Goal: Information Seeking & Learning: Find specific fact

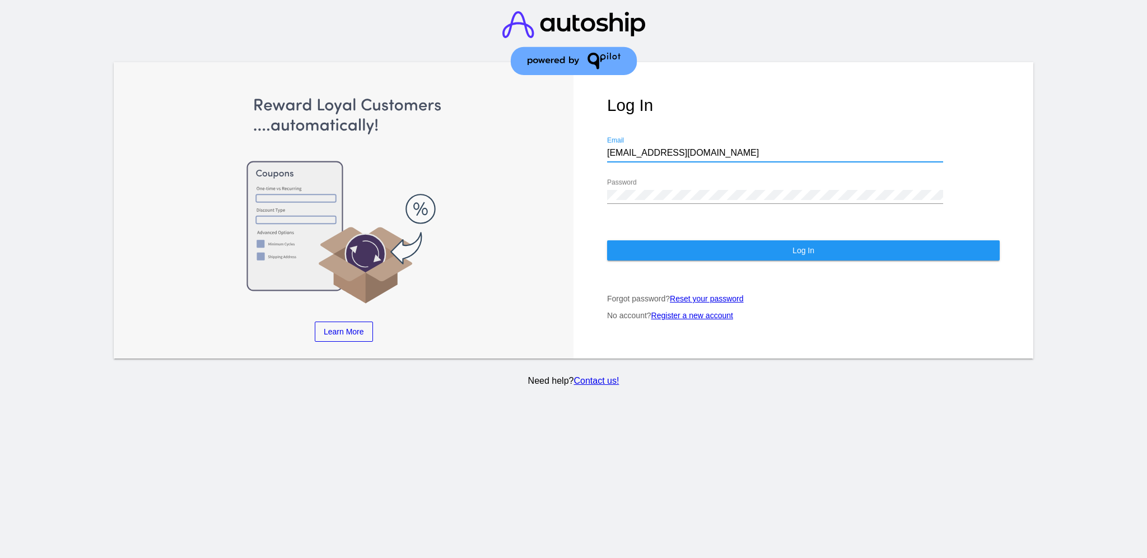
drag, startPoint x: 715, startPoint y: 143, endPoint x: 601, endPoint y: 137, distance: 114.5
click at [601, 137] on div "Log In [EMAIL_ADDRESS][DOMAIN_NAME] Email Password Log In Forgot password? Rese…" at bounding box center [804, 210] width 460 height 297
paste input "[EMAIL_ADDRESS][DOMAIN_NAME]"
type input "[EMAIL_ADDRESS][DOMAIN_NAME]"
click at [603, 171] on div "Log In [EMAIL_ADDRESS][DOMAIN_NAME] Email Password Log In Forgot password? Rese…" at bounding box center [804, 210] width 460 height 297
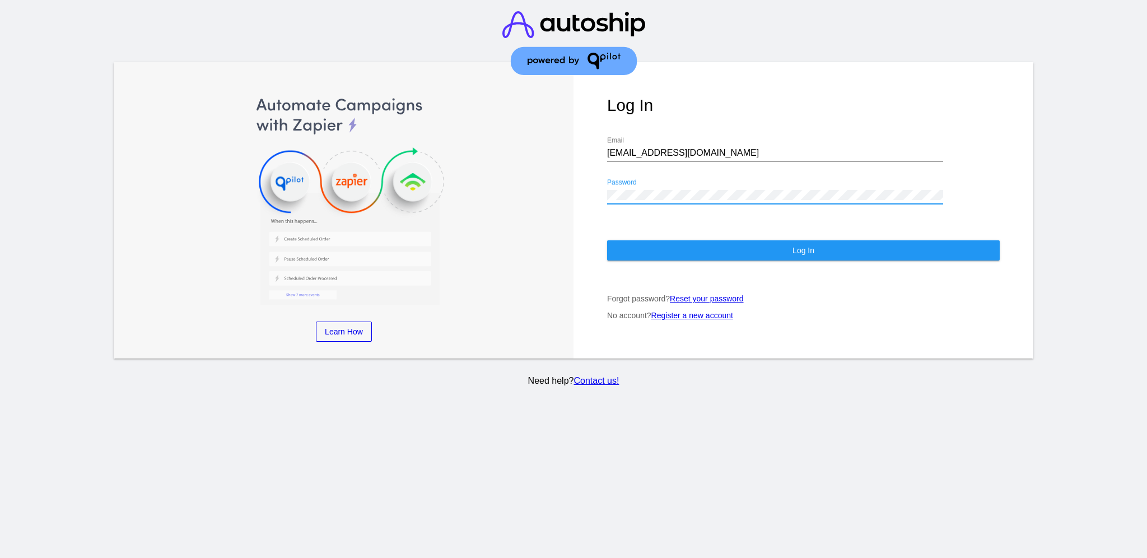
click at [638, 240] on button "Log In" at bounding box center [803, 250] width 393 height 20
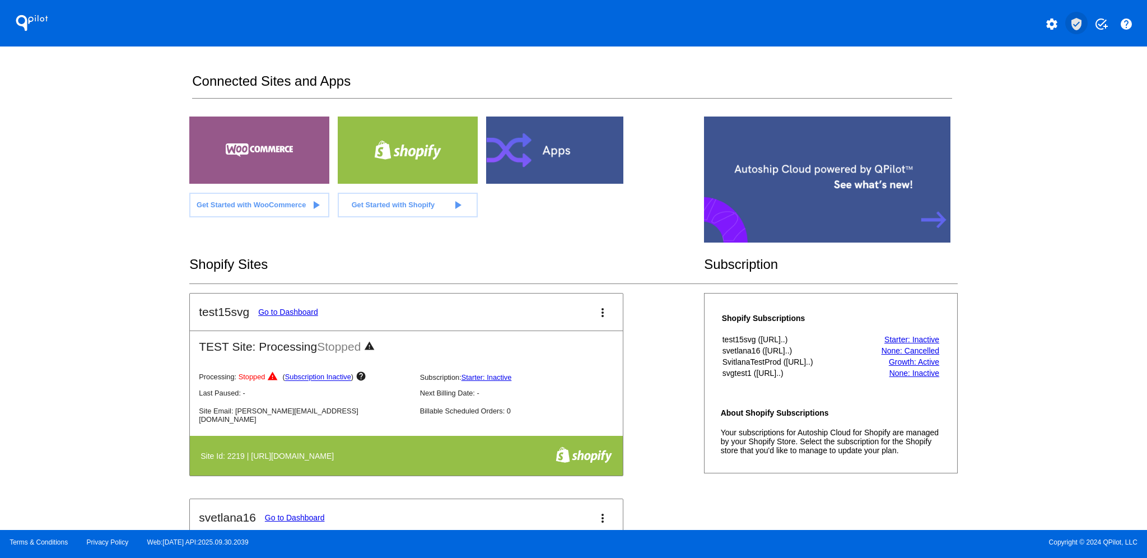
click at [1072, 27] on mat-icon "verified_user" at bounding box center [1076, 23] width 13 height 13
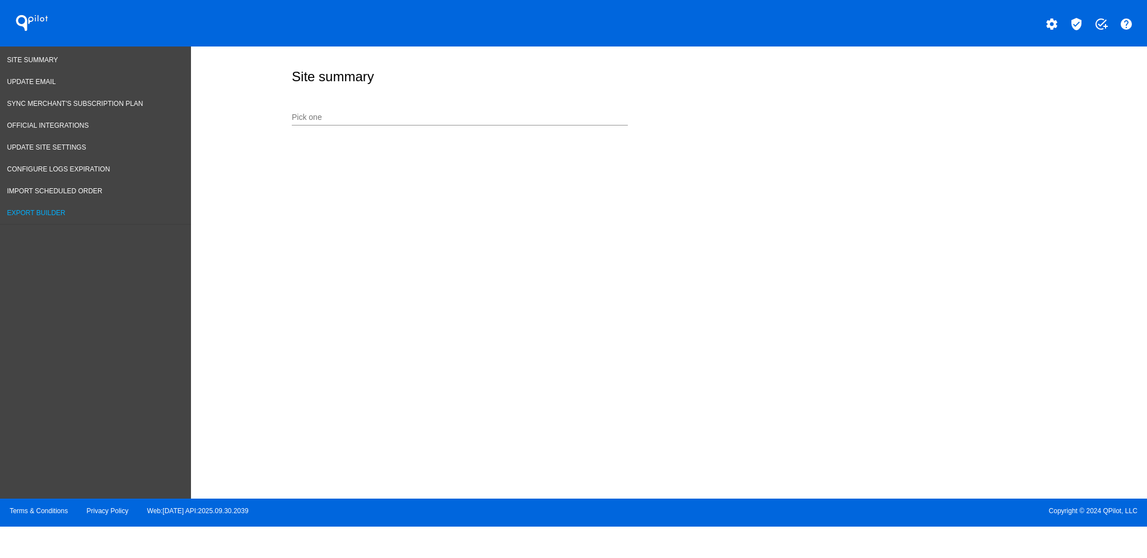
click at [52, 210] on span "Export Builder" at bounding box center [36, 213] width 58 height 8
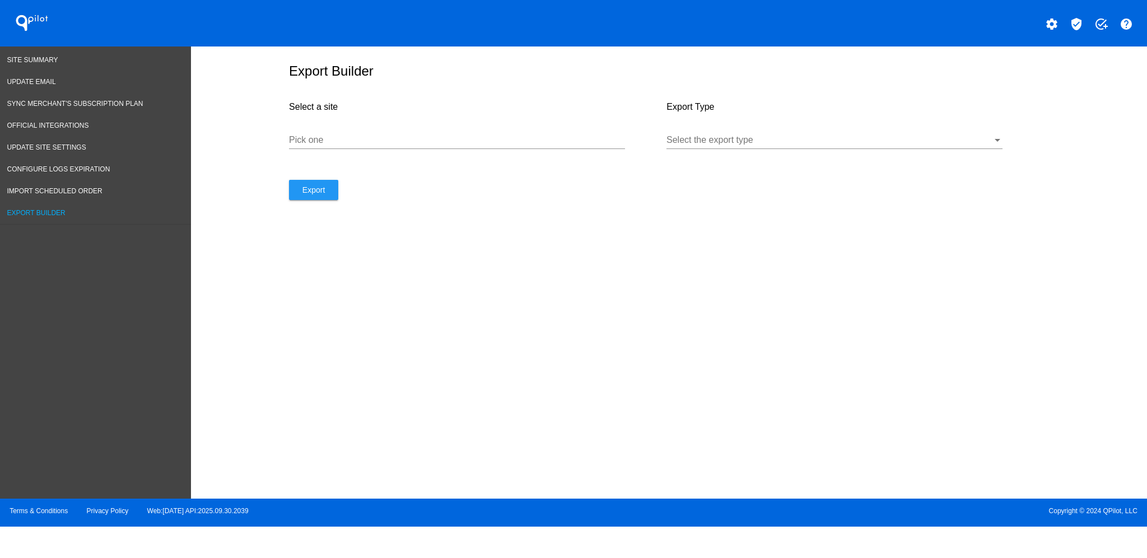
click at [406, 169] on div "Select a site Pick one" at bounding box center [478, 135] width 378 height 90
click at [424, 144] on input "Pick one" at bounding box center [457, 140] width 336 height 10
click at [791, 145] on div at bounding box center [830, 140] width 326 height 10
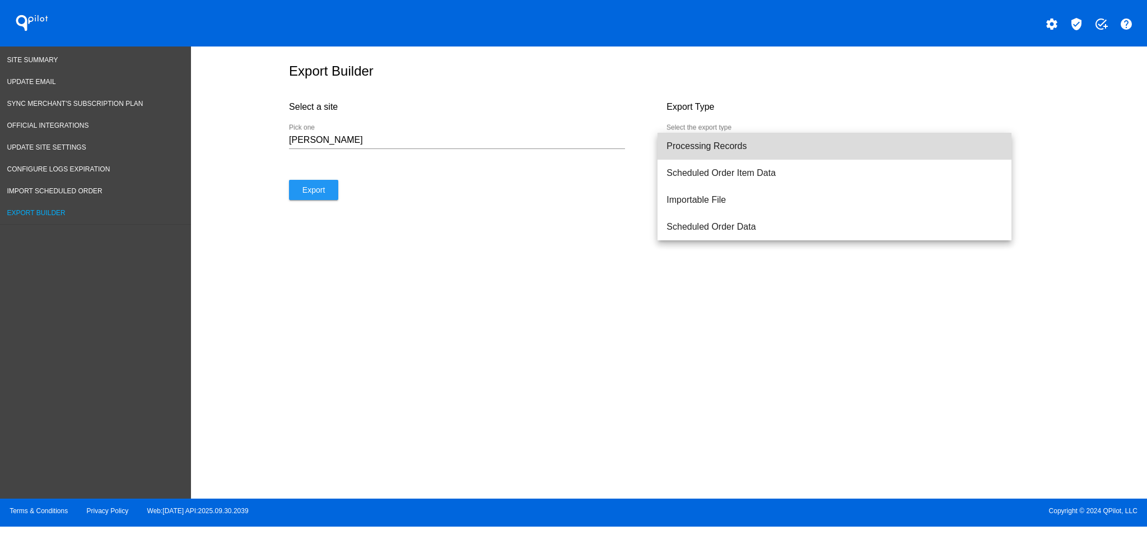
click at [792, 149] on span "Processing Records" at bounding box center [835, 146] width 336 height 27
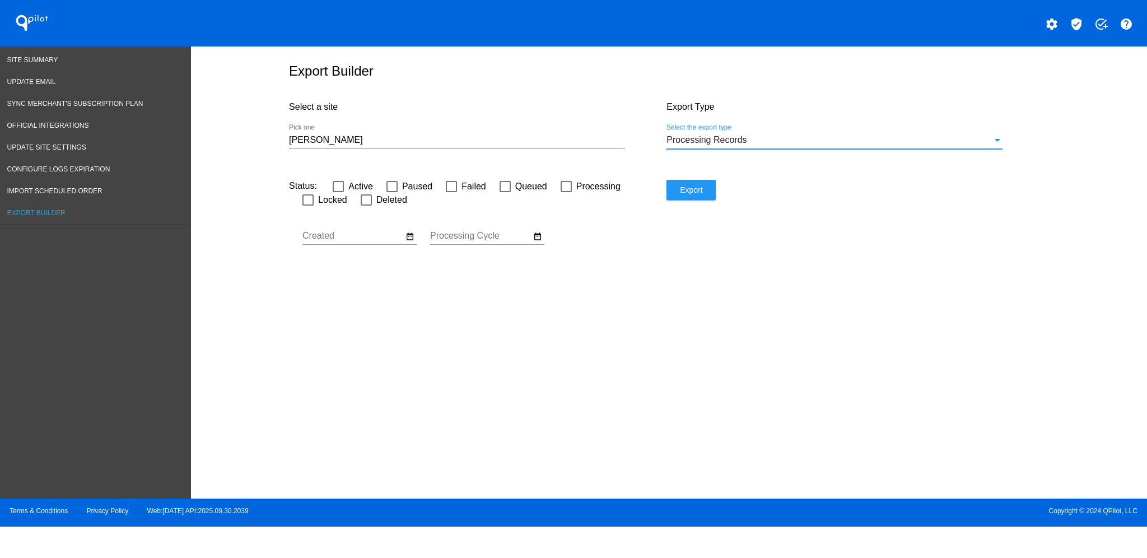
click at [541, 143] on input "[PERSON_NAME]" at bounding box center [457, 140] width 336 height 10
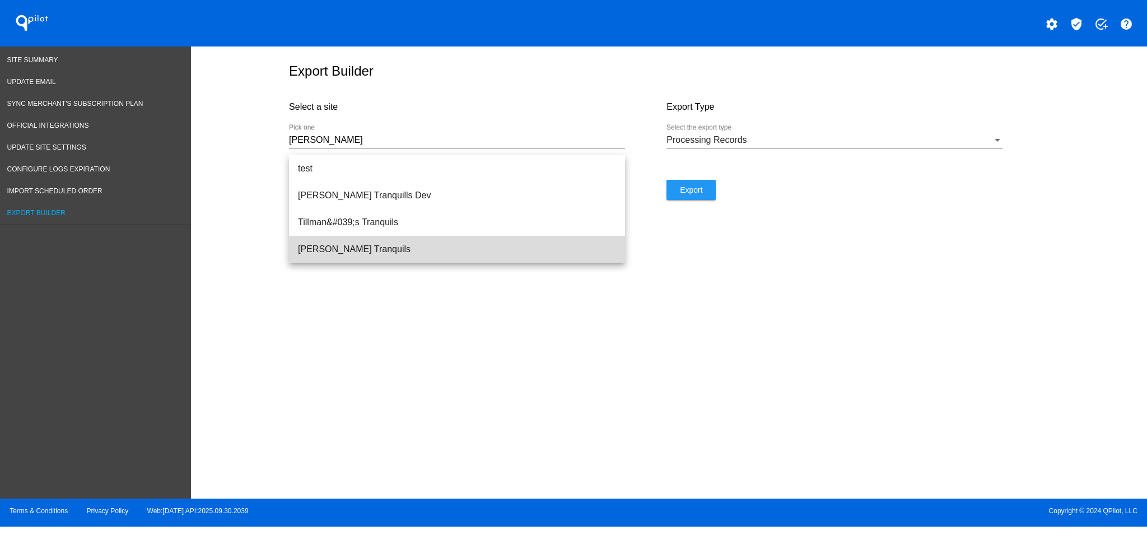
click at [472, 254] on span "[PERSON_NAME] Tranquils" at bounding box center [457, 249] width 318 height 27
type input "[PERSON_NAME] Tranquils"
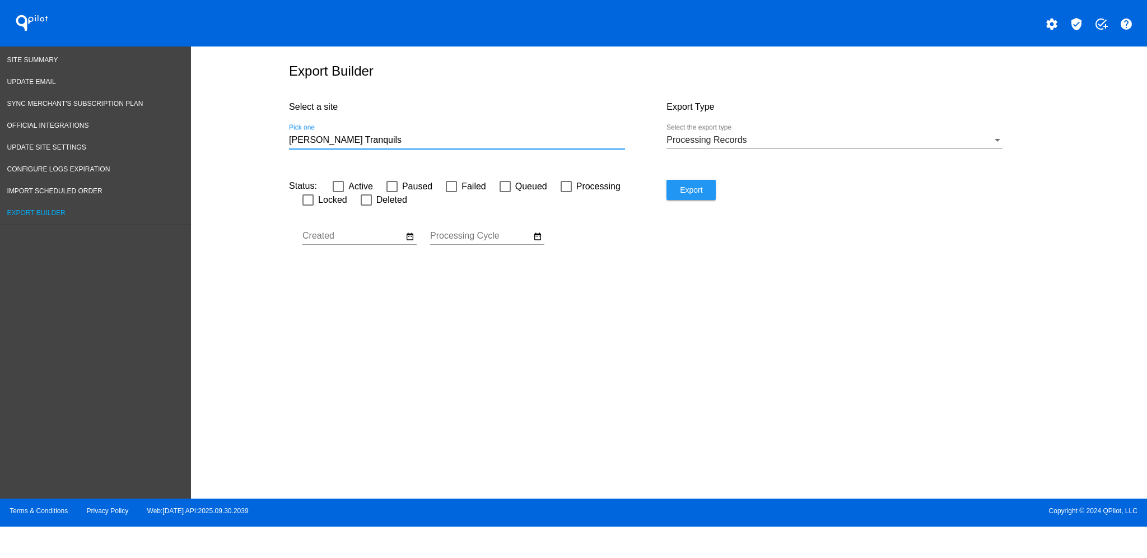
click at [714, 187] on button "Export" at bounding box center [691, 190] width 49 height 20
click at [50, 58] on span "Site Summary" at bounding box center [32, 60] width 51 height 8
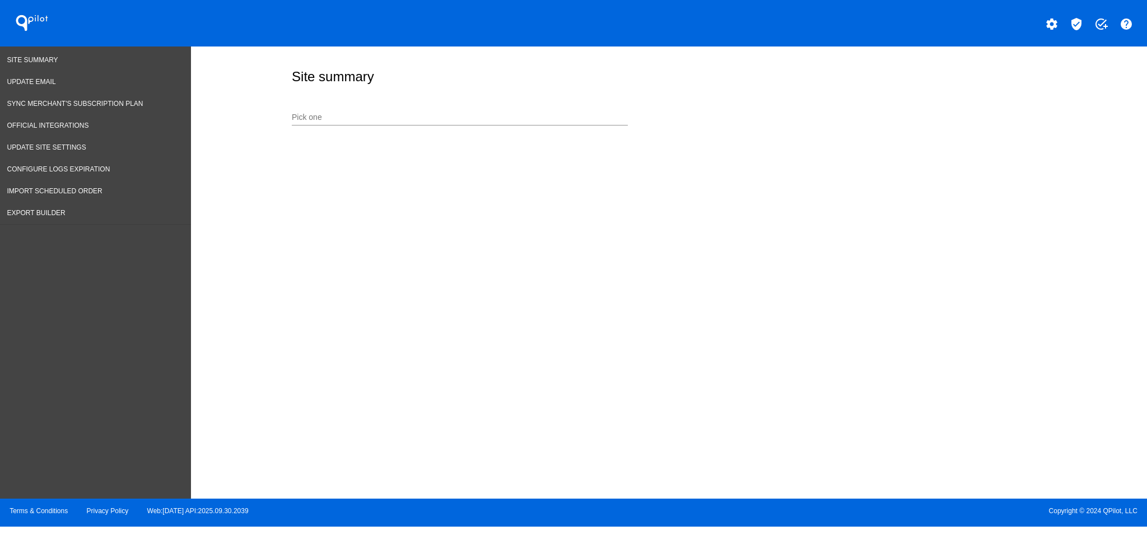
click at [536, 111] on div "Pick one" at bounding box center [460, 115] width 336 height 22
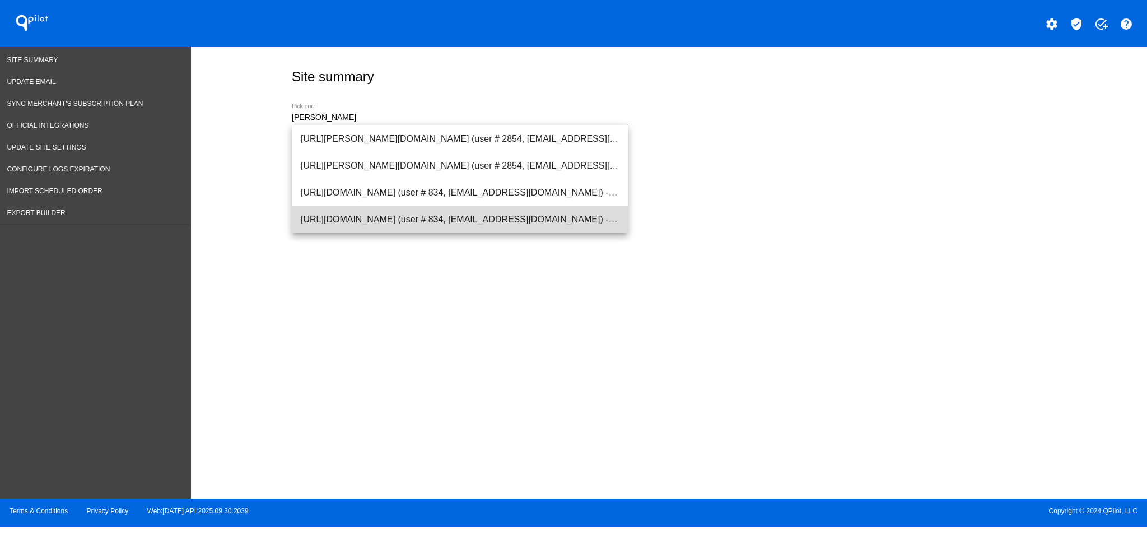
click at [505, 225] on span "[URL][DOMAIN_NAME] (user # 834, [EMAIL_ADDRESS][DOMAIN_NAME]) - Production" at bounding box center [460, 219] width 318 height 27
type input "[URL][DOMAIN_NAME] (user # 834, [EMAIL_ADDRESS][DOMAIN_NAME]) - Production"
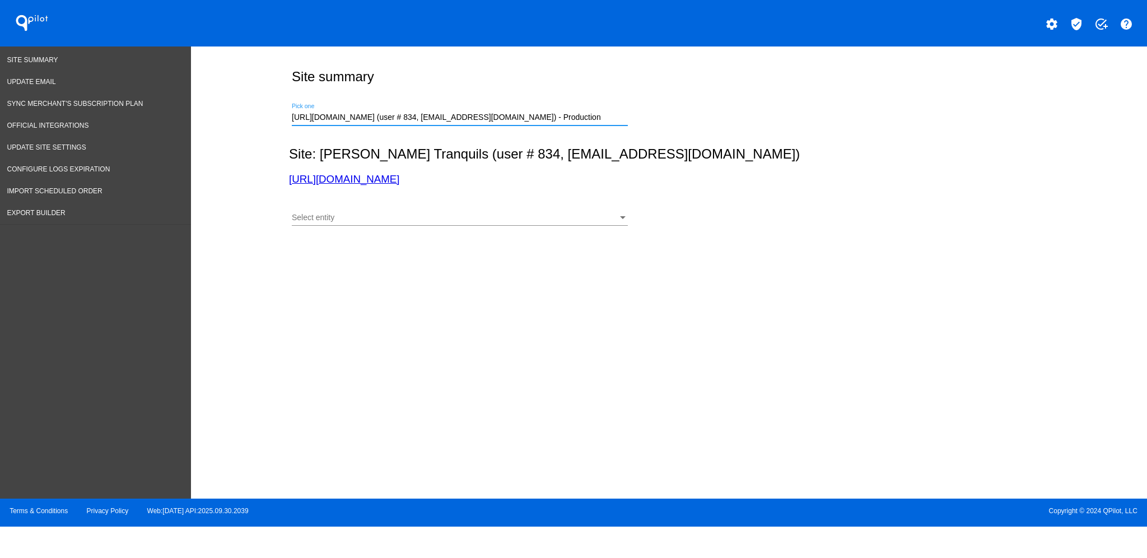
click at [549, 224] on div "Select entity Select entity" at bounding box center [460, 215] width 336 height 22
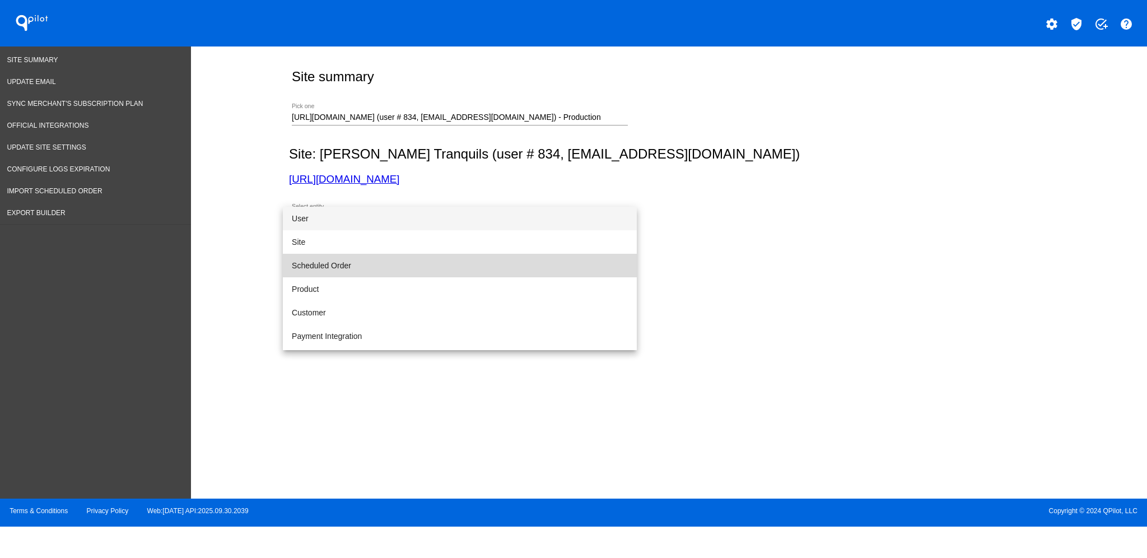
click at [495, 261] on span "Scheduled Order" at bounding box center [460, 266] width 336 height 24
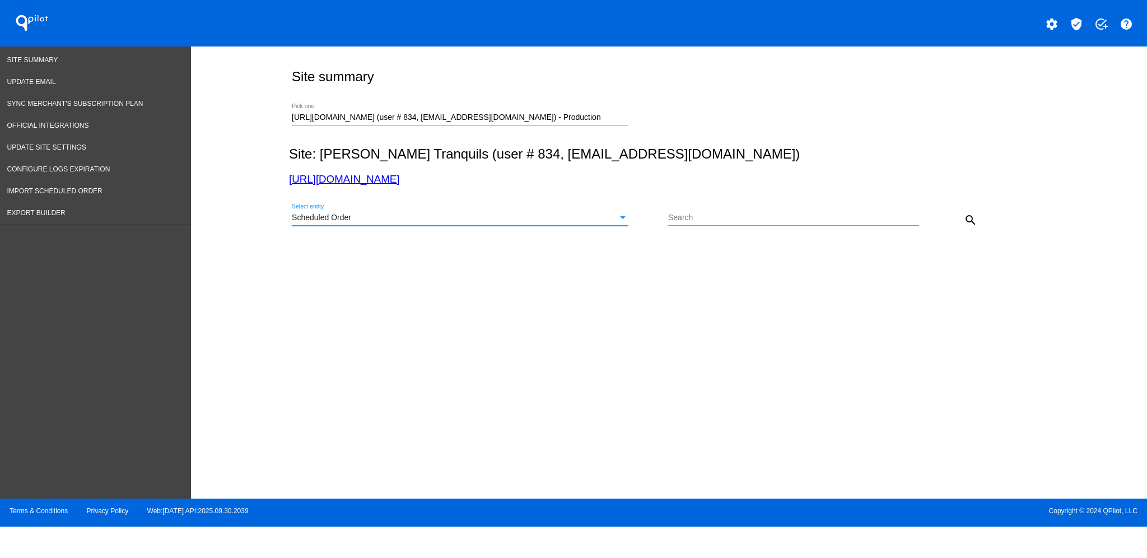
click at [820, 211] on div "Search" at bounding box center [793, 215] width 251 height 22
paste input "1031398"
click at [975, 223] on mat-icon "search" at bounding box center [970, 219] width 13 height 13
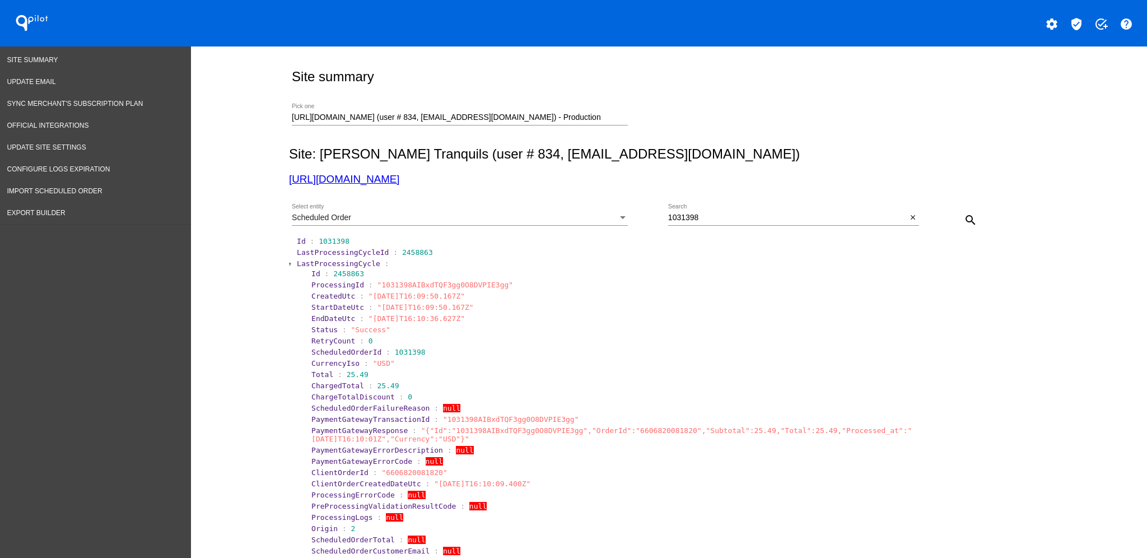
click at [305, 264] on span "LastProcessingCycle" at bounding box center [338, 263] width 83 height 8
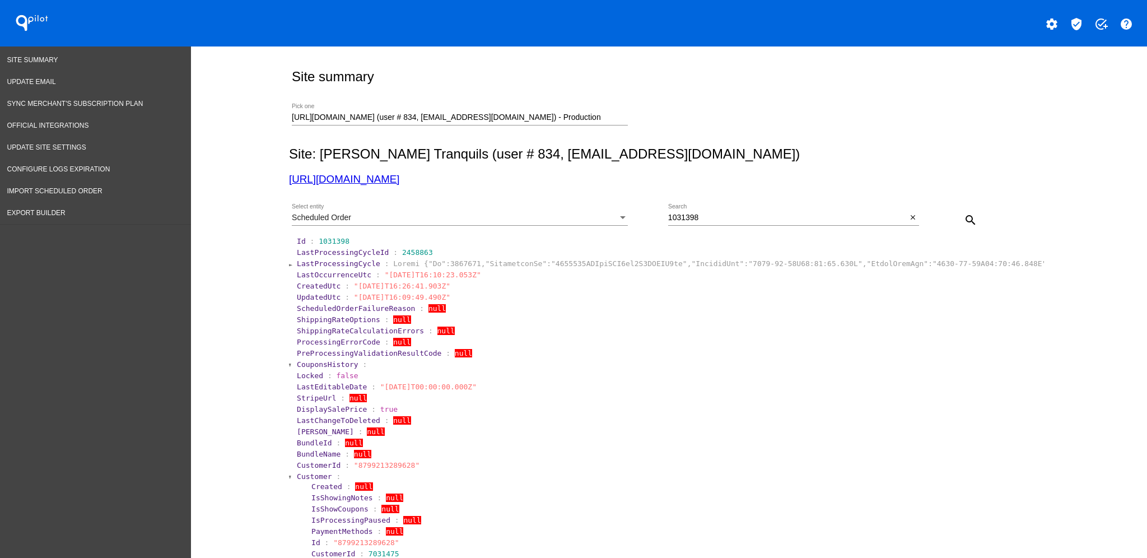
click at [306, 474] on span "Customer" at bounding box center [314, 476] width 35 height 8
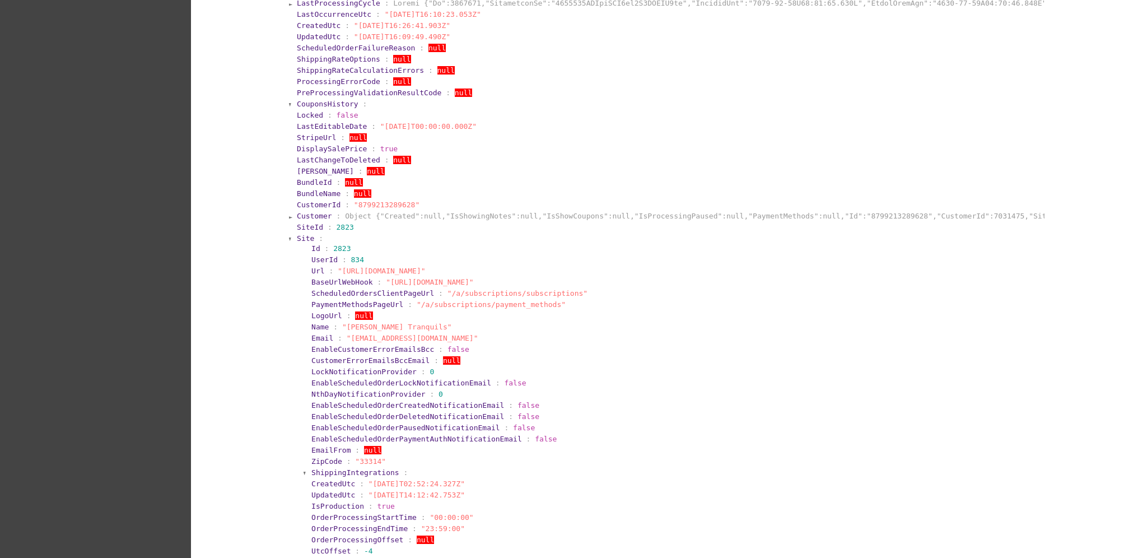
scroll to position [299, 0]
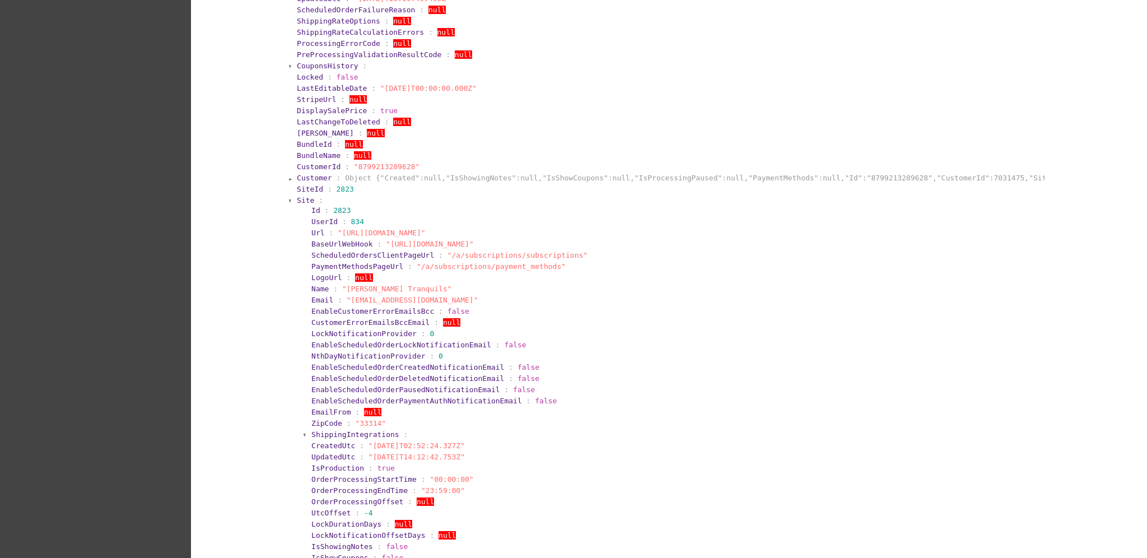
click at [301, 198] on span "Site" at bounding box center [305, 200] width 17 height 8
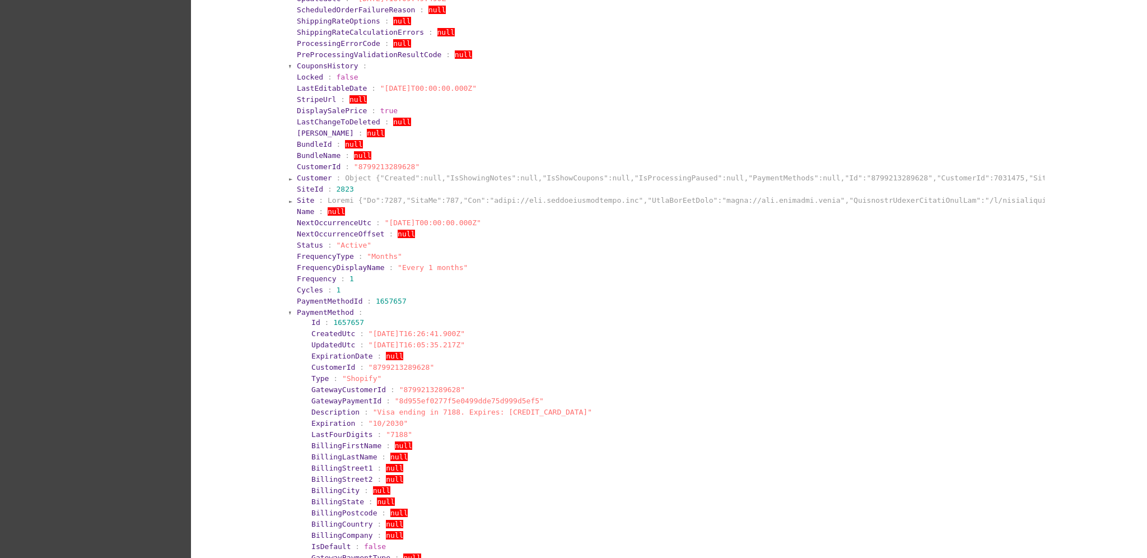
click at [297, 309] on span "PaymentMethod" at bounding box center [325, 312] width 57 height 8
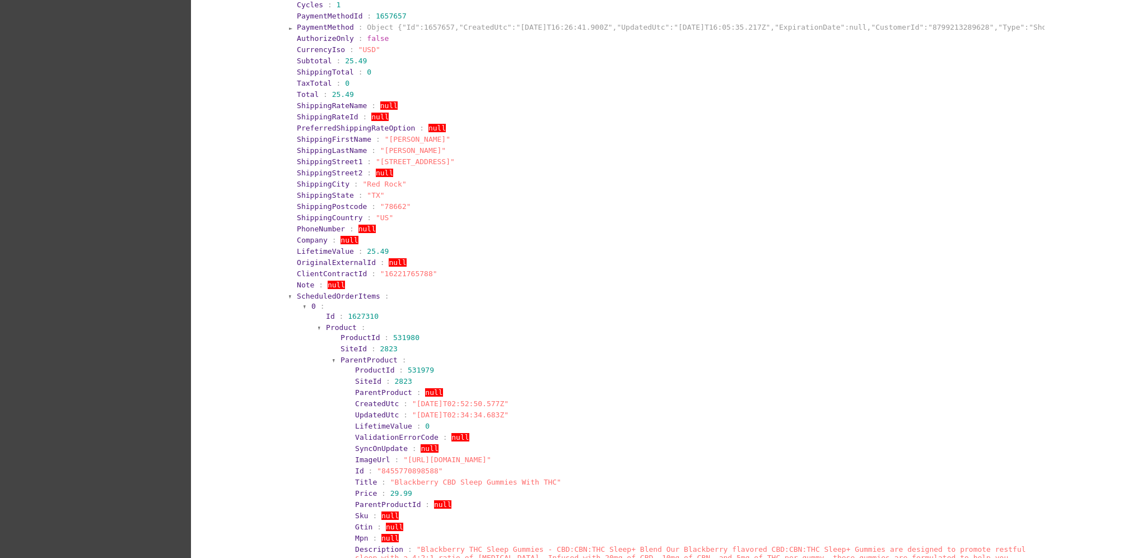
scroll to position [597, 0]
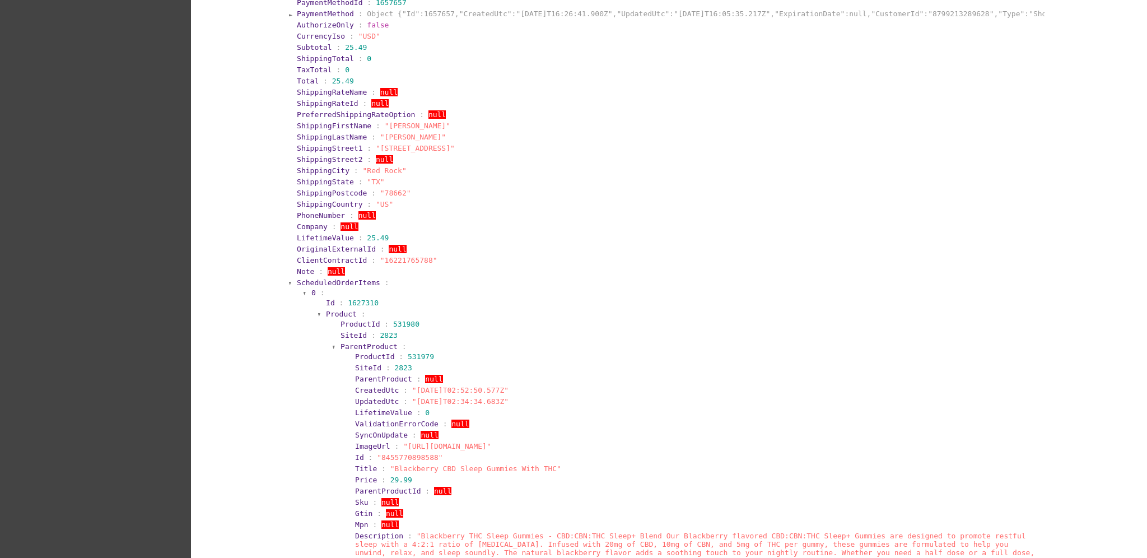
click at [326, 280] on span "ScheduledOrderItems" at bounding box center [338, 282] width 83 height 8
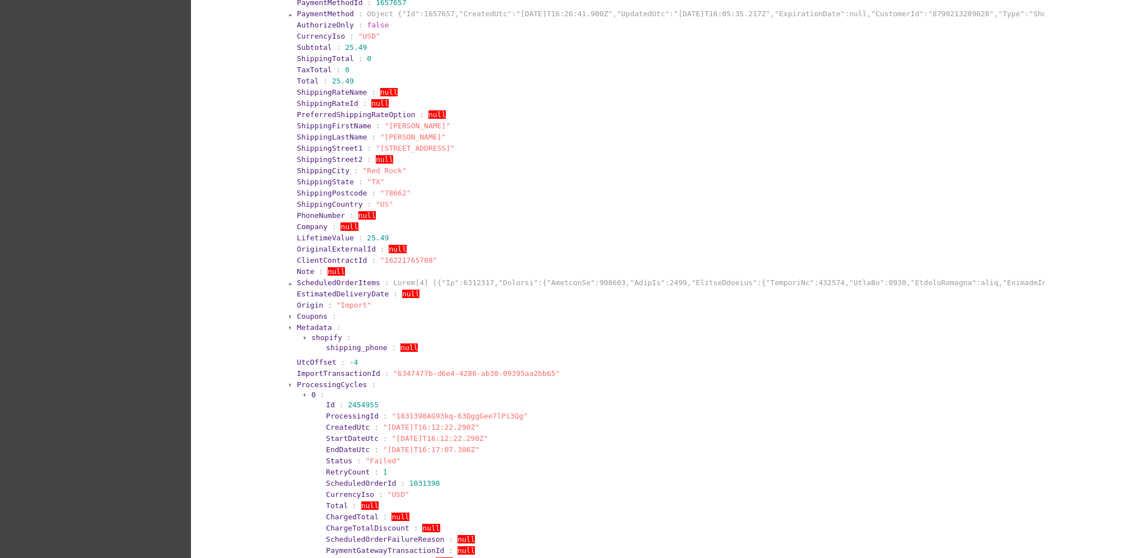
click at [326, 382] on span "ProcessingCycles" at bounding box center [332, 384] width 70 height 8
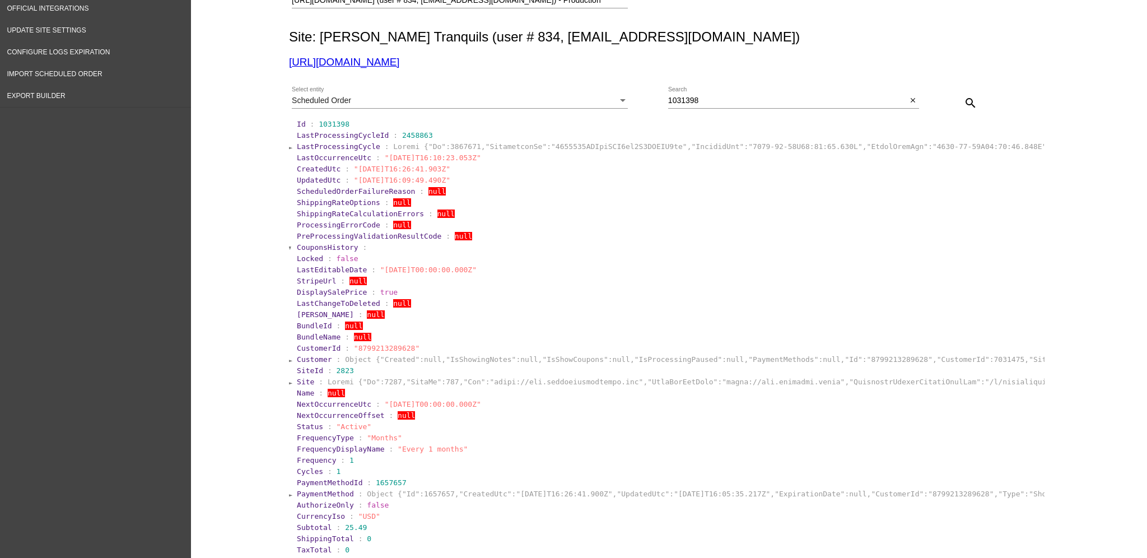
scroll to position [0, 0]
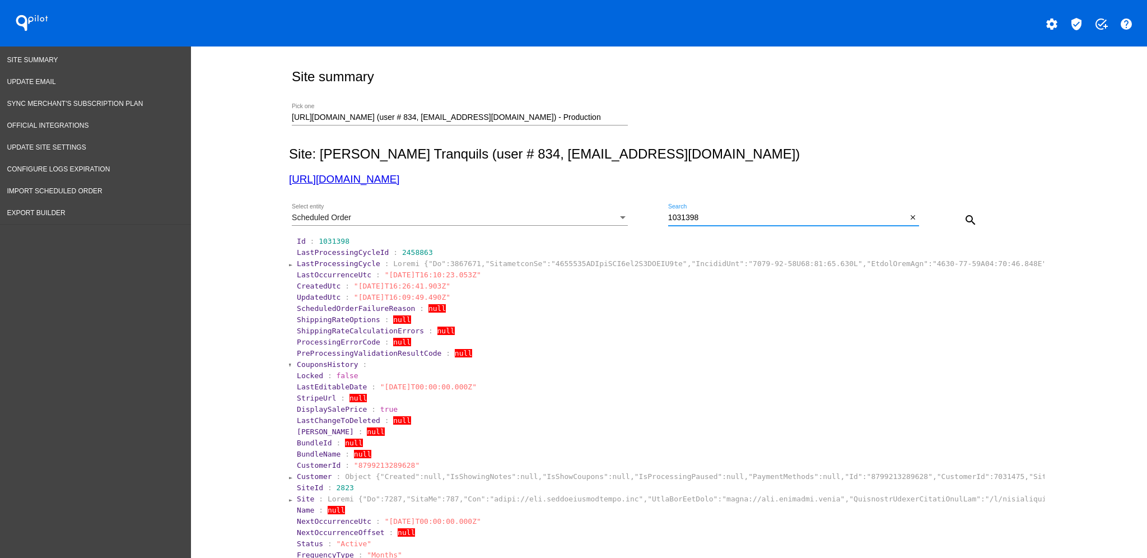
drag, startPoint x: 755, startPoint y: 219, endPoint x: 633, endPoint y: 205, distance: 122.4
click at [633, 205] on div "Scheduled Order Select entity 1031398 Search close search" at bounding box center [667, 216] width 756 height 40
paste input "572"
type input "1031572"
click at [964, 227] on mat-icon "search" at bounding box center [970, 219] width 13 height 13
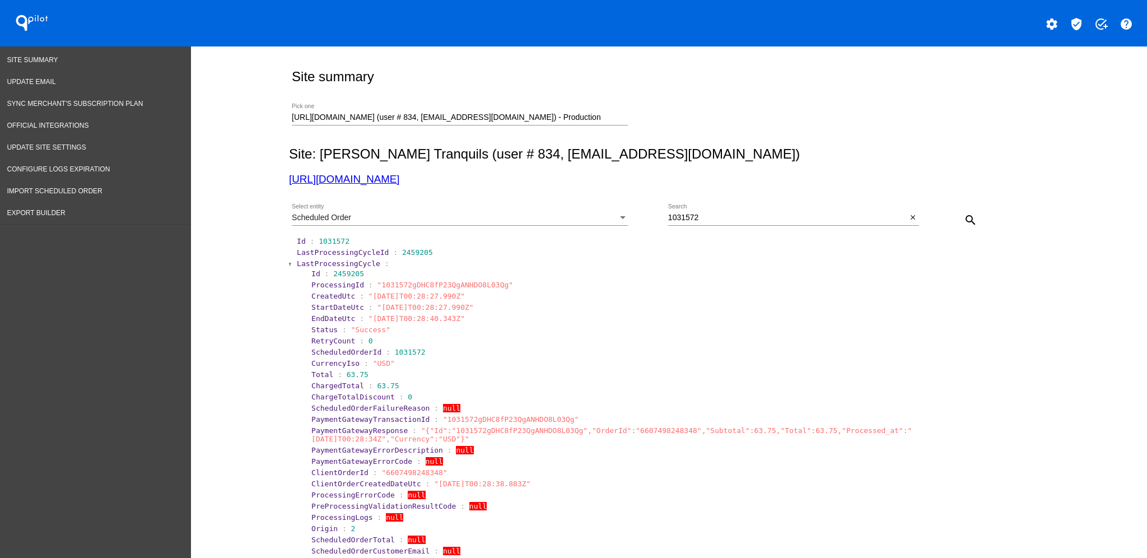
click at [334, 262] on span "LastProcessingCycle" at bounding box center [338, 263] width 83 height 8
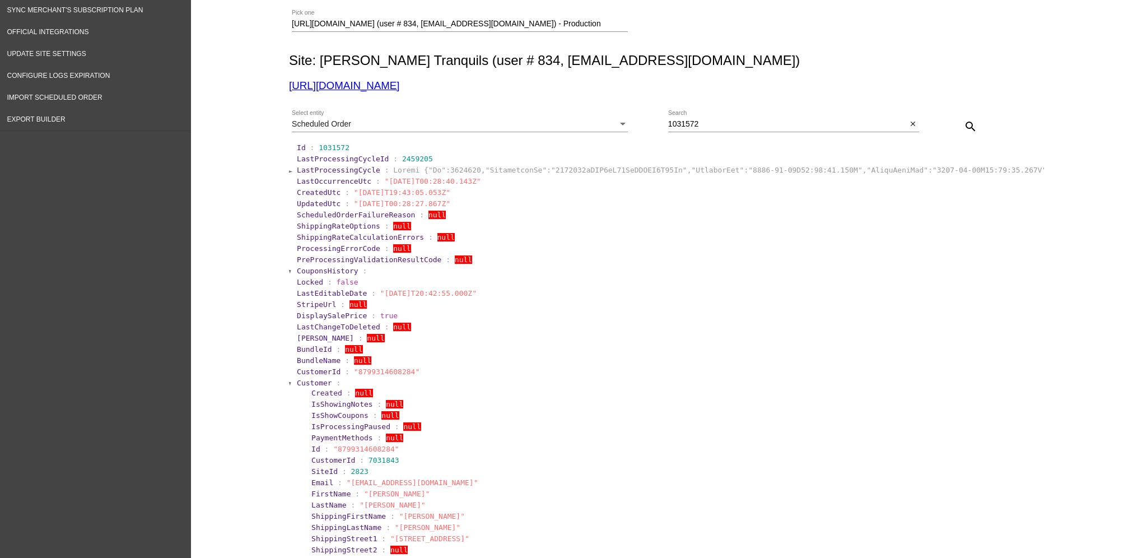
scroll to position [299, 0]
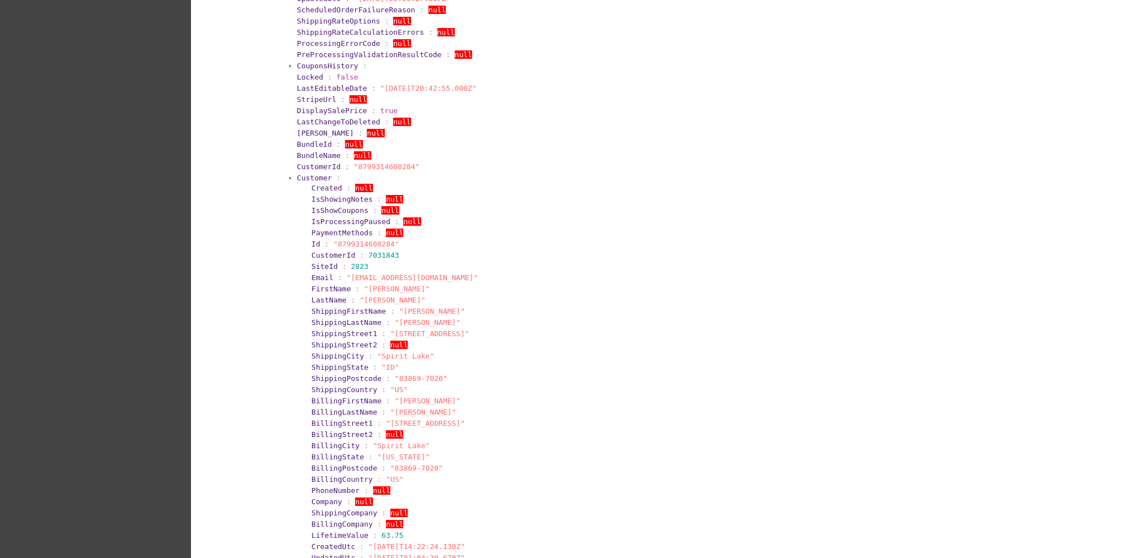
click at [314, 173] on section "Customer : Created : null IsShowingNotes : null IsShowCoupons : null IsProcessi…" at bounding box center [670, 374] width 749 height 403
click at [311, 183] on section "Created : null" at bounding box center [676, 188] width 732 height 11
click at [301, 177] on span "Customer" at bounding box center [314, 178] width 35 height 8
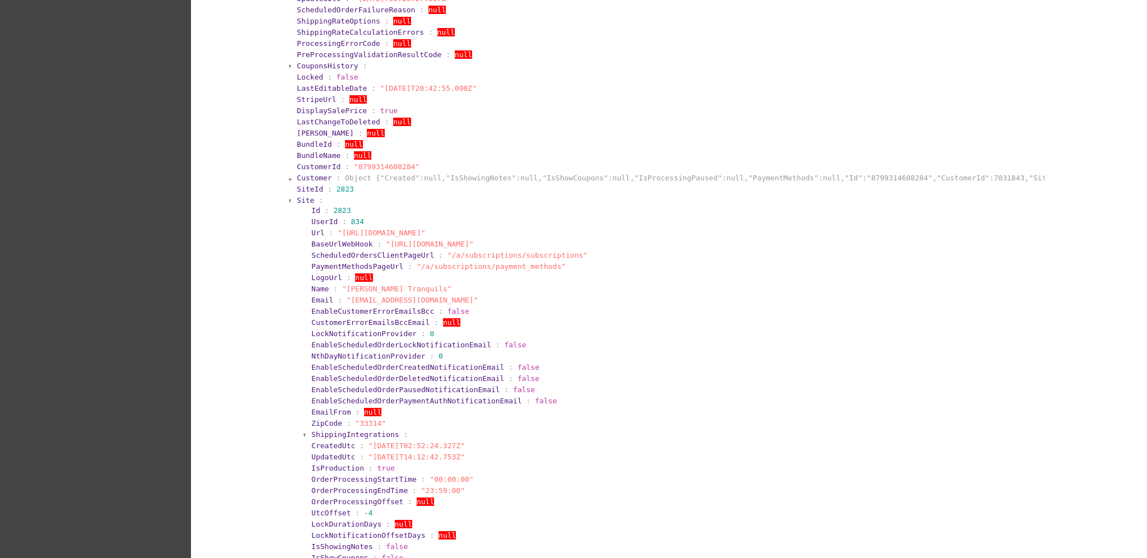
click at [297, 198] on span "Site" at bounding box center [305, 200] width 17 height 8
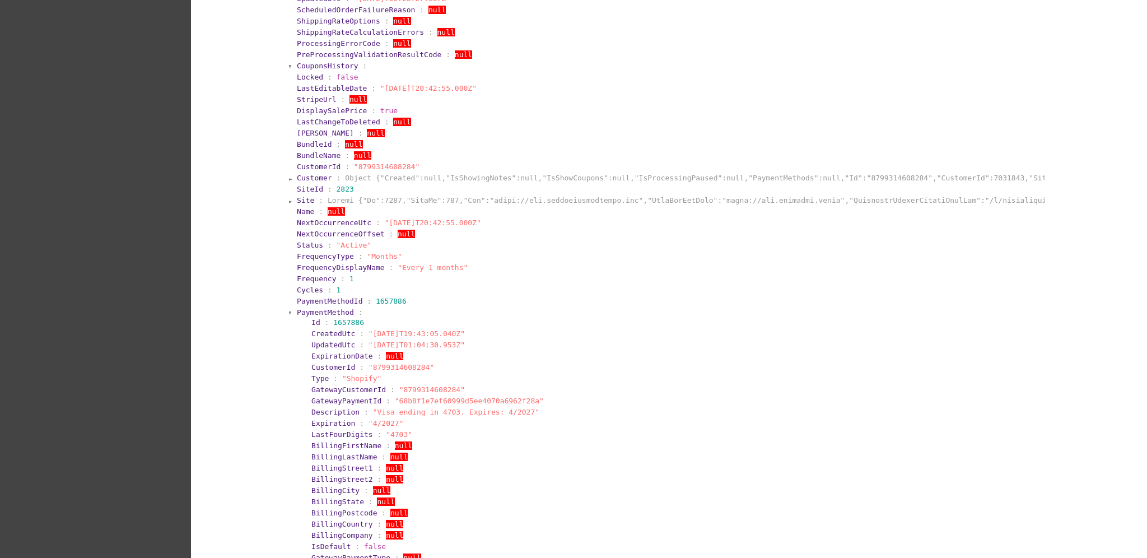
click at [297, 310] on span "PaymentMethod" at bounding box center [325, 312] width 57 height 8
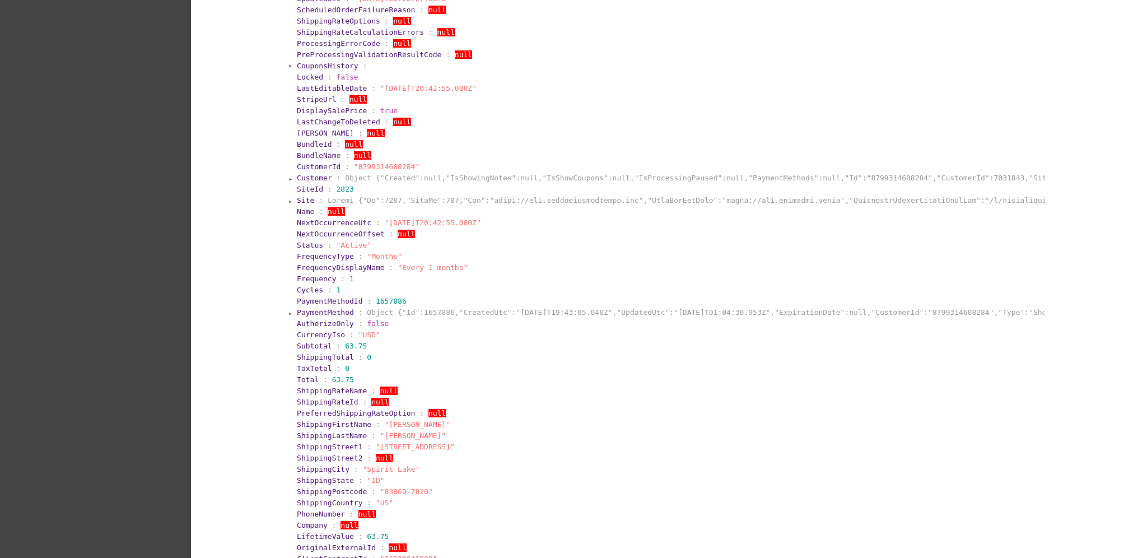
click at [297, 310] on span "PaymentMethod" at bounding box center [325, 312] width 57 height 8
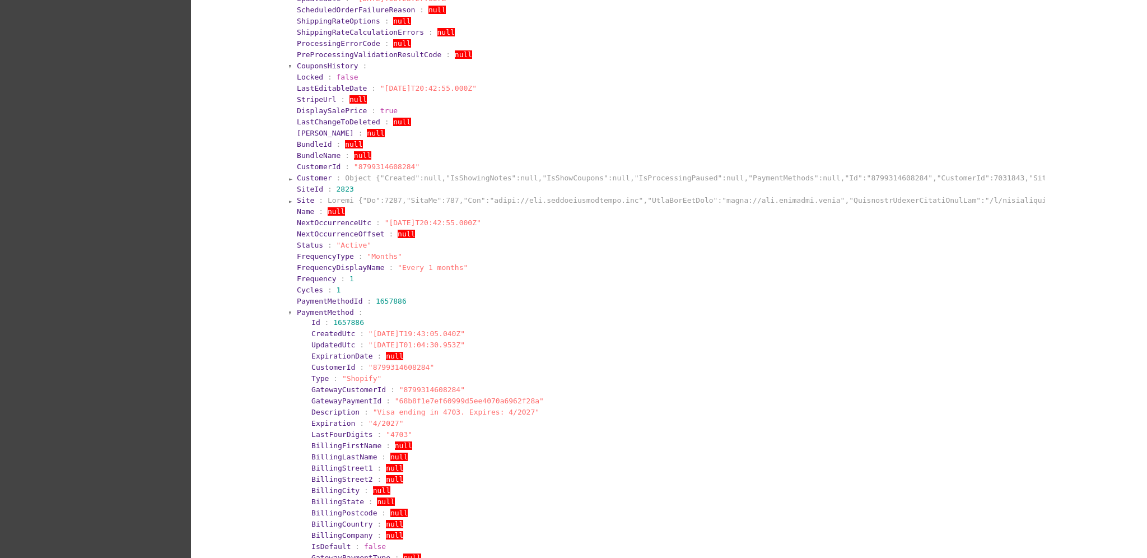
click at [297, 310] on span "PaymentMethod" at bounding box center [325, 312] width 57 height 8
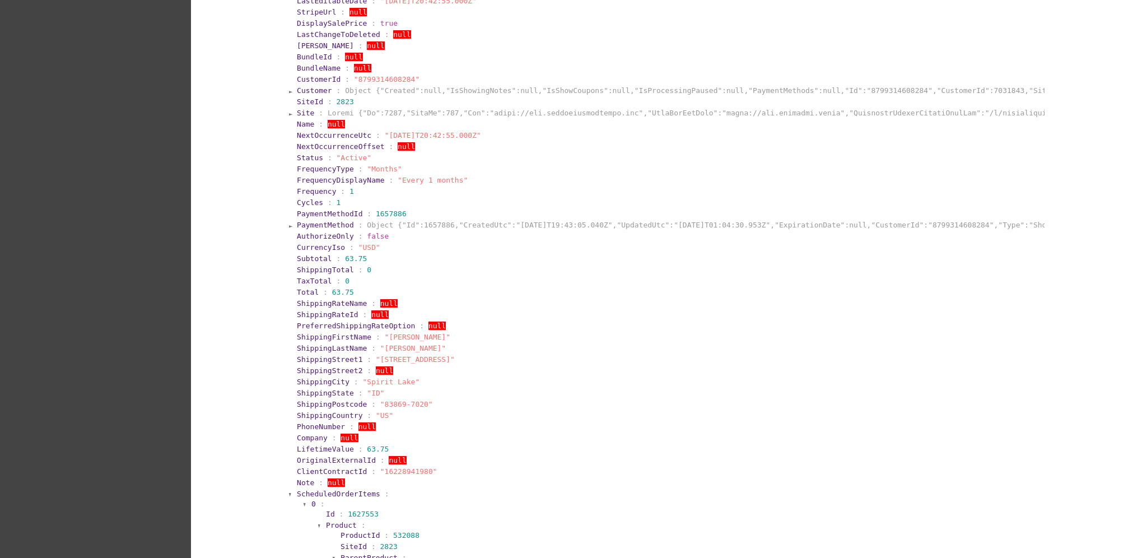
scroll to position [523, 0]
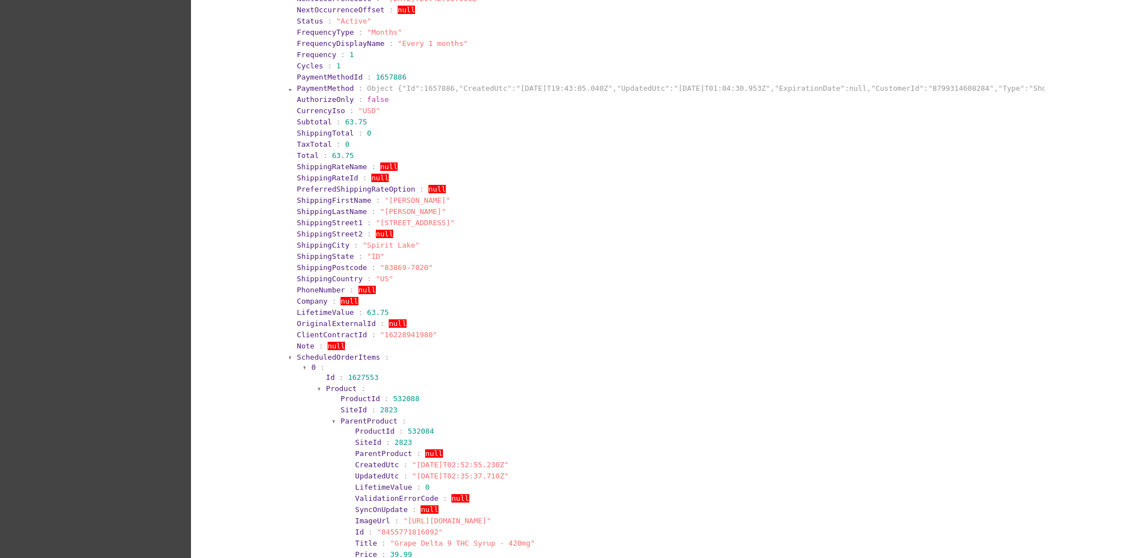
click at [310, 359] on span "ScheduledOrderItems" at bounding box center [338, 357] width 83 height 8
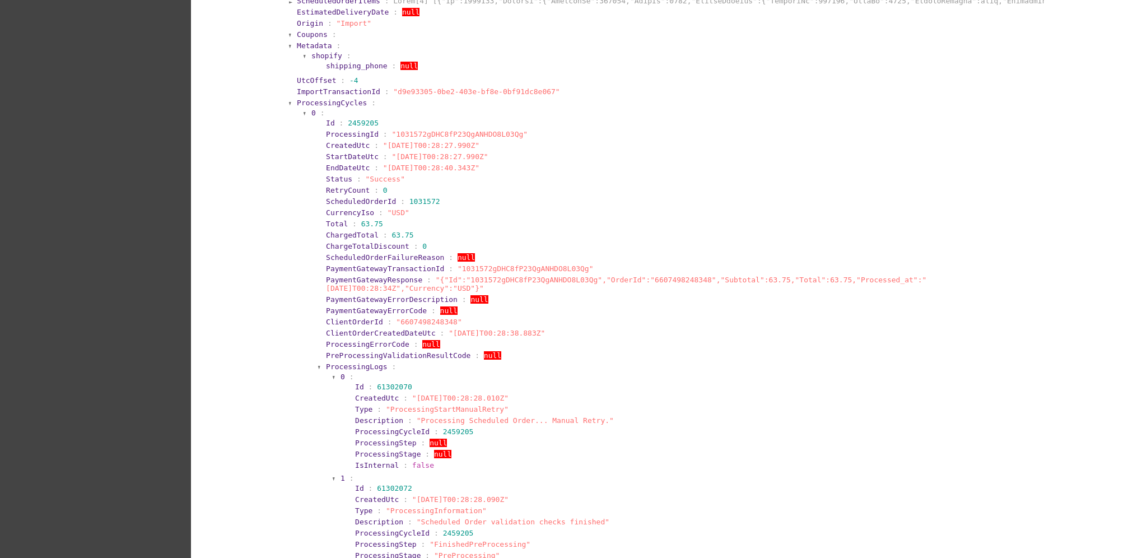
scroll to position [896, 0]
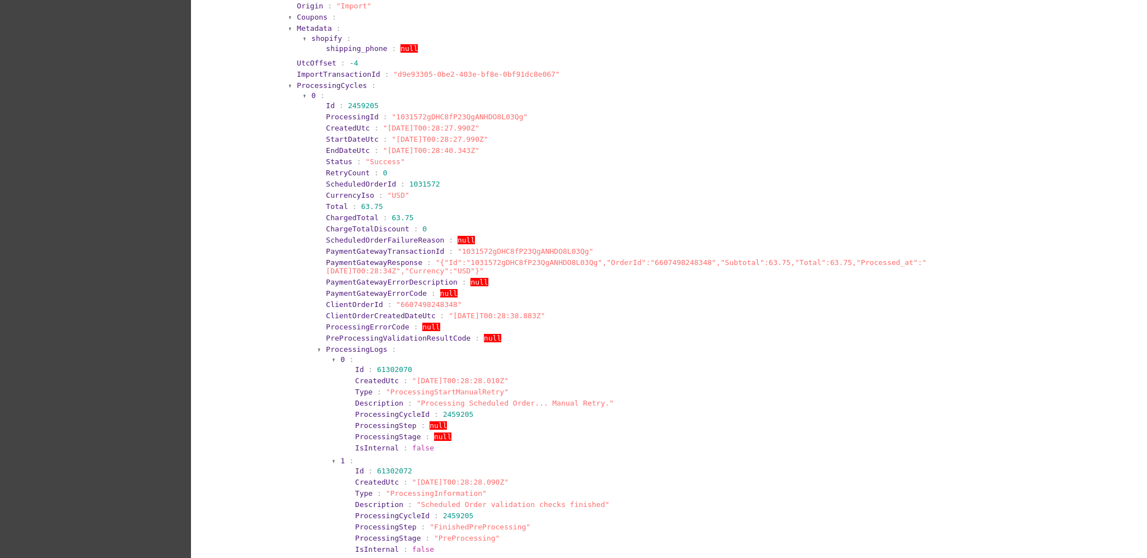
click at [344, 82] on span "ProcessingCycles" at bounding box center [332, 85] width 70 height 8
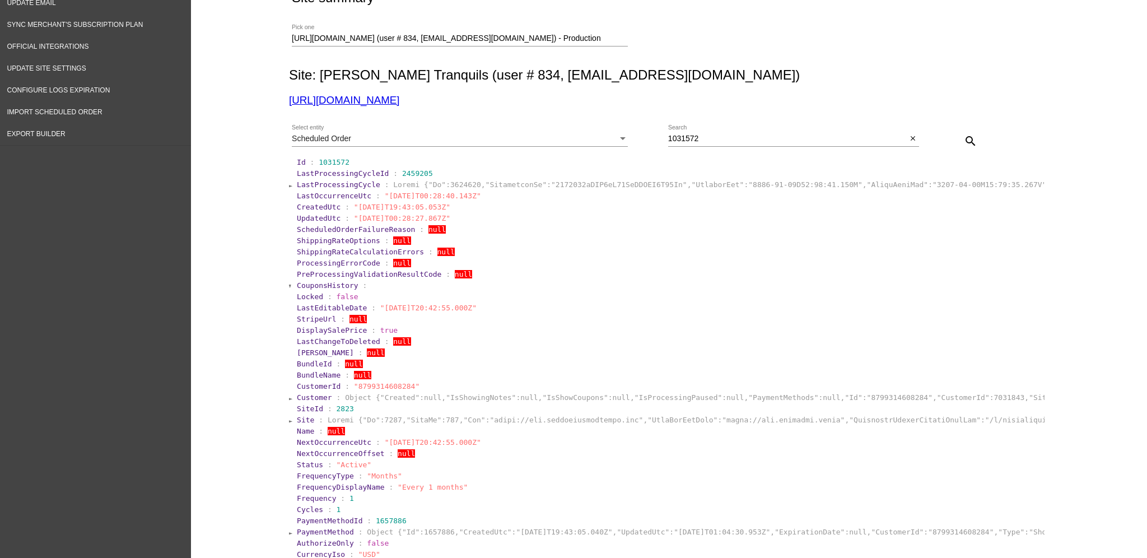
scroll to position [0, 0]
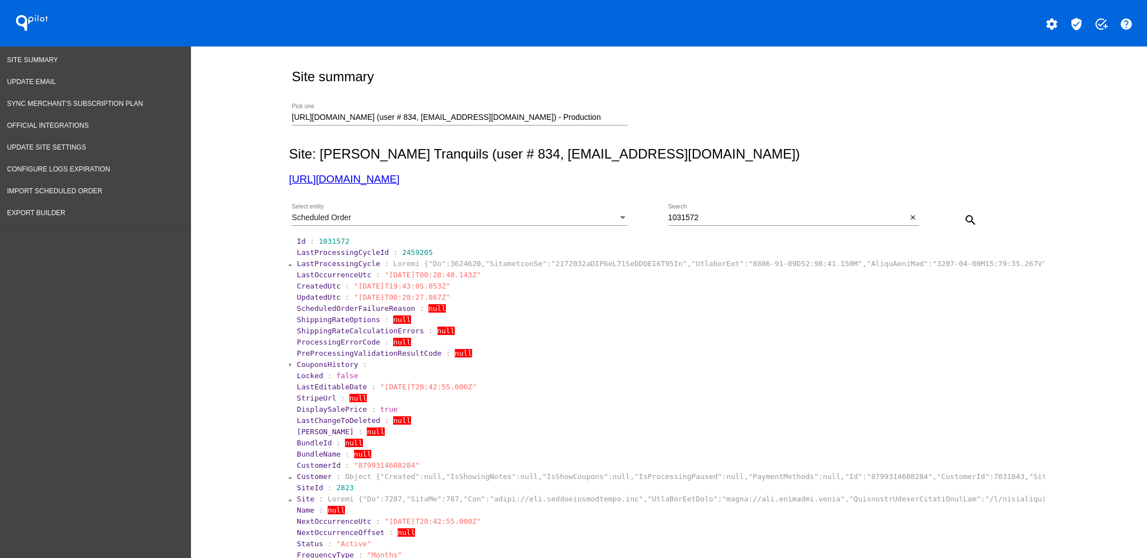
click at [592, 224] on div "Scheduled Order Select entity" at bounding box center [460, 215] width 336 height 22
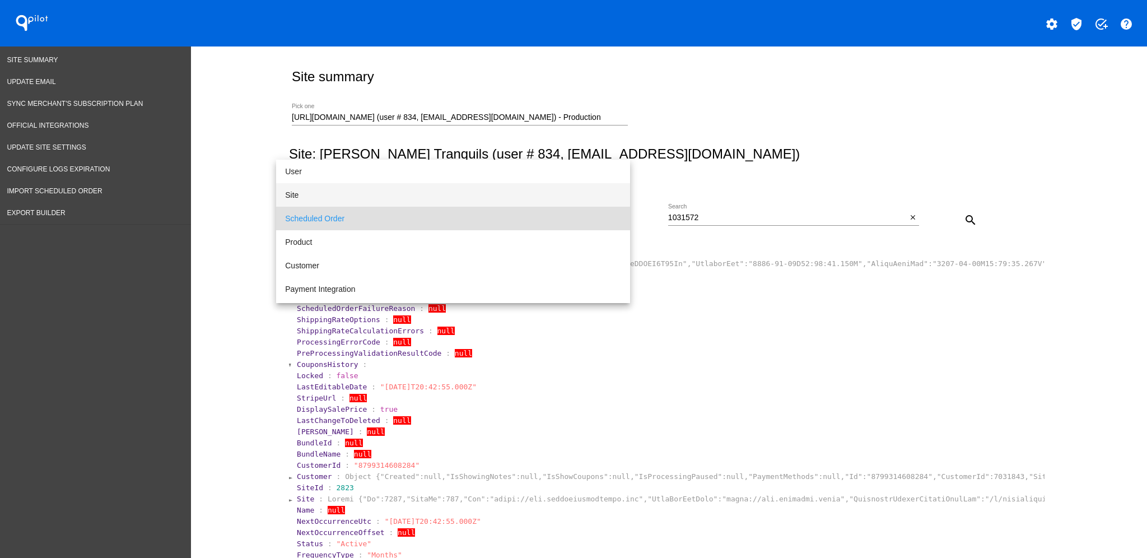
click at [555, 186] on span "Site" at bounding box center [453, 195] width 336 height 24
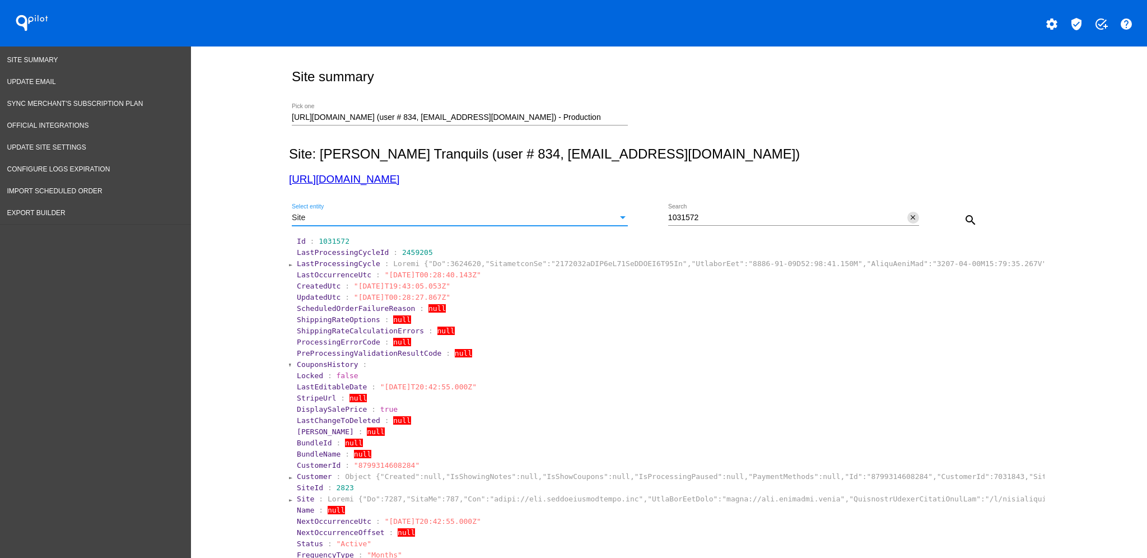
click at [909, 218] on mat-icon "close" at bounding box center [913, 217] width 8 height 9
click at [966, 220] on mat-icon "search" at bounding box center [970, 219] width 13 height 13
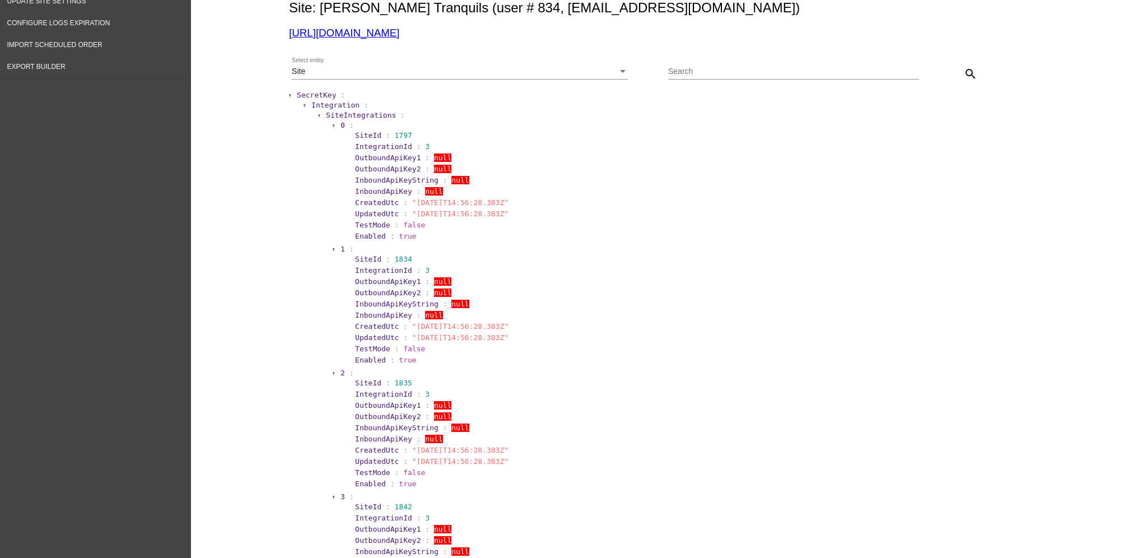
scroll to position [149, 0]
click at [309, 91] on span "SecretKey" at bounding box center [316, 92] width 39 height 8
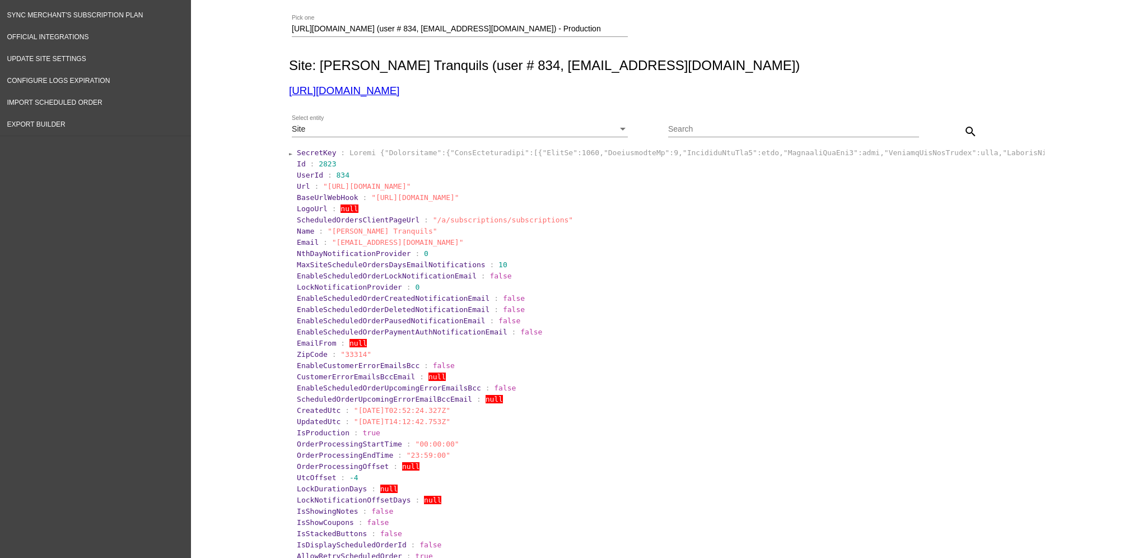
scroll to position [0, 0]
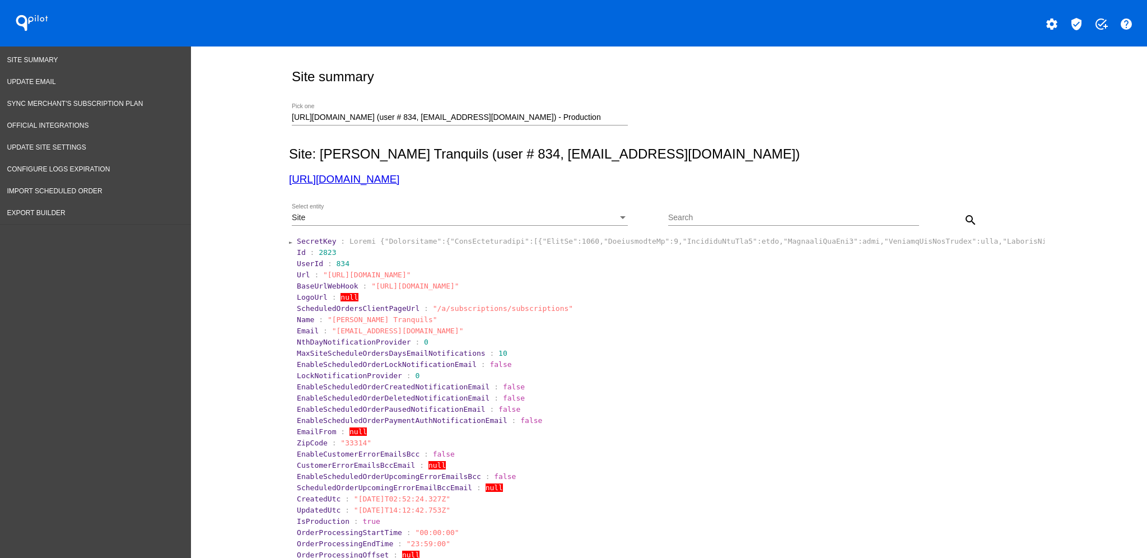
click at [677, 219] on input "Search" at bounding box center [793, 217] width 251 height 9
paste input "1031614"
type input "1031614"
drag, startPoint x: 964, startPoint y: 215, endPoint x: 680, endPoint y: 147, distance: 292.2
click at [964, 215] on mat-icon "search" at bounding box center [970, 219] width 13 height 13
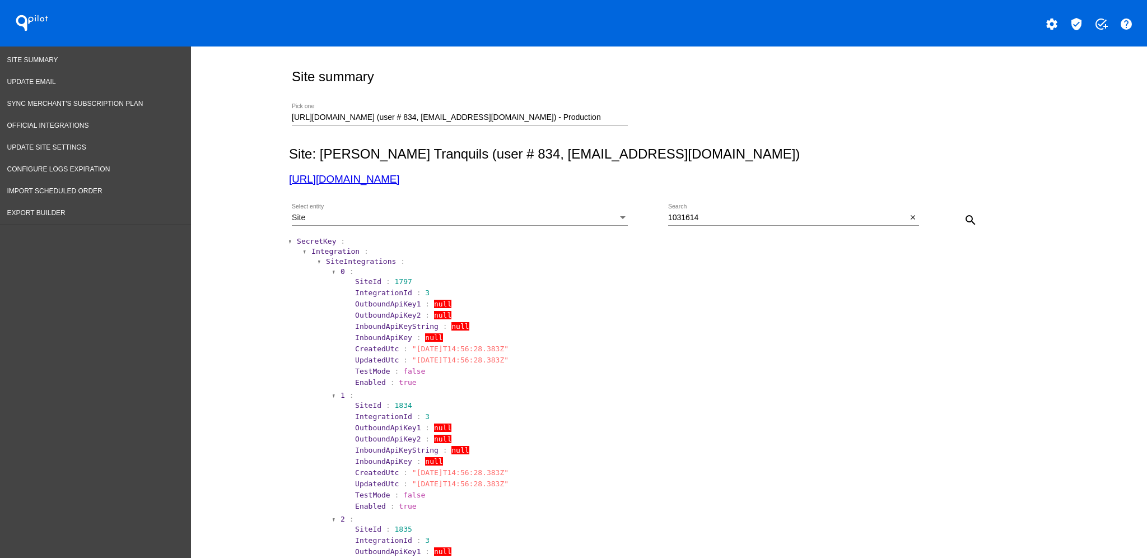
click at [480, 235] on div "Site Select entity" at bounding box center [460, 220] width 336 height 32
click at [490, 214] on div "Site" at bounding box center [455, 217] width 326 height 9
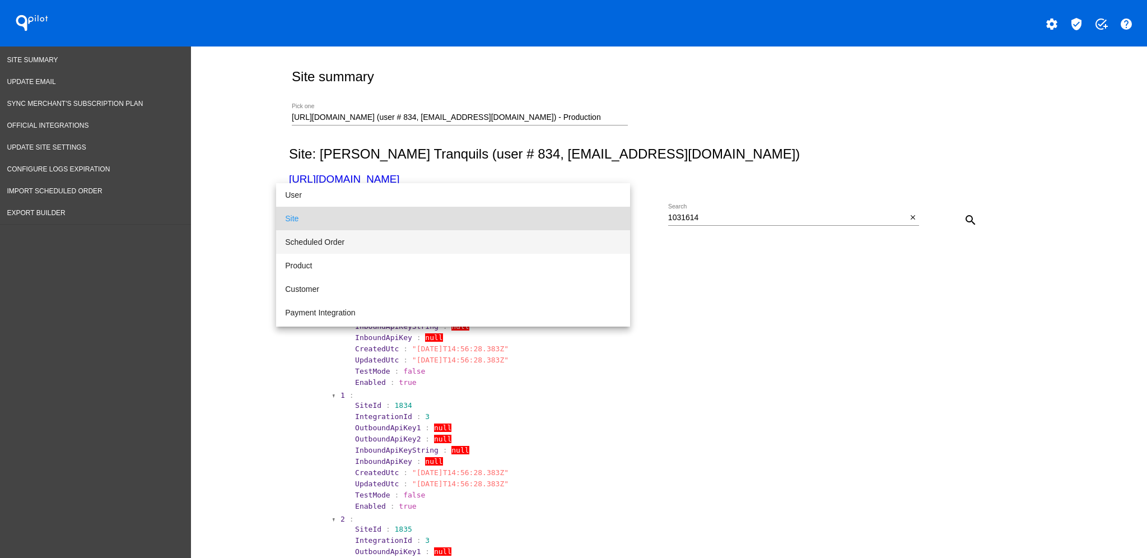
click at [472, 233] on span "Scheduled Order" at bounding box center [453, 242] width 336 height 24
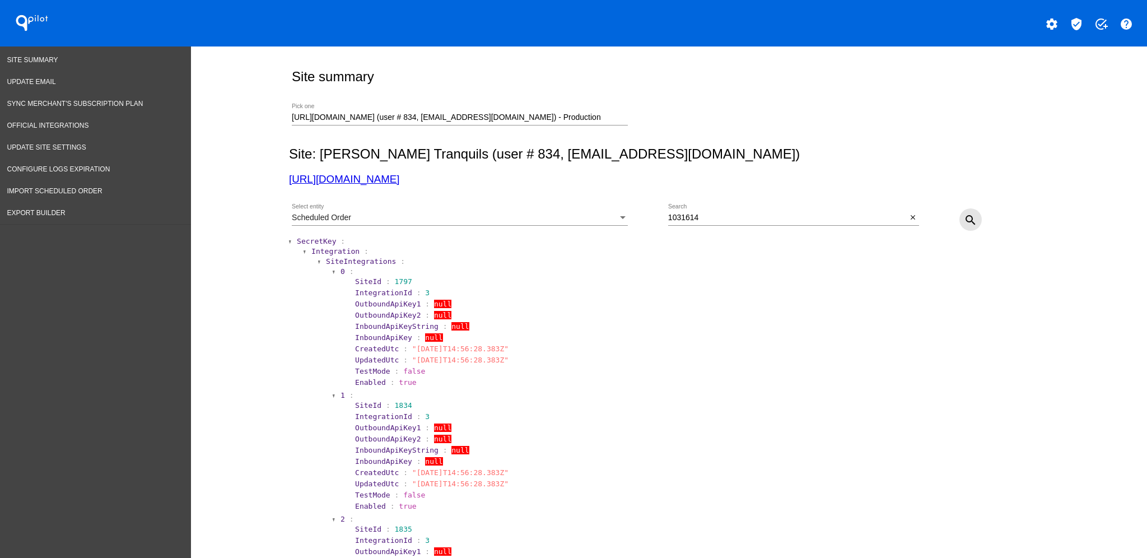
click at [964, 213] on mat-icon "search" at bounding box center [970, 219] width 13 height 13
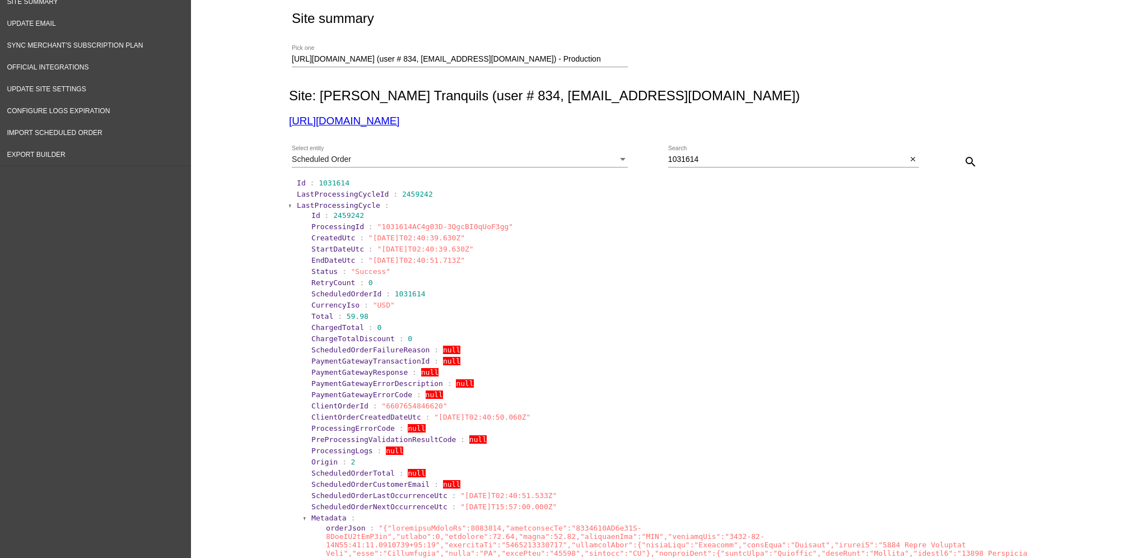
scroll to position [75, 0]
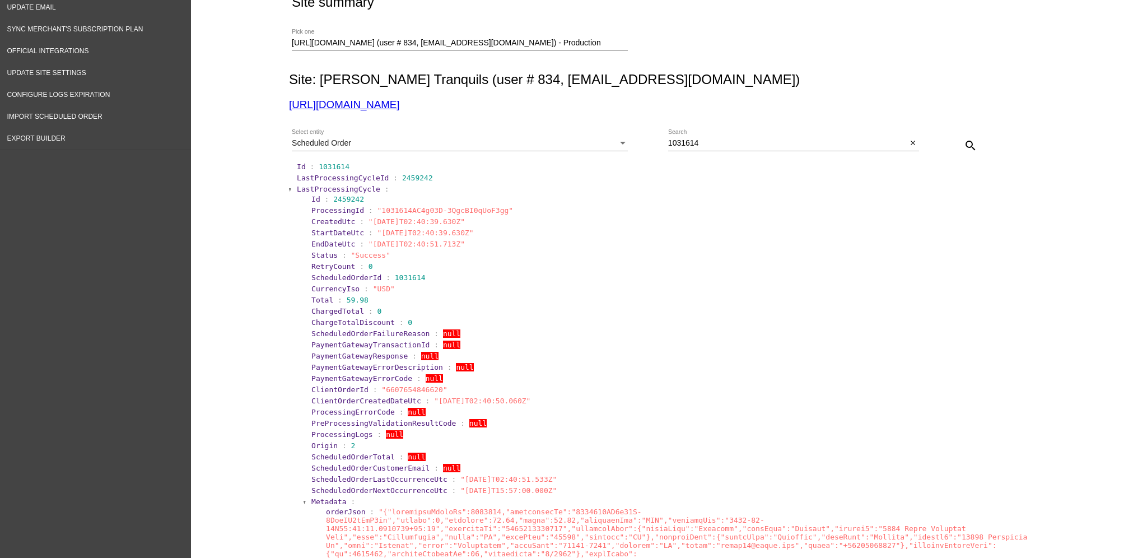
click at [318, 190] on span "LastProcessingCycle" at bounding box center [338, 189] width 83 height 8
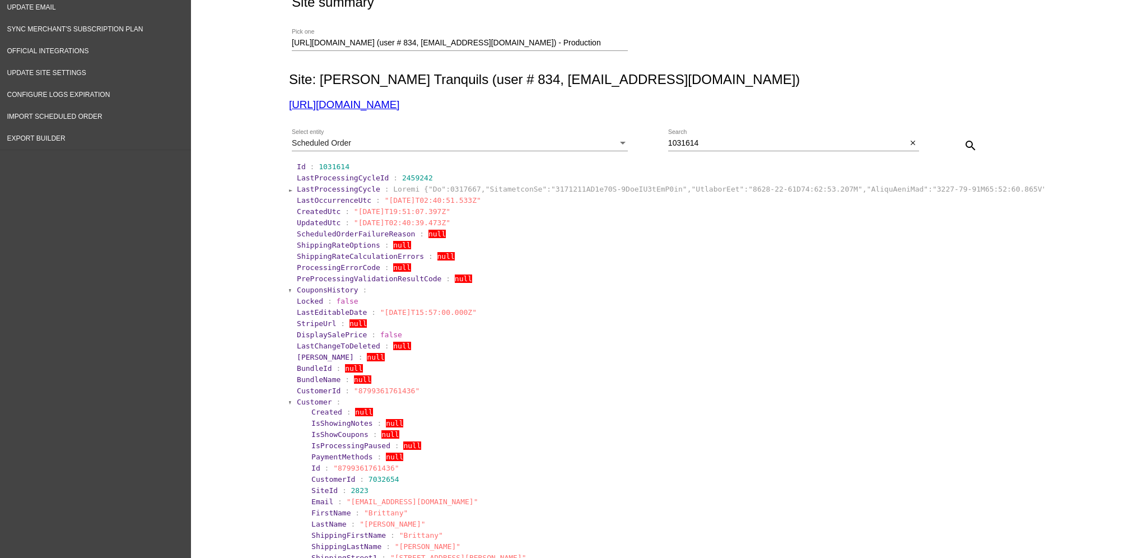
click at [305, 403] on span "Customer" at bounding box center [314, 402] width 35 height 8
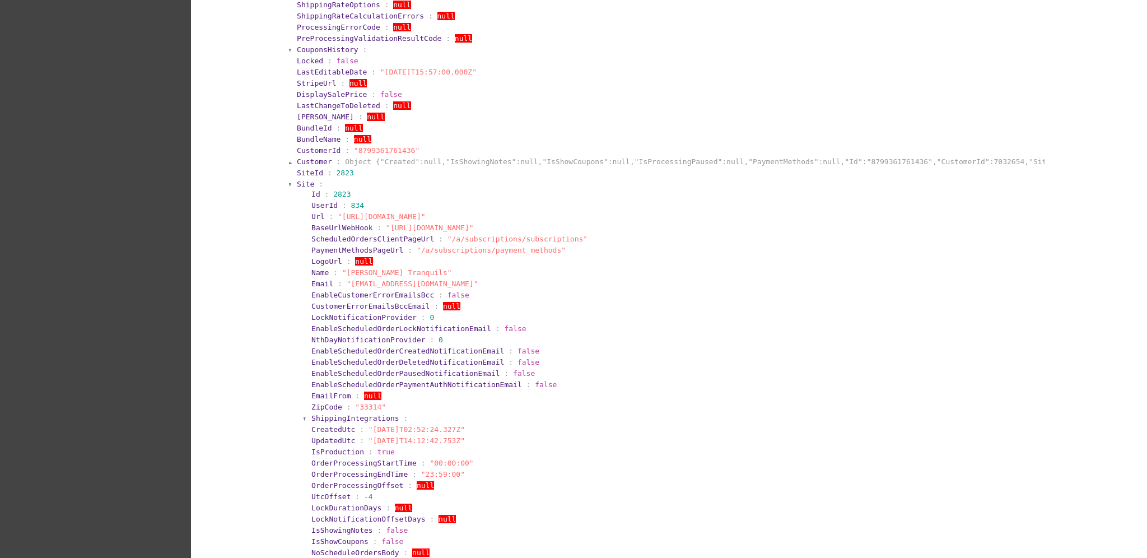
scroll to position [373, 0]
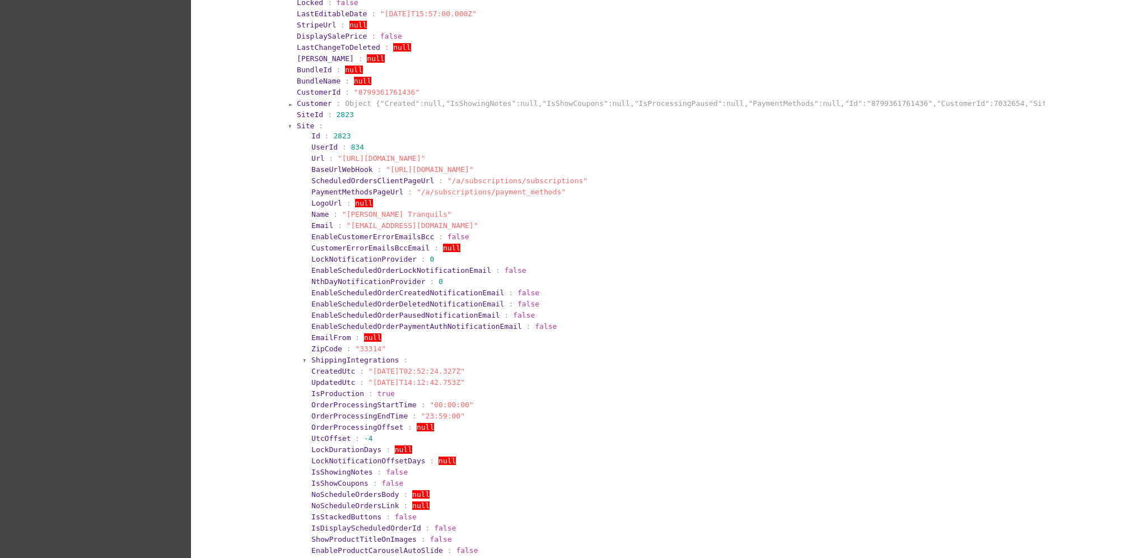
click at [297, 122] on span "Site" at bounding box center [305, 126] width 17 height 8
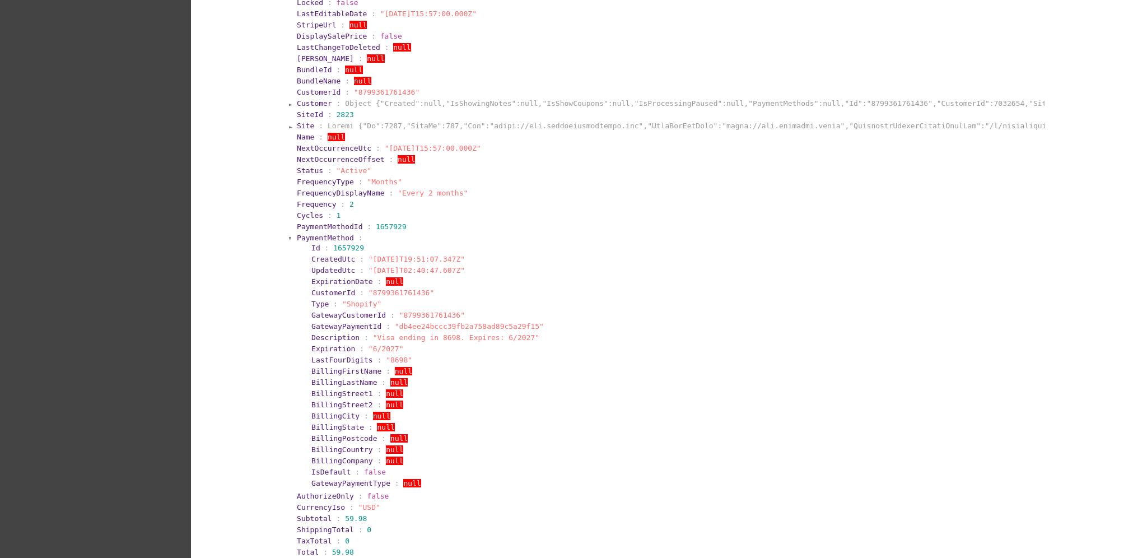
click at [306, 234] on span "PaymentMethod" at bounding box center [325, 238] width 57 height 8
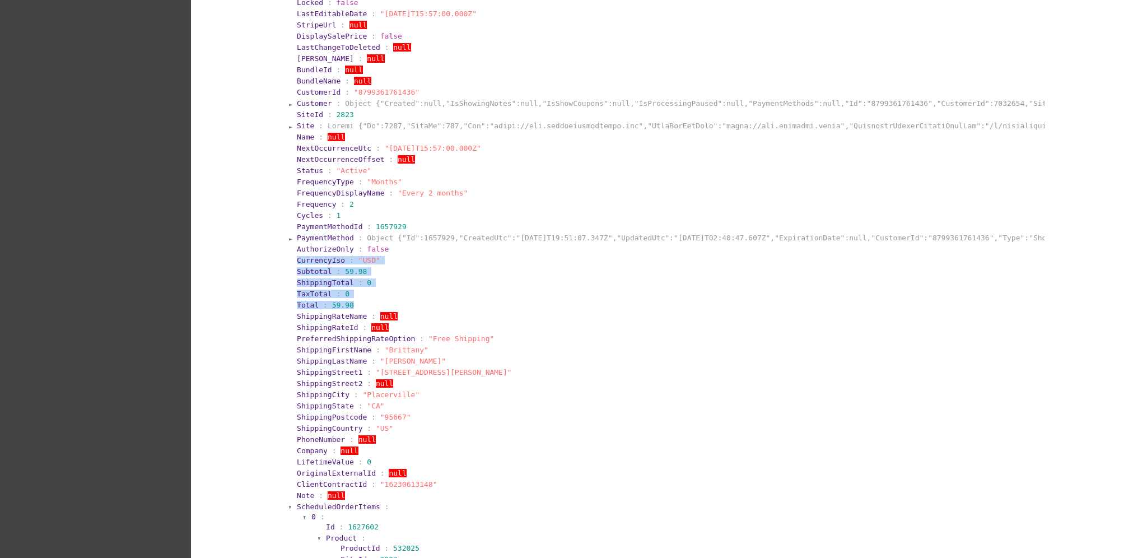
drag, startPoint x: 282, startPoint y: 264, endPoint x: 445, endPoint y: 300, distance: 166.9
click at [445, 301] on section "Total : 59.98" at bounding box center [670, 305] width 746 height 8
click at [324, 296] on section "TaxTotal : 0" at bounding box center [670, 294] width 746 height 8
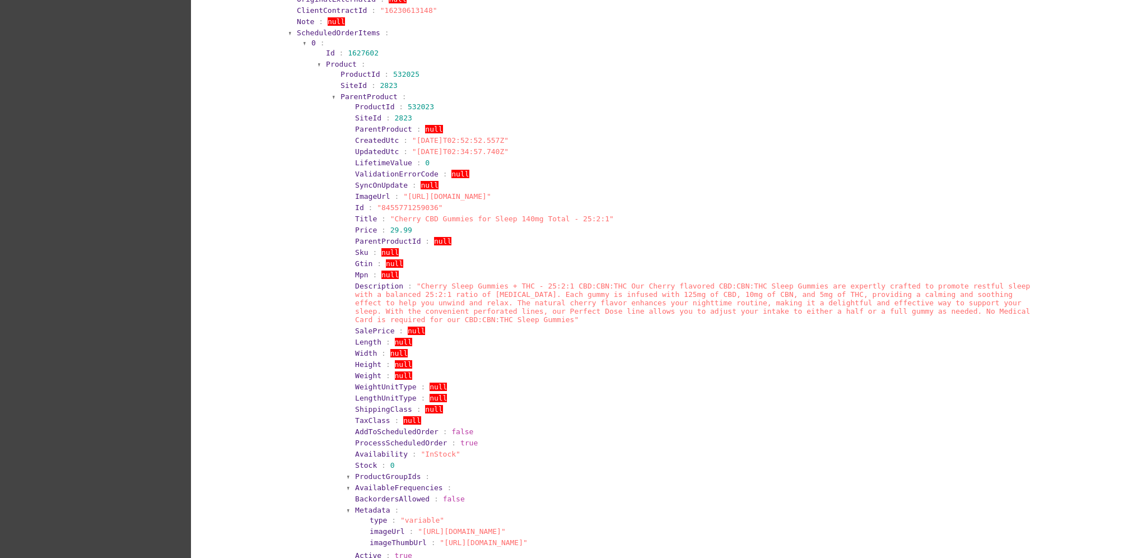
scroll to position [821, 0]
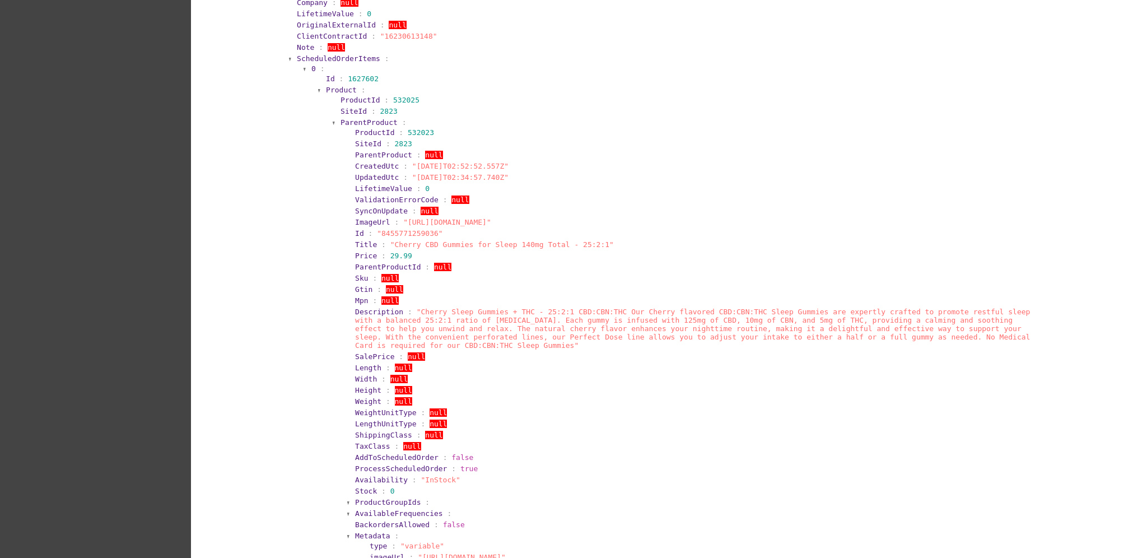
click at [345, 120] on span "ParentProduct" at bounding box center [369, 122] width 57 height 8
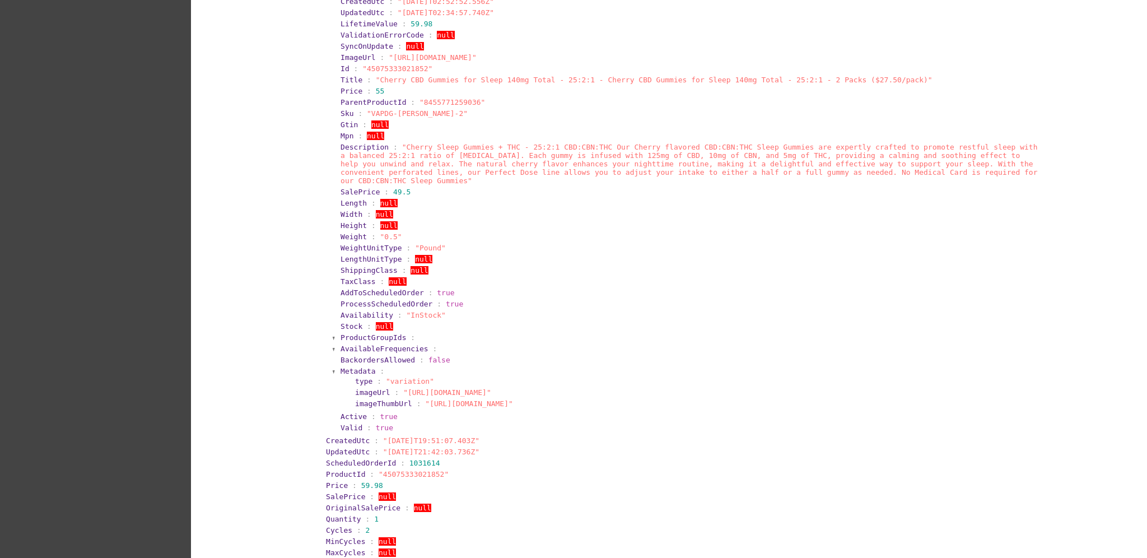
scroll to position [971, 0]
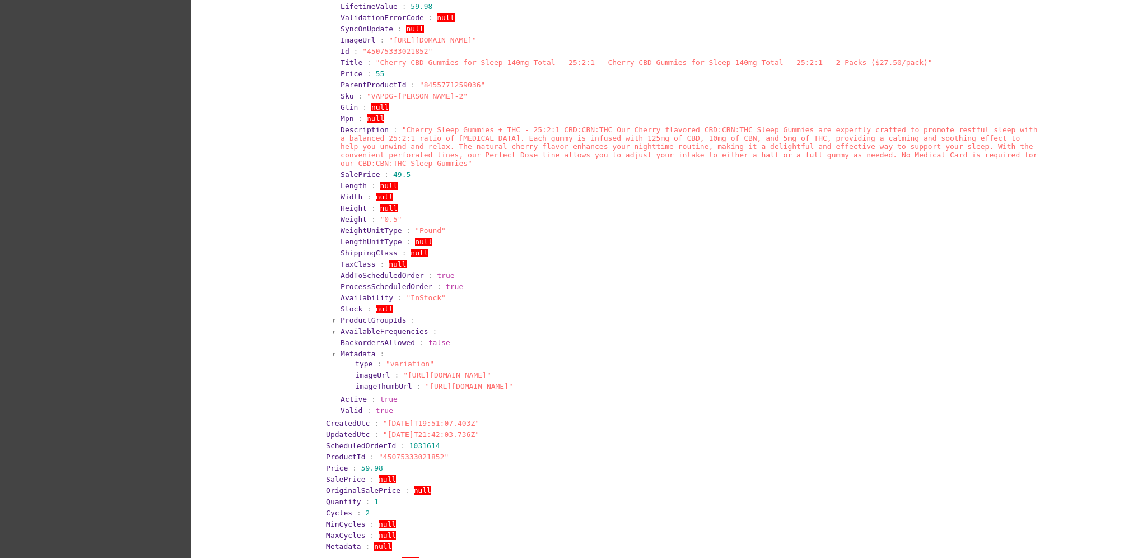
drag, startPoint x: 408, startPoint y: 315, endPoint x: 303, endPoint y: 290, distance: 108.4
click at [304, 287] on section "0 : Id : 1627602 Product : ProductId : 532025 SiteId : 2823 ParentProduct : Cre…" at bounding box center [674, 233] width 740 height 641
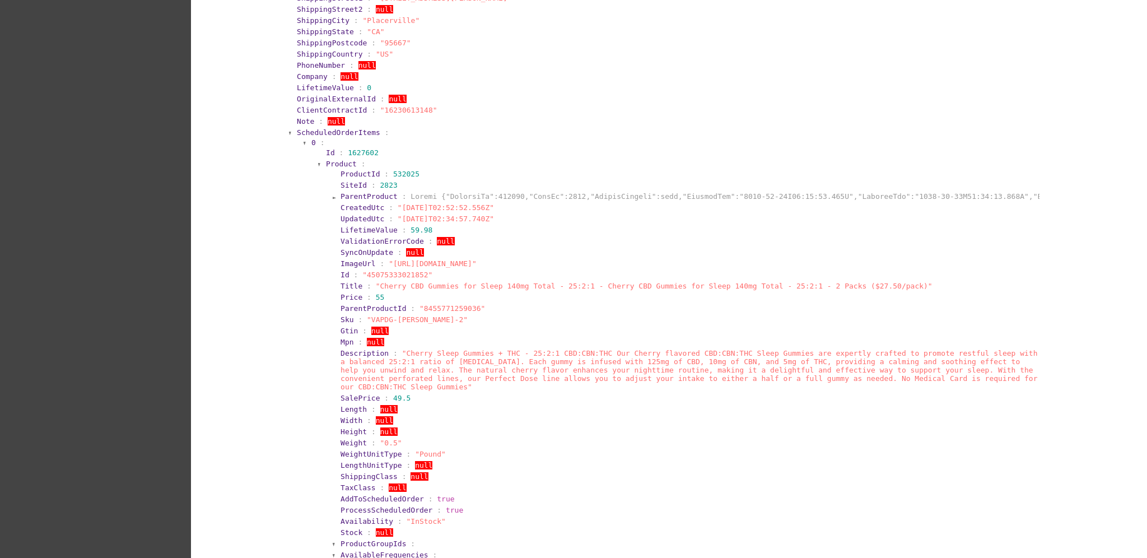
scroll to position [747, 0]
click at [332, 160] on span "Product" at bounding box center [341, 164] width 31 height 8
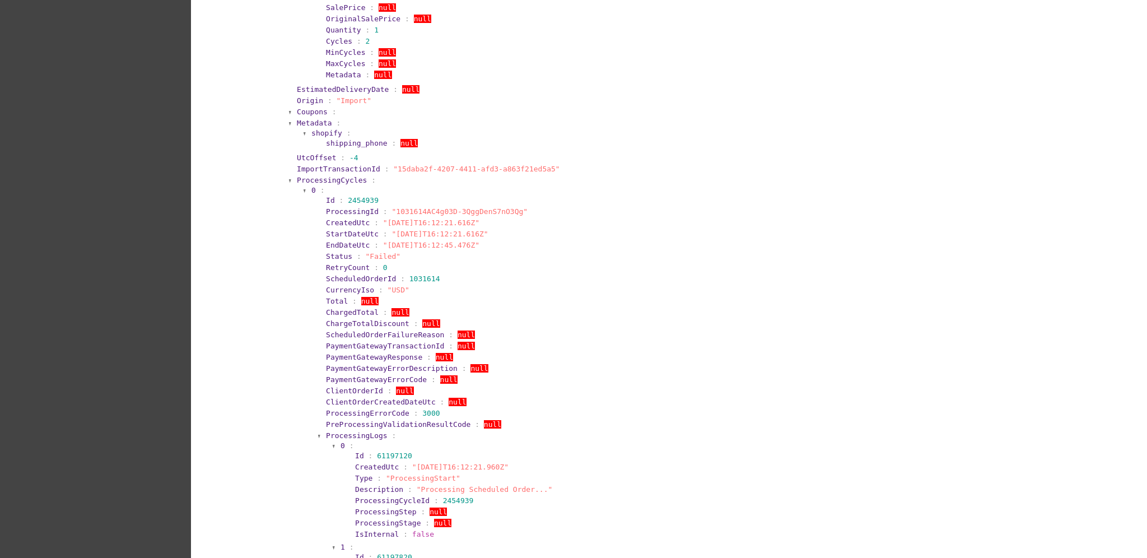
scroll to position [1121, 0]
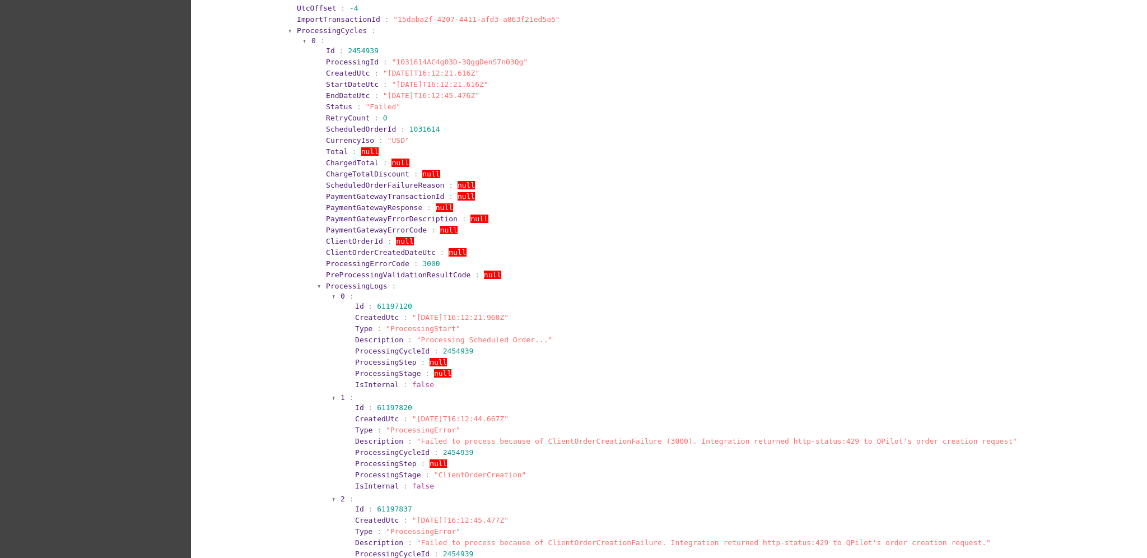
click at [326, 26] on span "ProcessingCycles" at bounding box center [332, 30] width 70 height 8
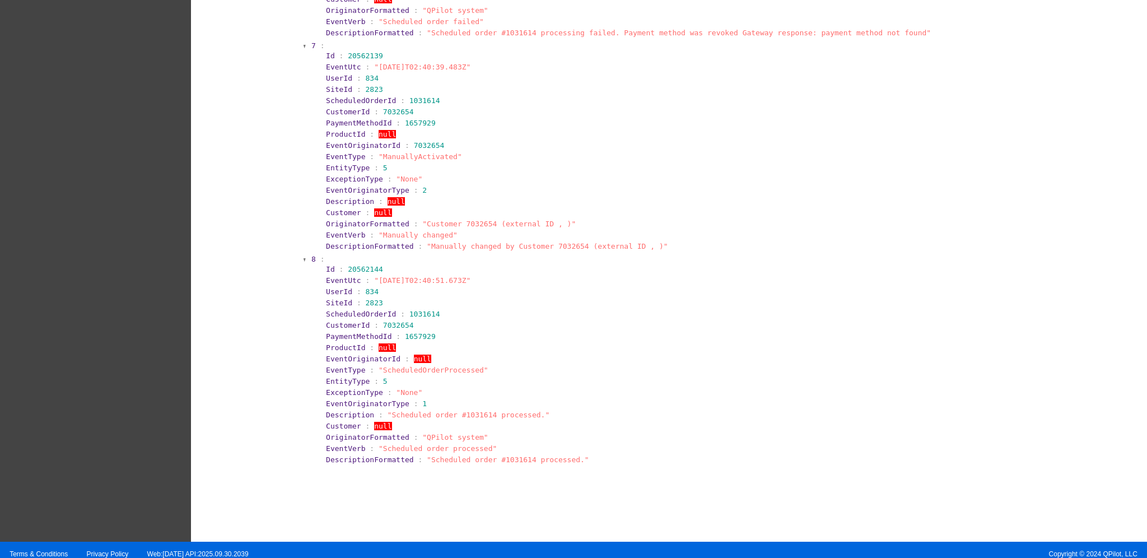
scroll to position [2641, 0]
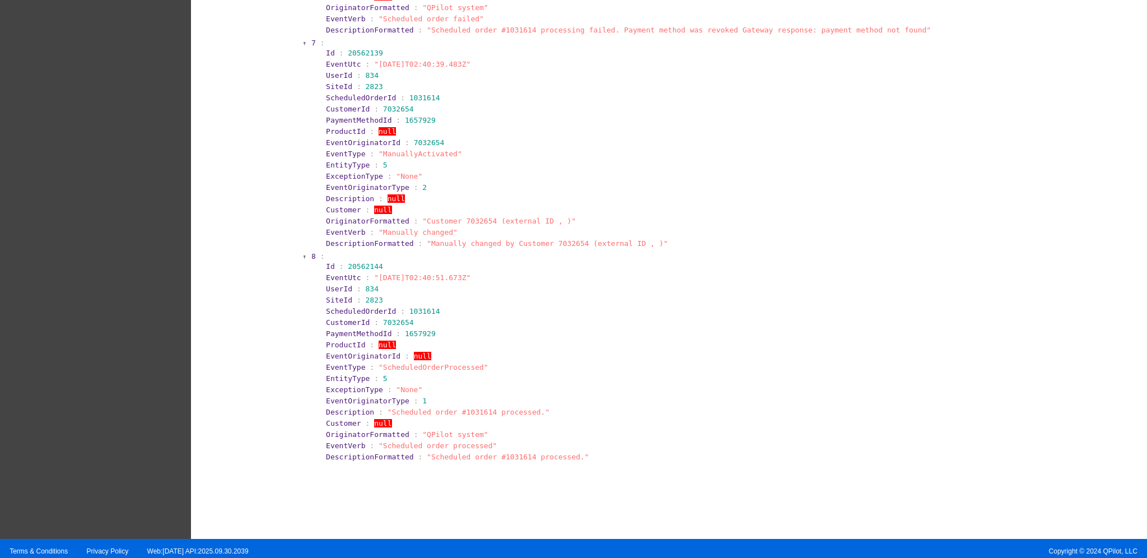
drag, startPoint x: 460, startPoint y: 281, endPoint x: 508, endPoint y: 387, distance: 116.3
click at [508, 396] on section "EventOriginatorType : 1" at bounding box center [683, 401] width 716 height 11
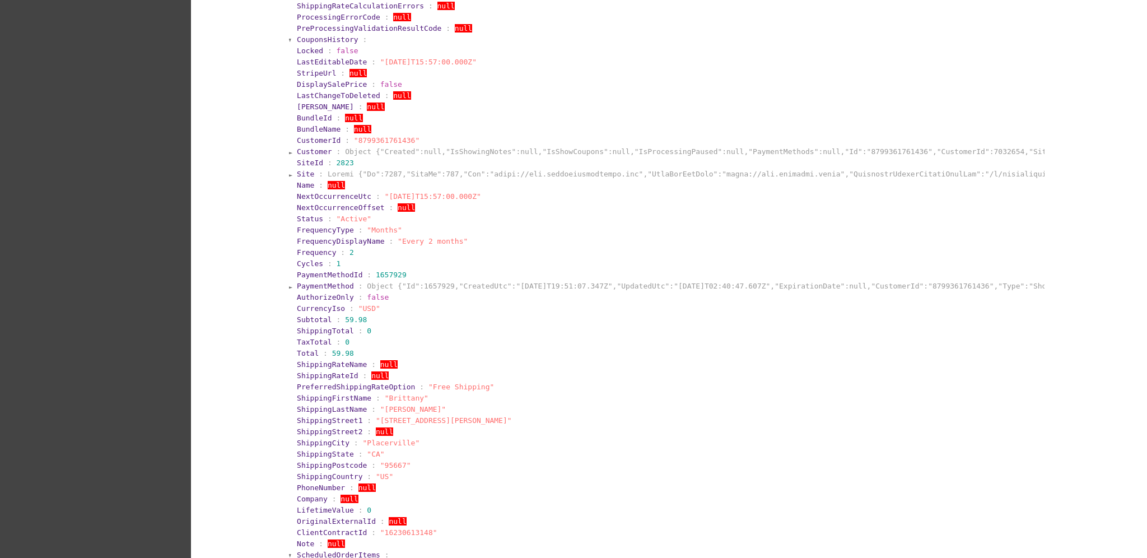
scroll to position [0, 0]
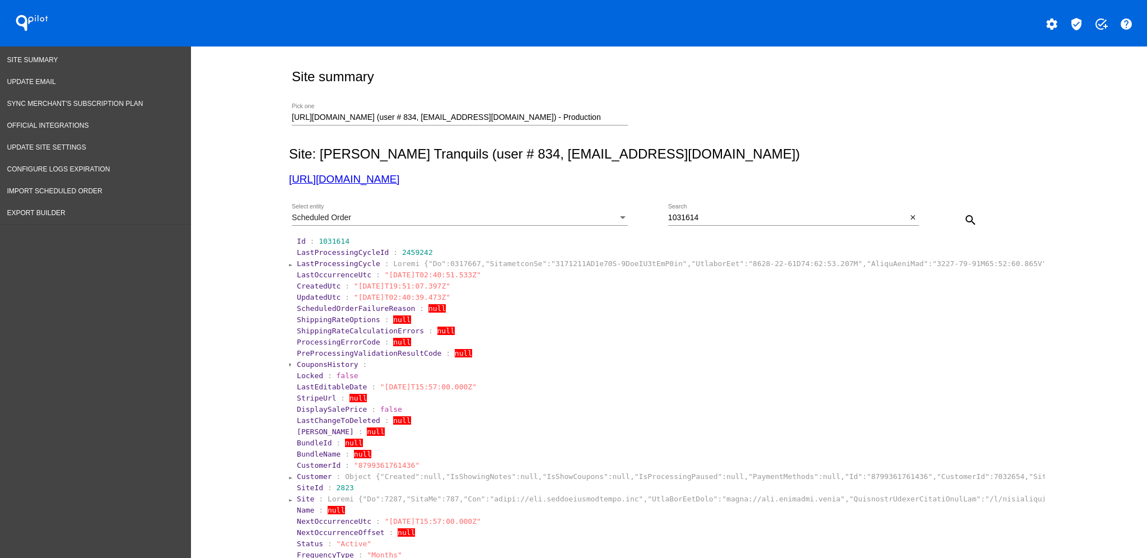
click at [328, 262] on span "LastProcessingCycle" at bounding box center [338, 263] width 83 height 8
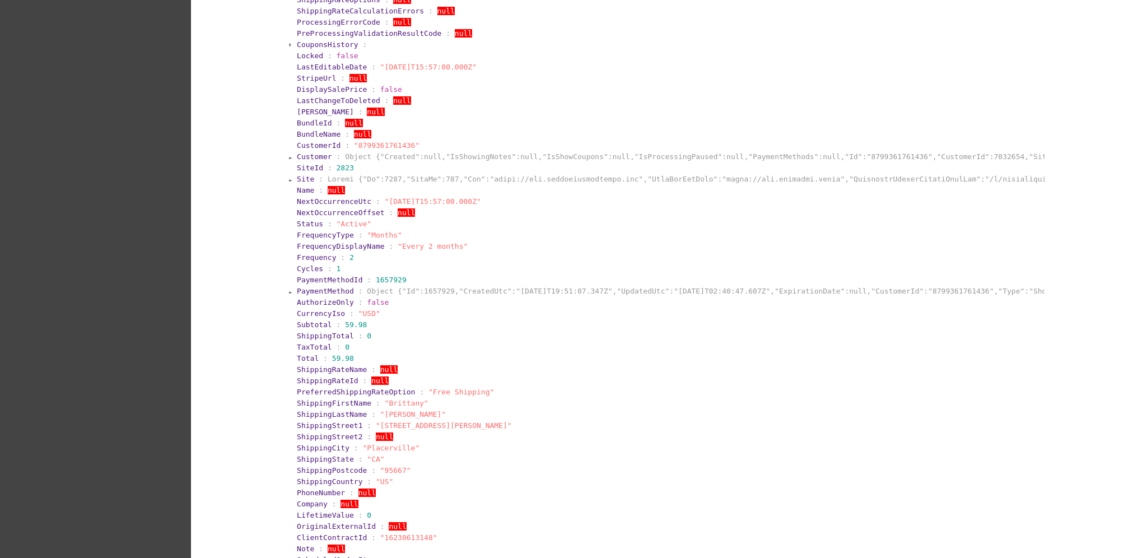
scroll to position [1045, 0]
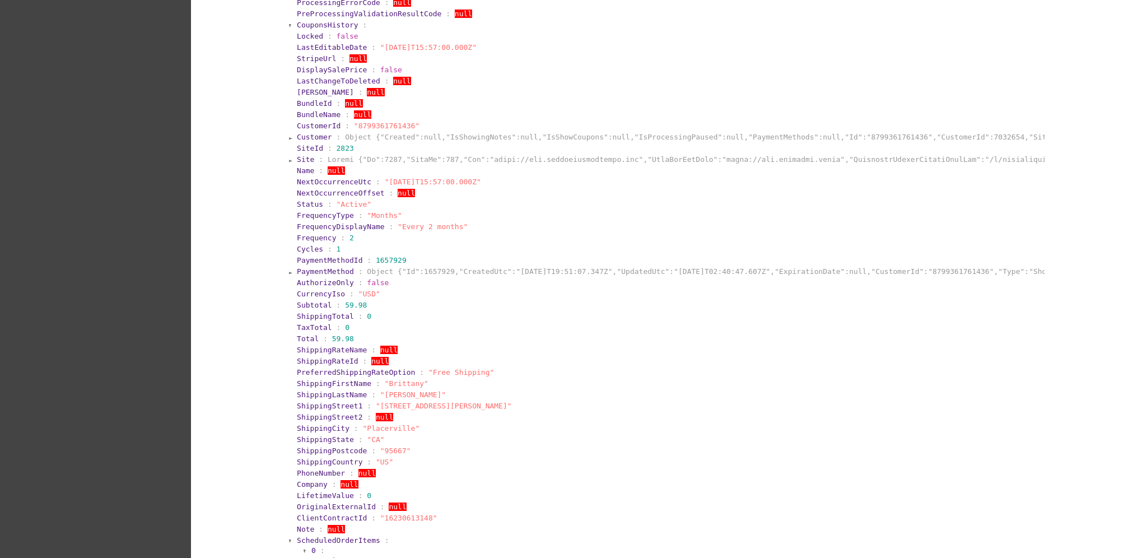
click at [332, 267] on span "PaymentMethod" at bounding box center [325, 271] width 57 height 8
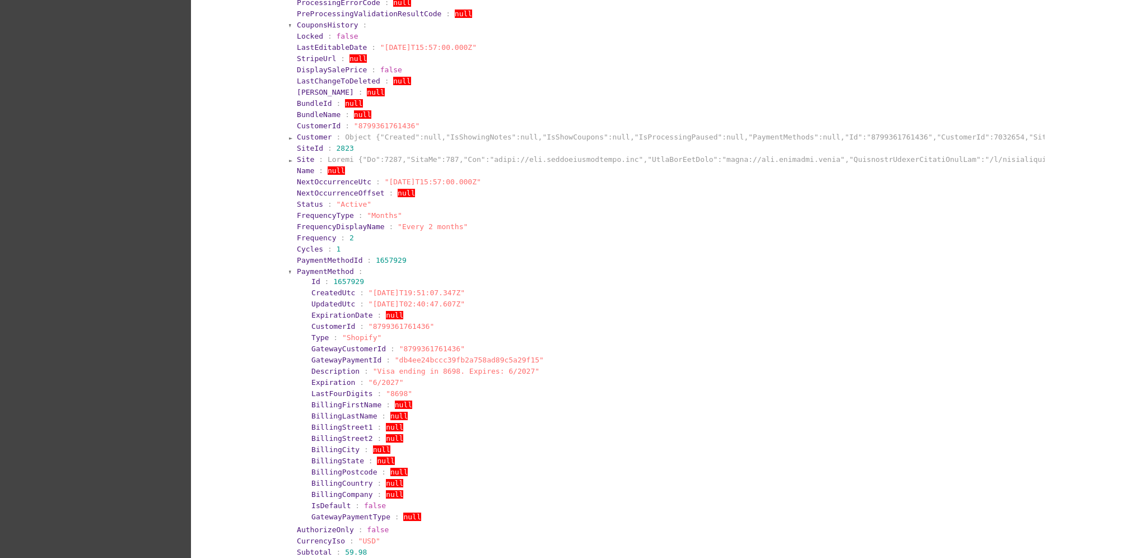
click at [332, 267] on span "PaymentMethod" at bounding box center [325, 271] width 57 height 8
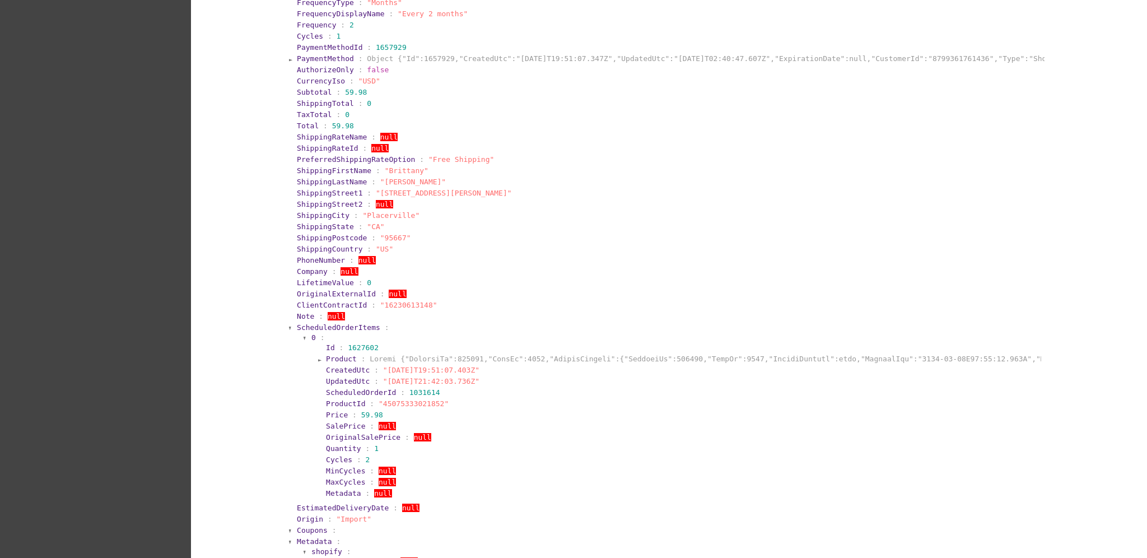
scroll to position [1345, 0]
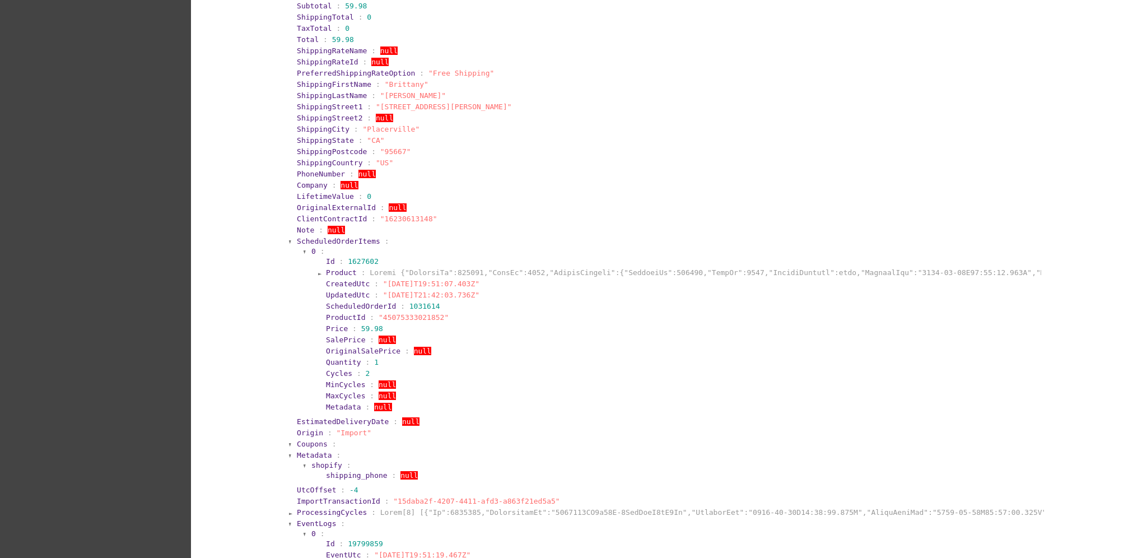
click at [347, 268] on span "Product" at bounding box center [341, 272] width 31 height 8
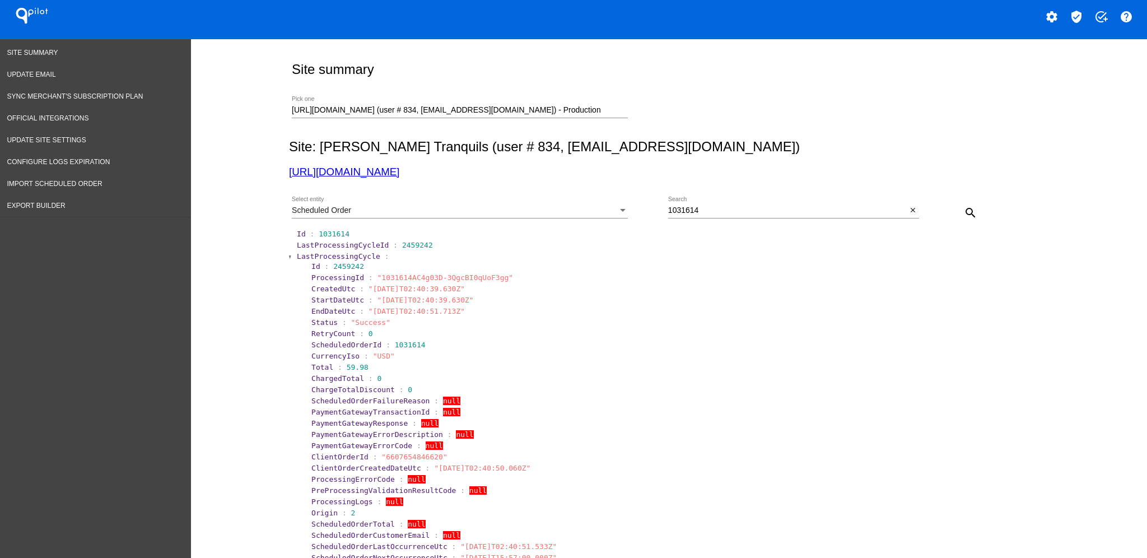
scroll to position [0, 0]
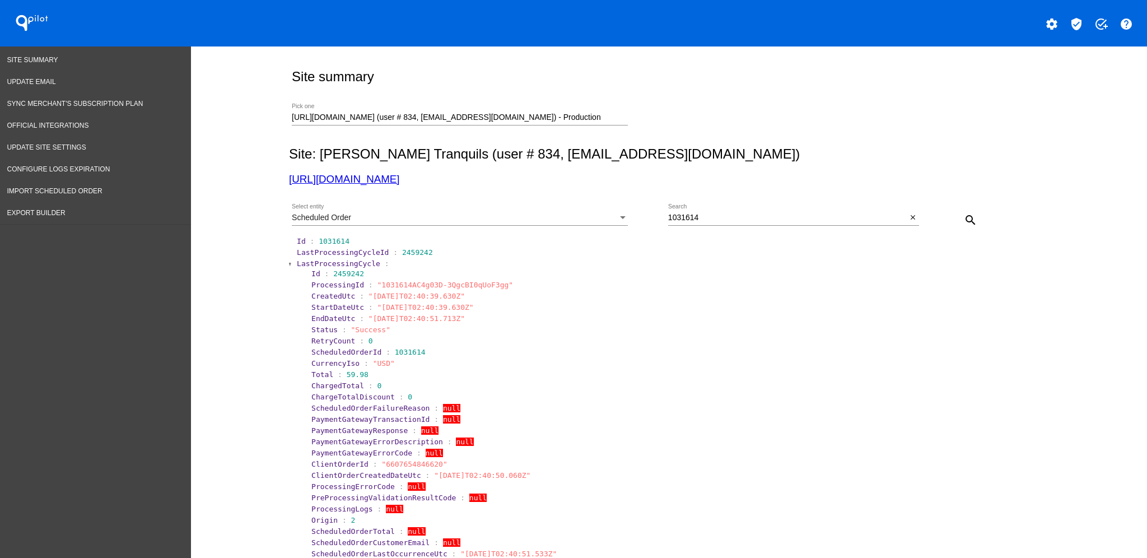
click at [724, 211] on div "1031614 Search" at bounding box center [787, 215] width 239 height 22
drag, startPoint x: 713, startPoint y: 219, endPoint x: 659, endPoint y: 213, distance: 54.0
click at [659, 213] on div "Scheduled Order Select entity 1031614 Search close search" at bounding box center [667, 216] width 756 height 40
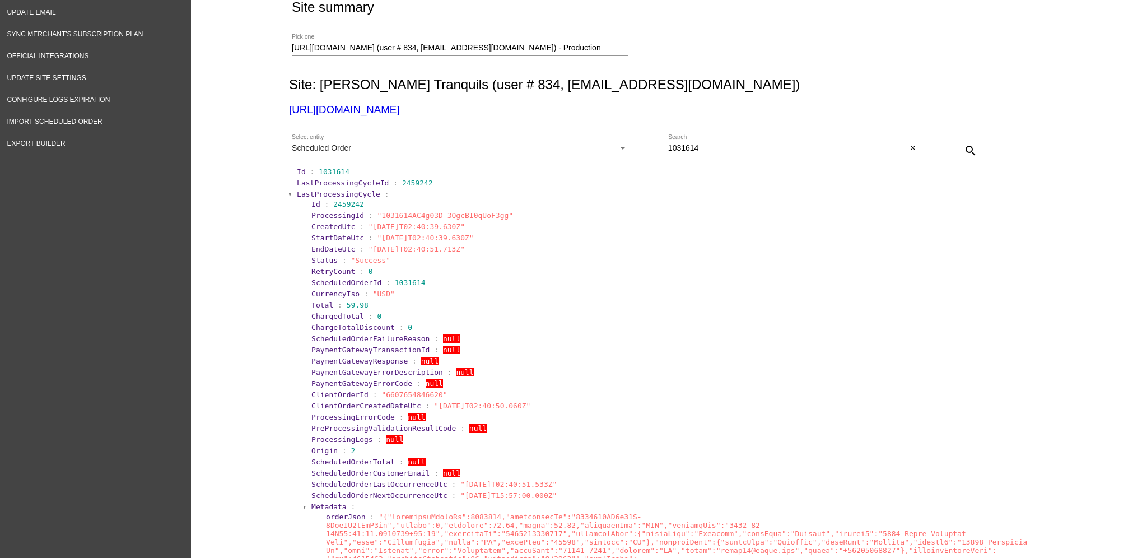
scroll to position [149, 0]
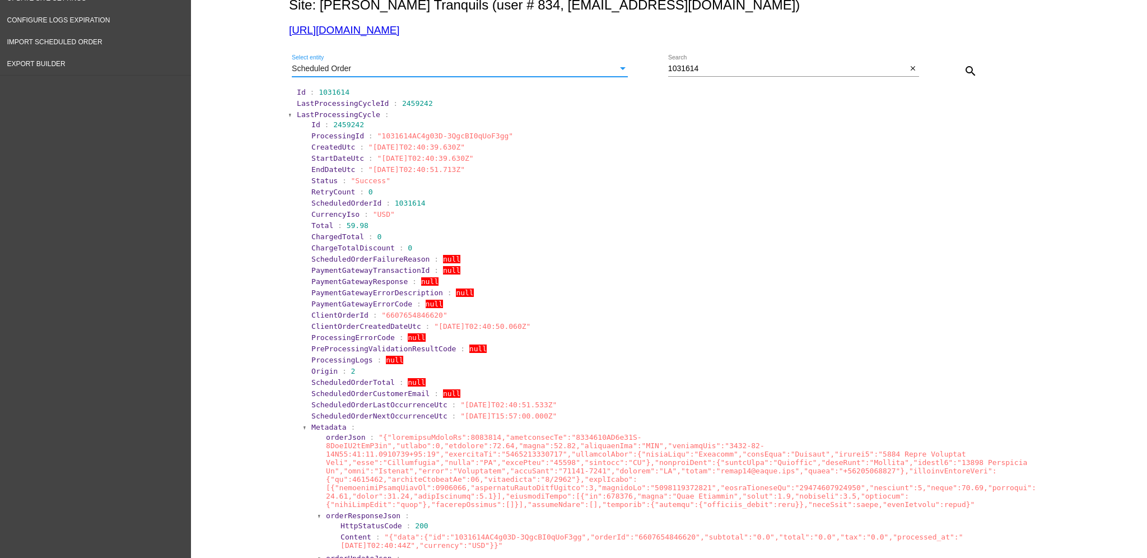
drag, startPoint x: 534, startPoint y: 68, endPoint x: 244, endPoint y: 199, distance: 318.7
drag, startPoint x: 298, startPoint y: 165, endPoint x: 511, endPoint y: 174, distance: 213.6
click at [511, 174] on section "Id : 2459242 ProcessingId : "1031614AC4g03D-3QgcBI0qUoF3gg" CreatedUtc : "[DATE…" at bounding box center [674, 472] width 740 height 706
copy section "EndDateUtc : "[DATE]T02:40:51.713Z""
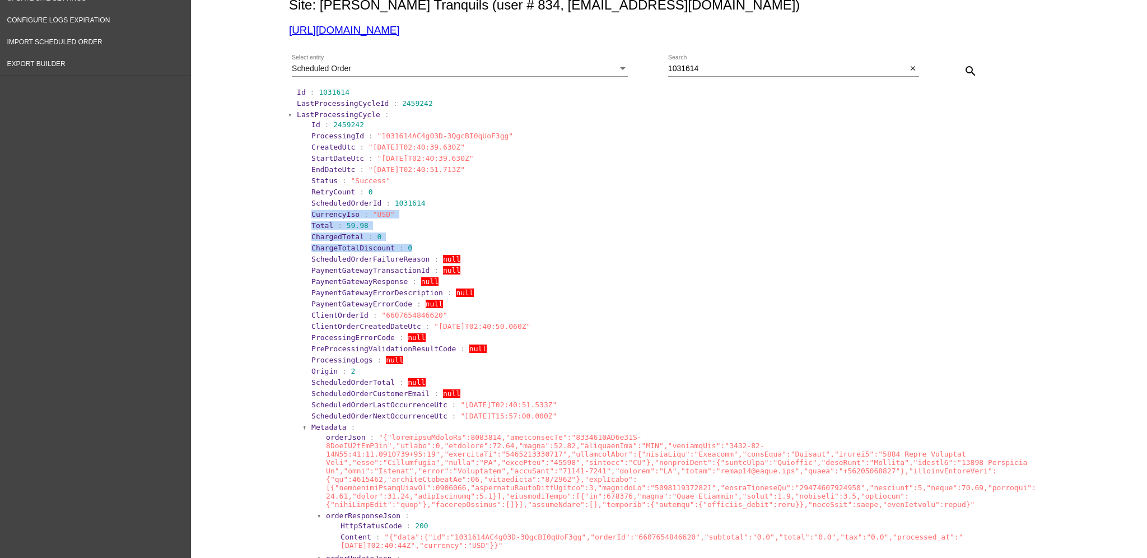
drag, startPoint x: 305, startPoint y: 214, endPoint x: 419, endPoint y: 245, distance: 118.5
click at [419, 245] on section "Id : 2459242 ProcessingId : "1031614AC4g03D-3QgcBI0qUoF3gg" CreatedUtc : "[DATE…" at bounding box center [674, 472] width 740 height 706
copy section "CurrencyIso : "USD" Total : 59.98 ChargedTotal : 0 ChargeTotalDiscount : 0"
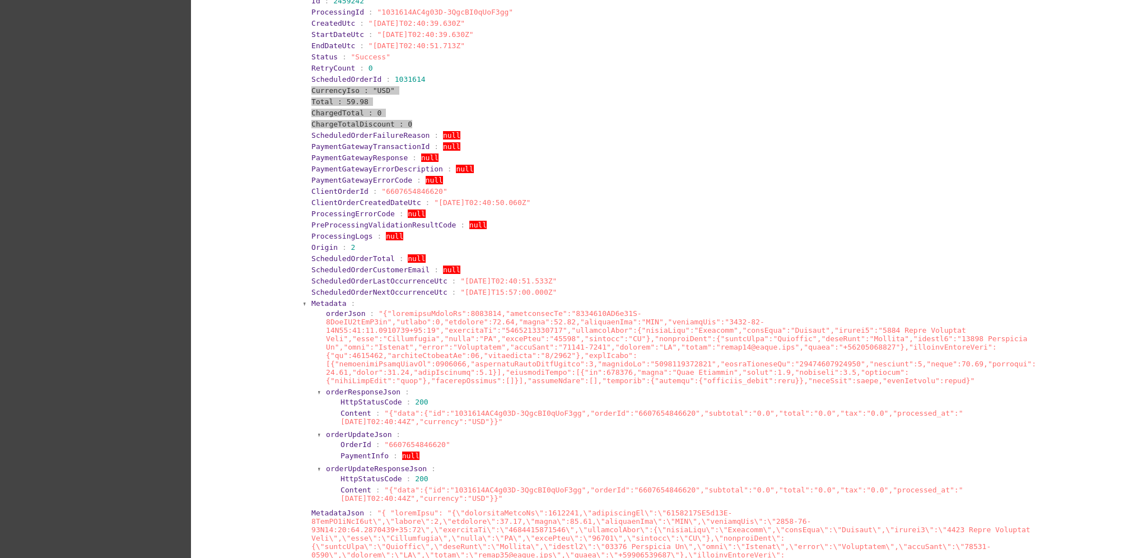
scroll to position [299, 0]
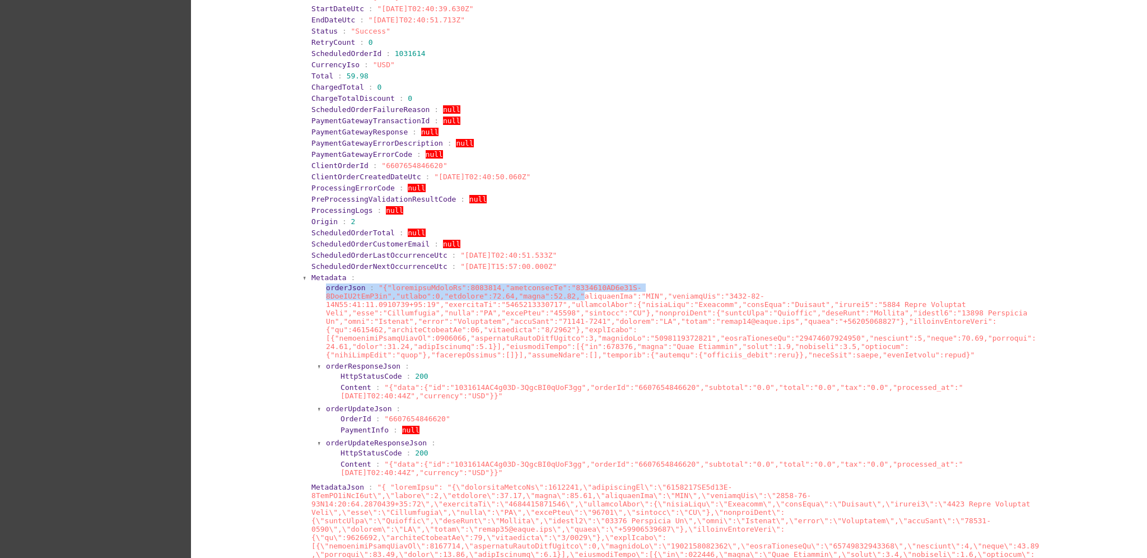
drag, startPoint x: 314, startPoint y: 286, endPoint x: 843, endPoint y: 285, distance: 528.4
click at [843, 285] on section "orderJson : orderResponseJson : HttpStatusCode : 200 Content : "{"data":{"id":"…" at bounding box center [679, 381] width 723 height 198
copy section "orderJson : "{"scheduledOrderId":1031614,"processingId":"1031614AC4g03D-3QgcBI0…"
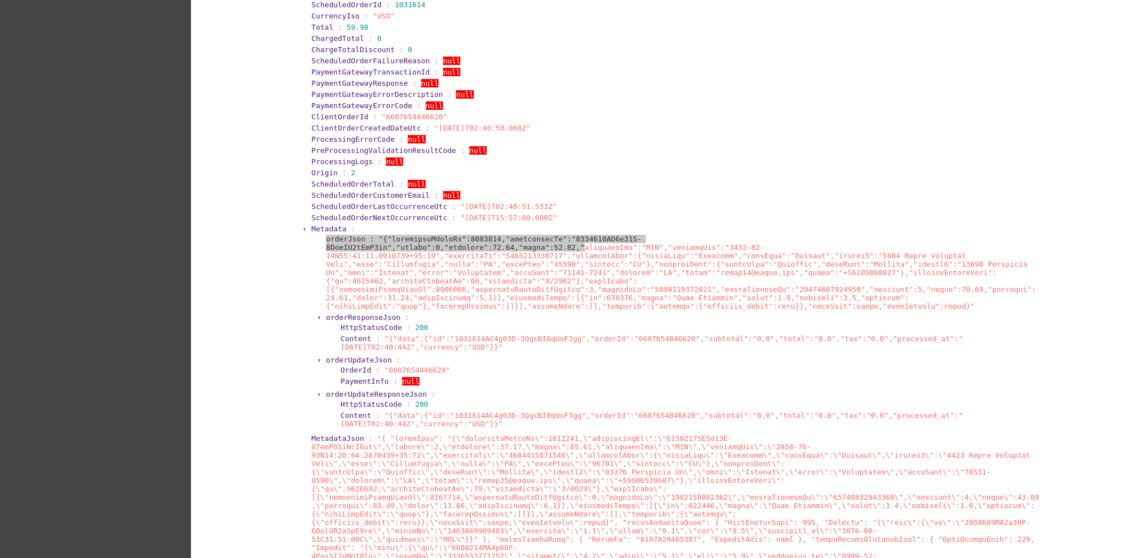
scroll to position [373, 0]
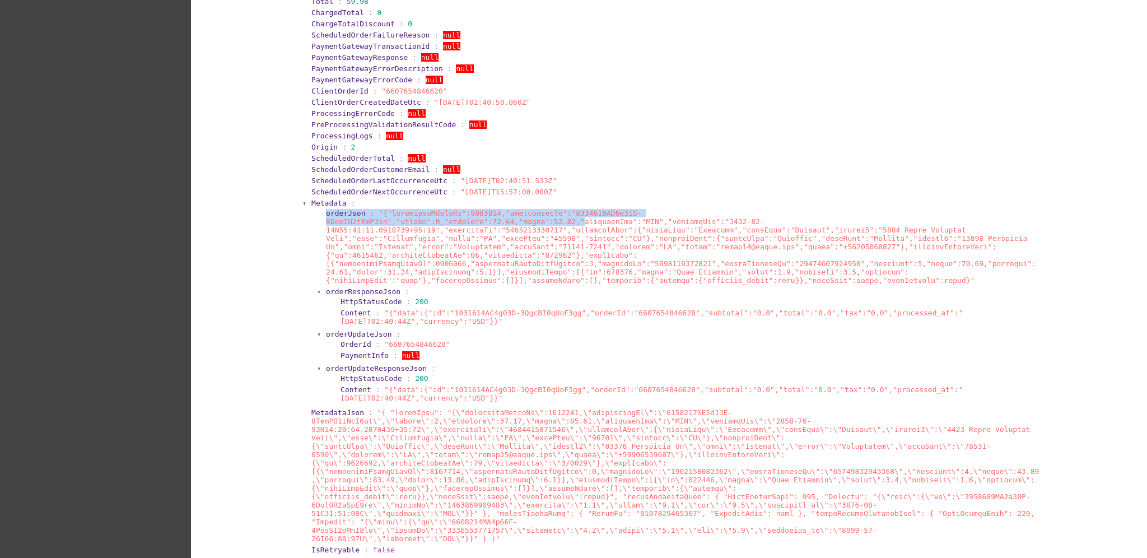
drag, startPoint x: 317, startPoint y: 280, endPoint x: 744, endPoint y: 386, distance: 439.9
click at [744, 386] on section "orderJson : orderResponseJson : HttpStatusCode : 200 Content : "{"data":{"id":"…" at bounding box center [679, 306] width 723 height 198
copy section "orderResponseJson : HttpStatusCode : 200 Content : "{"data":{"id":"1031614AC4g0…"
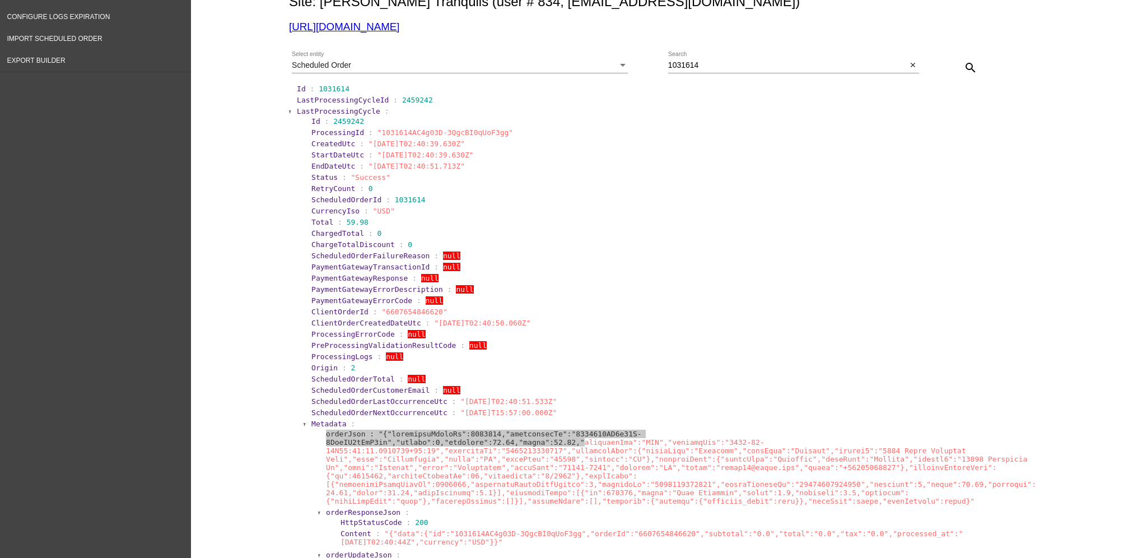
scroll to position [0, 0]
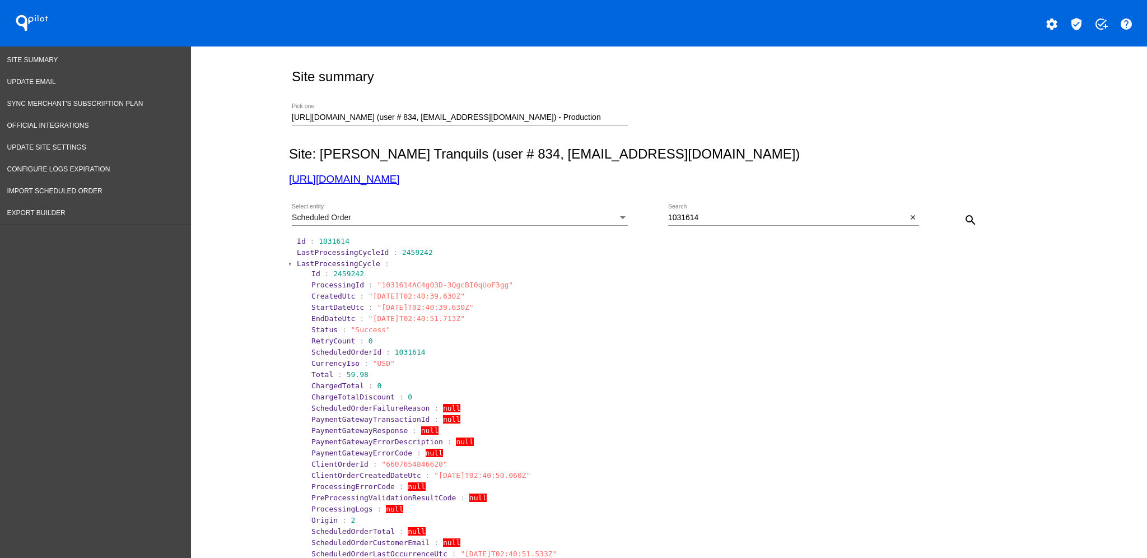
click at [306, 264] on span "LastProcessingCycle" at bounding box center [338, 263] width 83 height 8
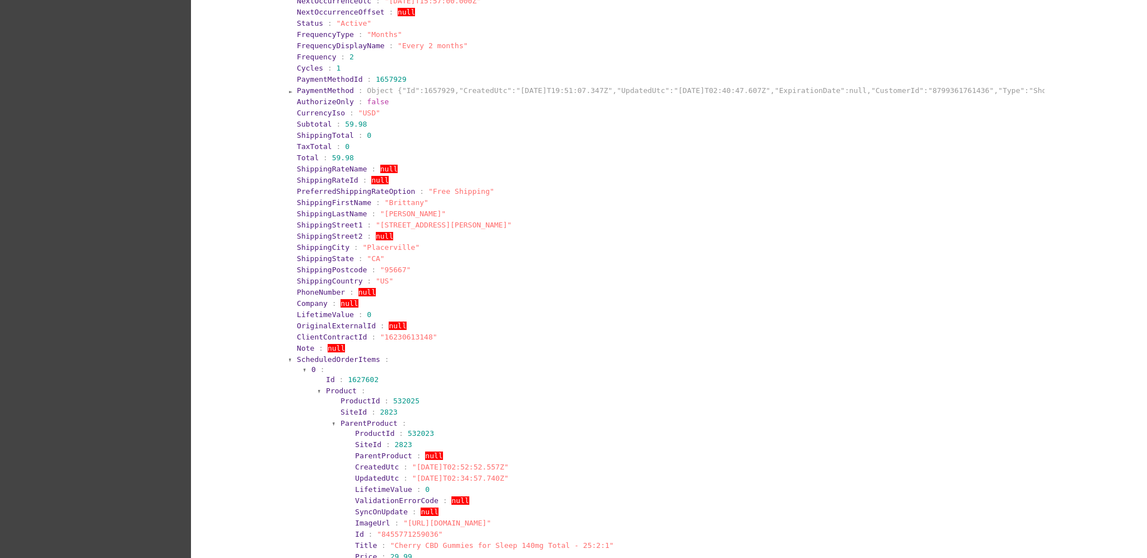
scroll to position [523, 0]
click at [334, 354] on span "ScheduledOrderItems" at bounding box center [338, 357] width 83 height 8
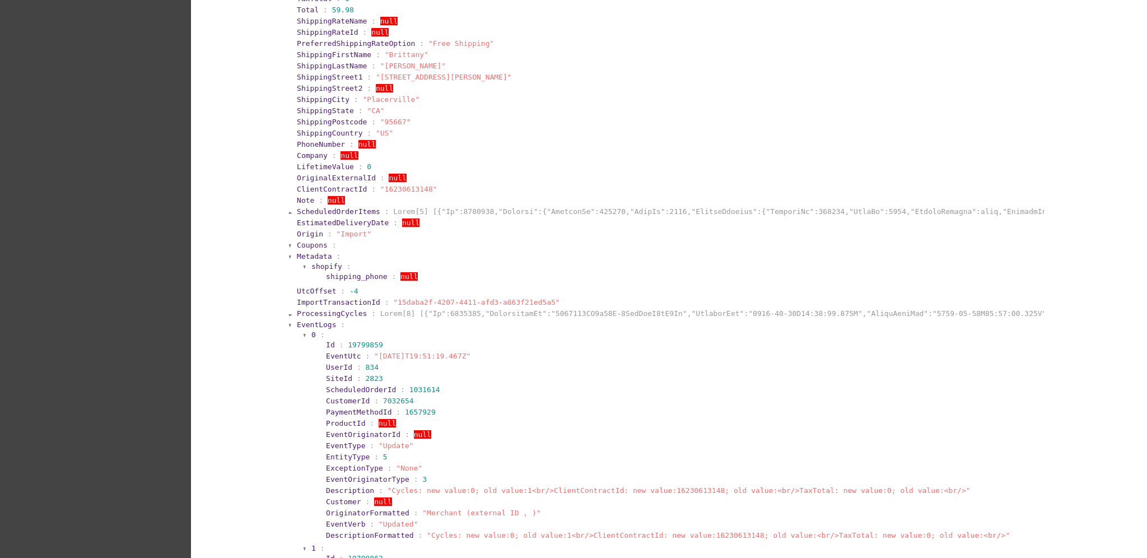
scroll to position [672, 0]
click at [338, 206] on span "ScheduledOrderItems" at bounding box center [338, 207] width 83 height 8
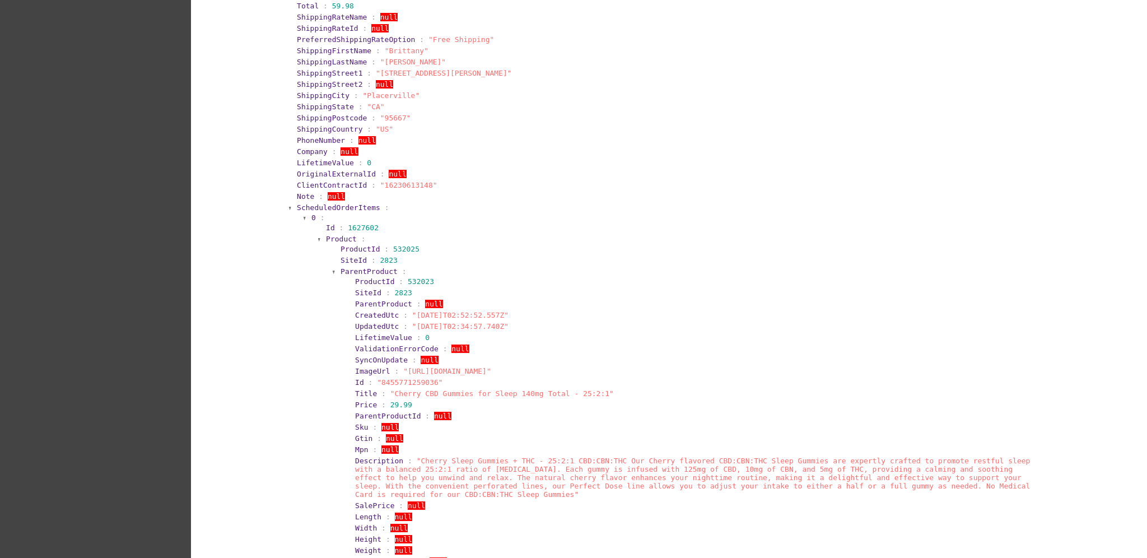
click at [329, 205] on span "ScheduledOrderItems" at bounding box center [338, 207] width 83 height 8
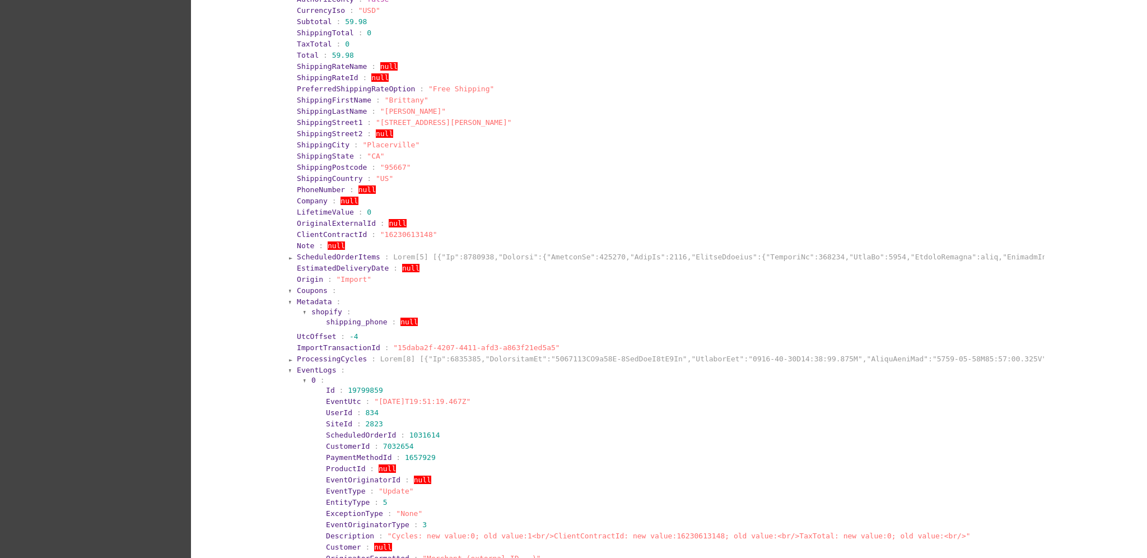
scroll to position [523, 0]
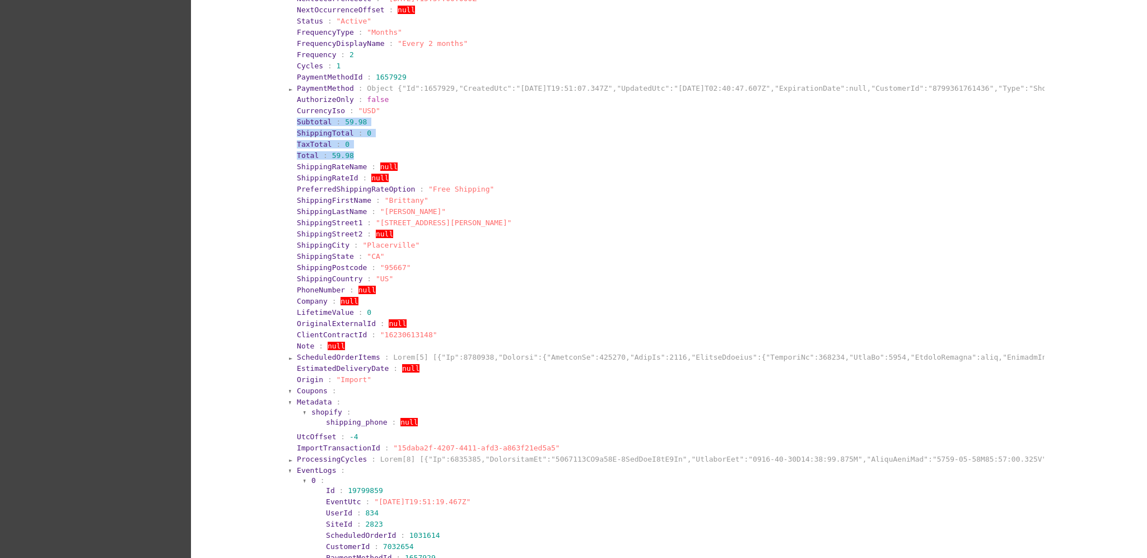
drag, startPoint x: 287, startPoint y: 117, endPoint x: 354, endPoint y: 156, distance: 77.4
drag, startPoint x: 354, startPoint y: 156, endPoint x: 371, endPoint y: 175, distance: 25.8
click at [347, 146] on section "TaxTotal : 0" at bounding box center [670, 144] width 746 height 8
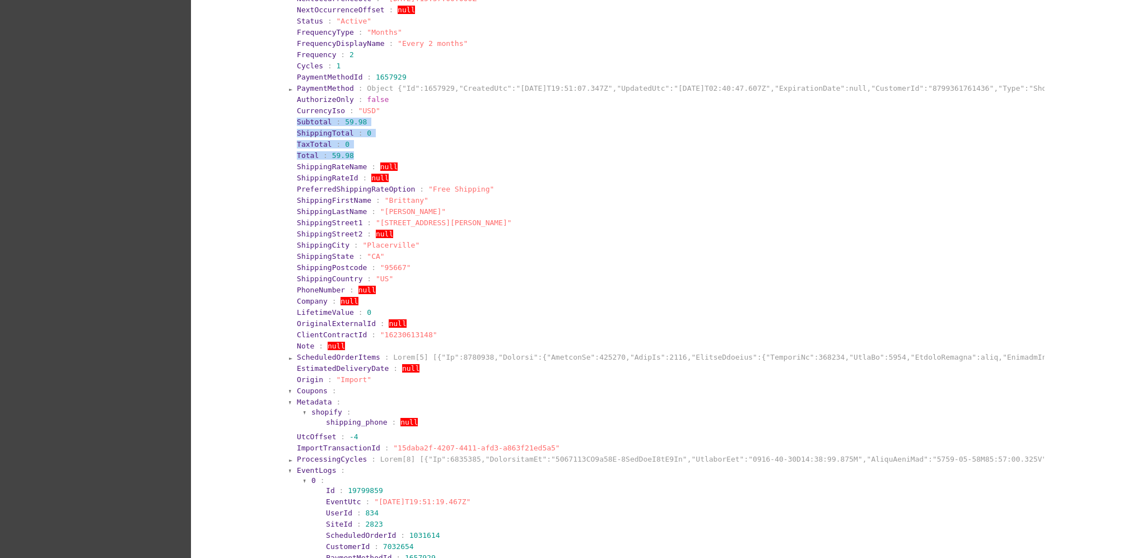
drag, startPoint x: 294, startPoint y: 124, endPoint x: 345, endPoint y: 155, distance: 59.1
copy section "Subtotal : 59.98 ShippingTotal : 0 TaxTotal : 0 Total : 59.98"
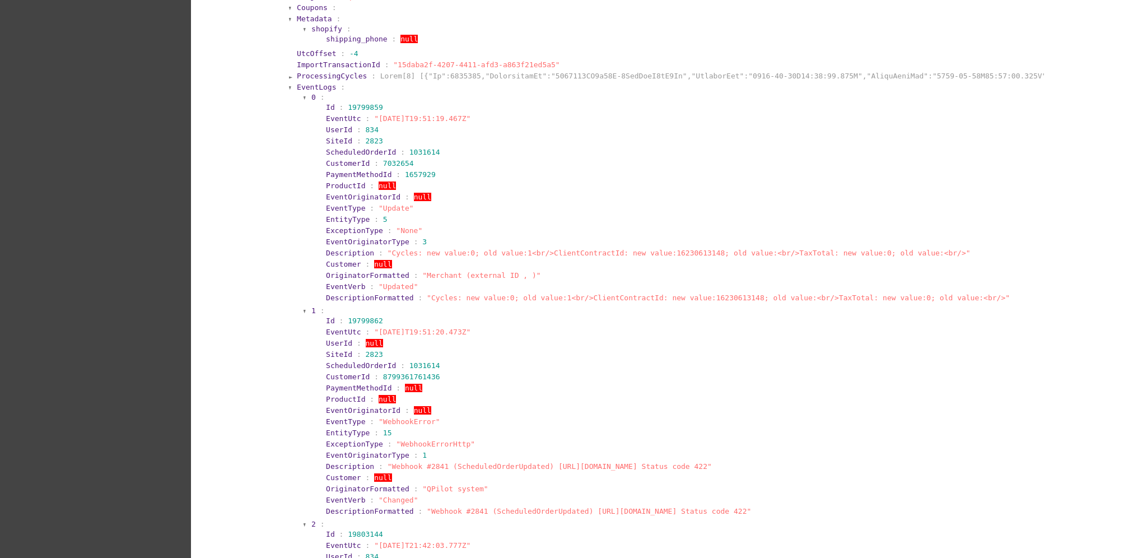
scroll to position [896, 0]
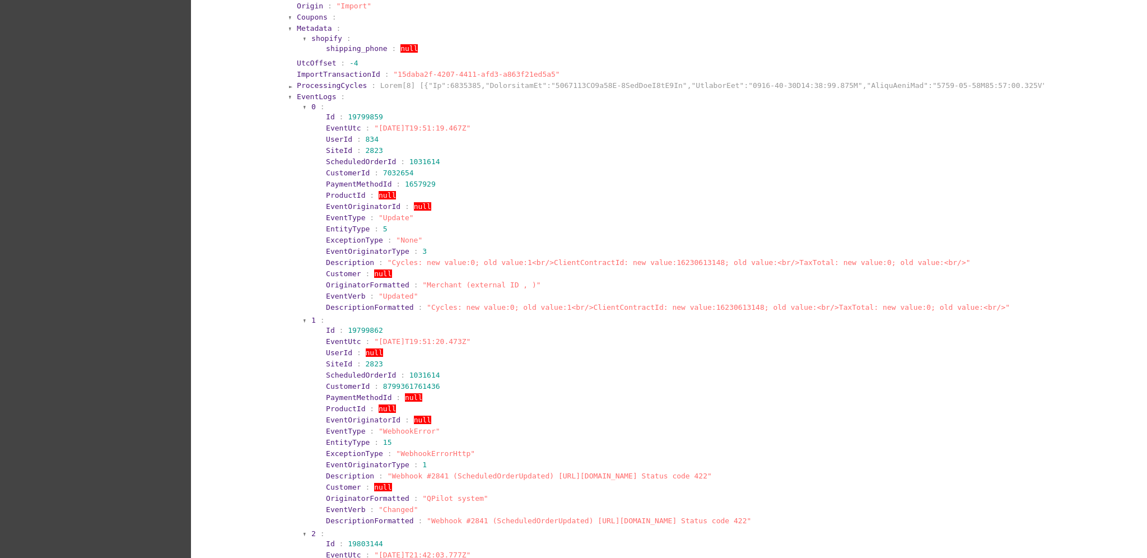
drag, startPoint x: 312, startPoint y: 126, endPoint x: 485, endPoint y: 127, distance: 173.1
click at [485, 127] on section "Id : 19799859 EventUtc : "[DATE]T19:51:19.467Z" UserId : 834 SiteId : 2823 Sche…" at bounding box center [679, 212] width 723 height 202
copy section "EventUtc : "[DATE]T19:51:19.467Z""
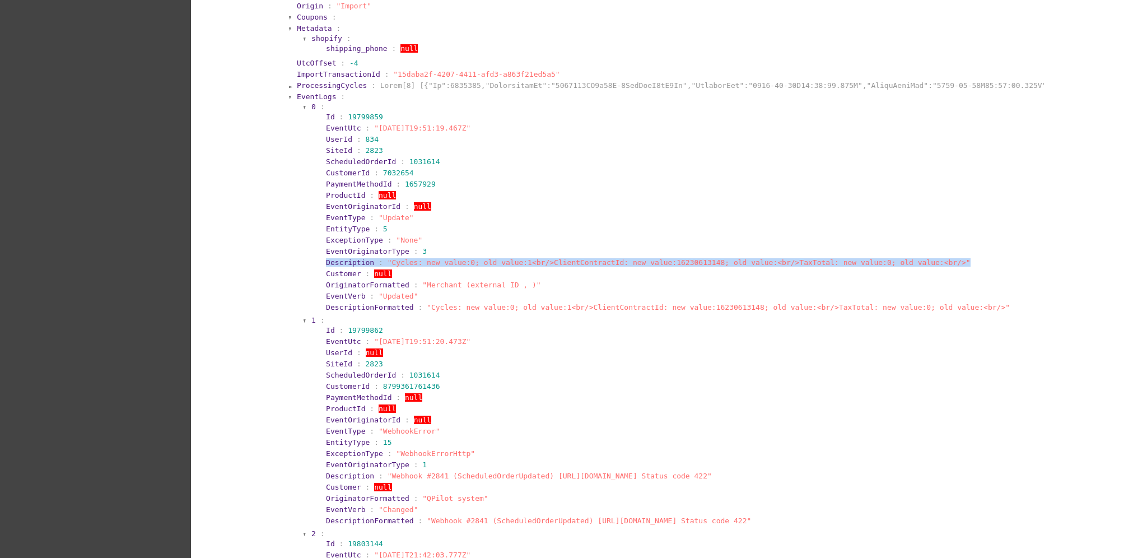
drag, startPoint x: 319, startPoint y: 259, endPoint x: 928, endPoint y: 262, distance: 609.6
click at [928, 262] on section "Description : "Cycles: new value:0; old value:1<br/>ClientContractId: new value…" at bounding box center [683, 262] width 716 height 11
copy section "Description : "Cycles: new value:0; old value:1<br/>ClientContractId: new value…"
drag, startPoint x: 320, startPoint y: 341, endPoint x: 470, endPoint y: 339, distance: 150.2
click at [470, 339] on section "EventUtc : "[DATE]T19:51:20.473Z"" at bounding box center [683, 341] width 714 height 8
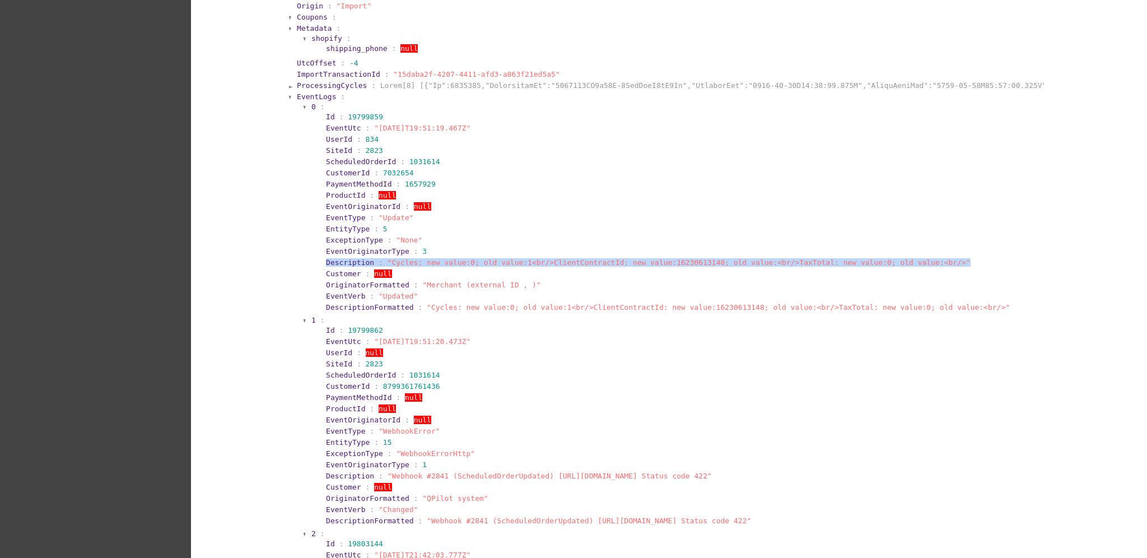
copy section "EventUtc : "[DATE]T19:51:20.473Z""
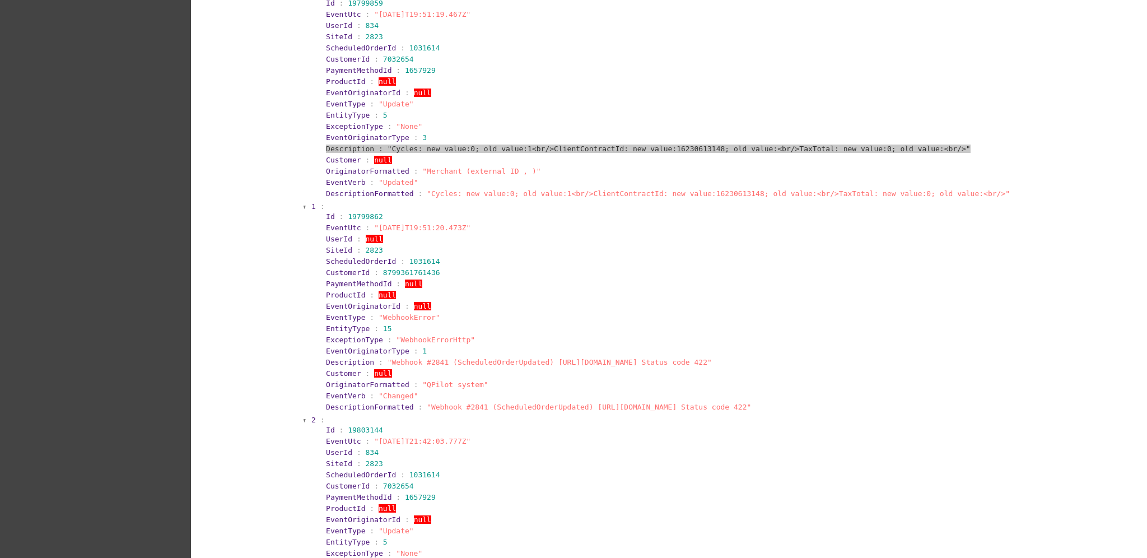
scroll to position [1045, 0]
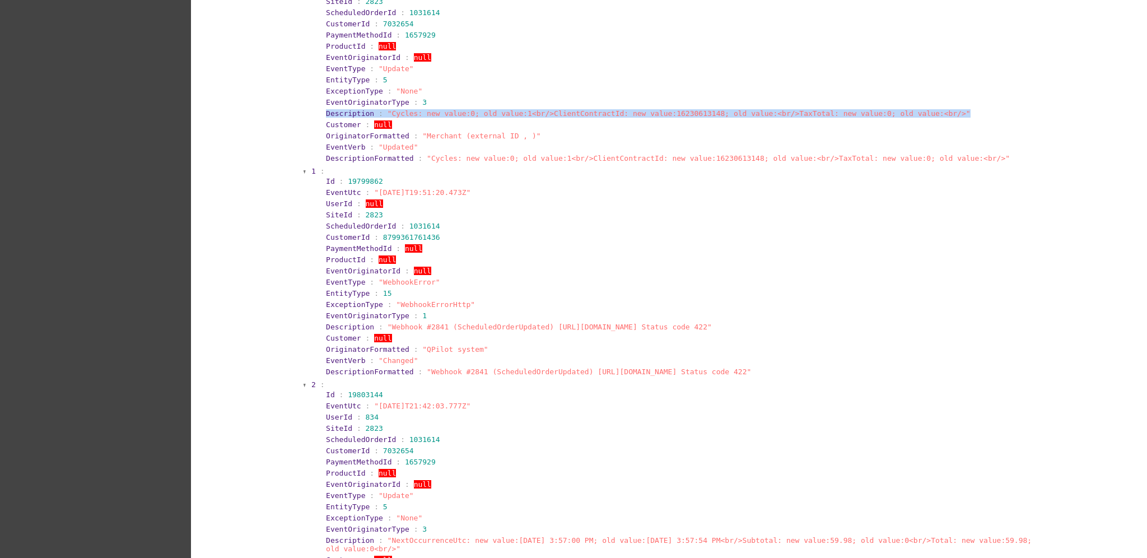
drag, startPoint x: 312, startPoint y: 327, endPoint x: 903, endPoint y: 326, distance: 591.1
click at [903, 326] on section "Id : 19799862 EventUtc : "[DATE]T19:51:20.473Z" UserId : null SiteId : 2823 Sch…" at bounding box center [679, 276] width 723 height 202
copy section "Description : "Webhook #2841 (ScheduledOrderUpdated) [URL][DOMAIN_NAME] Status …"
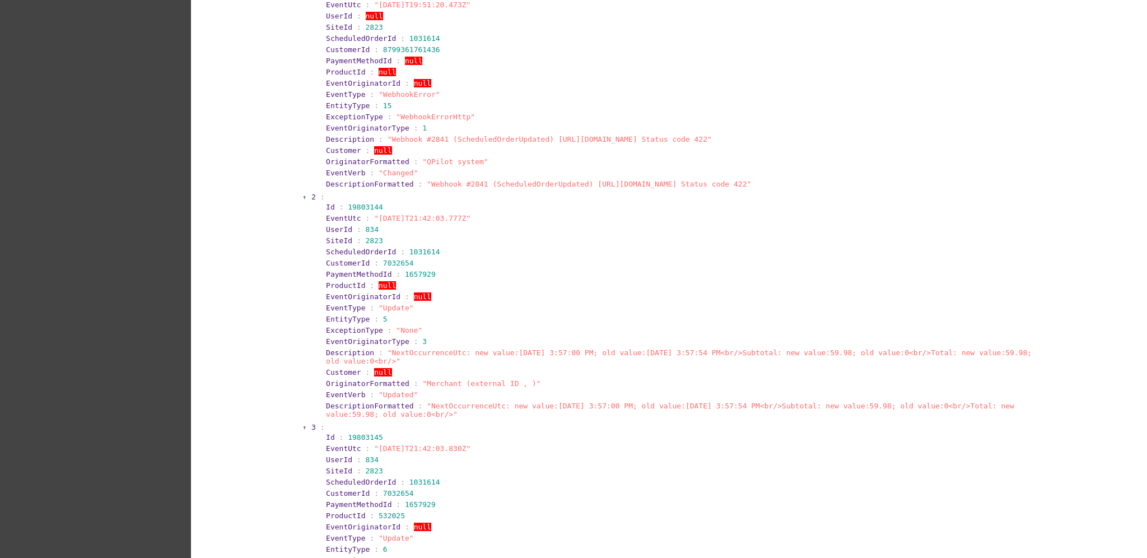
scroll to position [1270, 0]
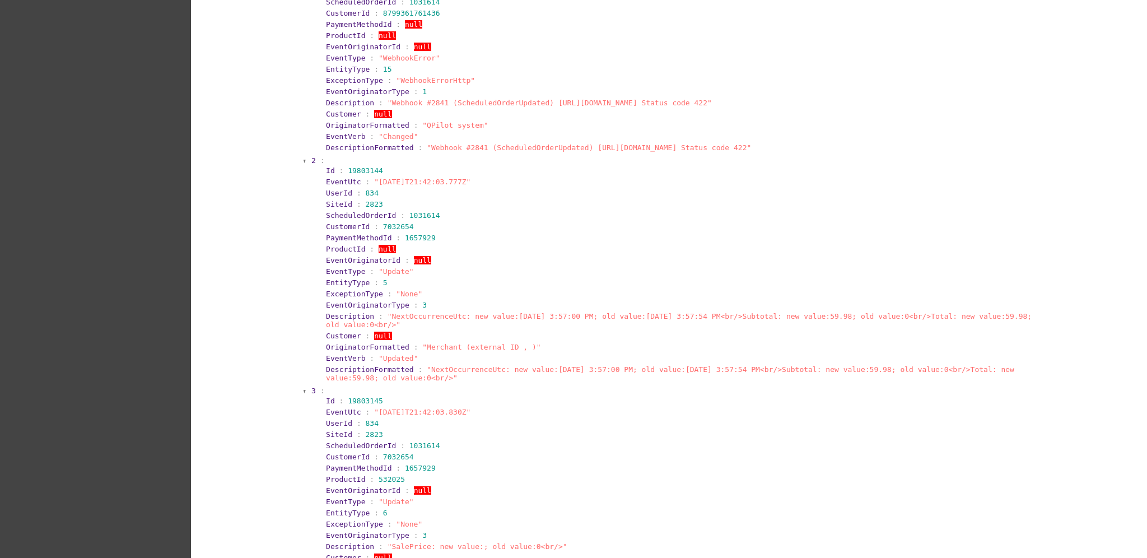
drag, startPoint x: 314, startPoint y: 182, endPoint x: 489, endPoint y: 178, distance: 174.3
click at [487, 178] on section "Id : 19803144 EventUtc : "[DATE]T21:42:03.777Z" UserId : 834 SiteId : 2823 Sche…" at bounding box center [679, 274] width 723 height 219
copy section "EventUtc : "[DATE]T21:42:03.777Z""
drag, startPoint x: 317, startPoint y: 310, endPoint x: 397, endPoint y: 322, distance: 81.1
click at [397, 322] on section "Id : 19803144 EventUtc : "[DATE]T21:42:03.777Z" UserId : 834 SiteId : 2823 Sche…" at bounding box center [679, 274] width 723 height 219
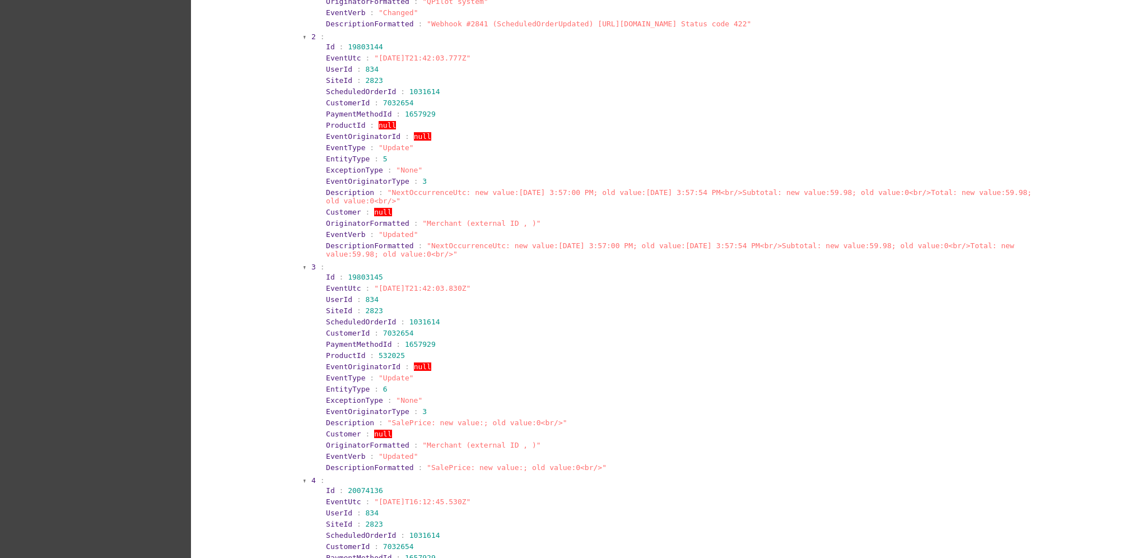
scroll to position [1419, 0]
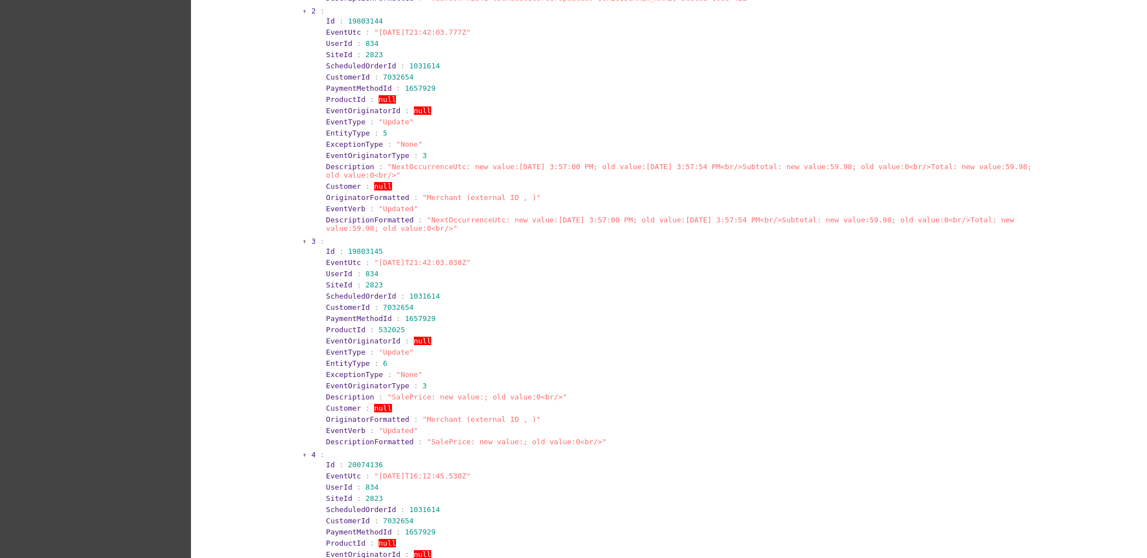
drag, startPoint x: 312, startPoint y: 258, endPoint x: 495, endPoint y: 252, distance: 183.3
click at [496, 255] on section "Id : 19803145 EventUtc : "[DATE]T21:42:03.830Z" UserId : 834 SiteId : 2823 Sche…" at bounding box center [679, 346] width 723 height 202
drag, startPoint x: 321, startPoint y: 395, endPoint x: 565, endPoint y: 385, distance: 244.5
click at [565, 385] on section "Id : 19803145 EventUtc : "[DATE]T21:42:03.830Z" UserId : 834 SiteId : 2823 Sche…" at bounding box center [679, 346] width 723 height 202
click at [565, 385] on section "EventOriginatorType : 3" at bounding box center [683, 385] width 716 height 11
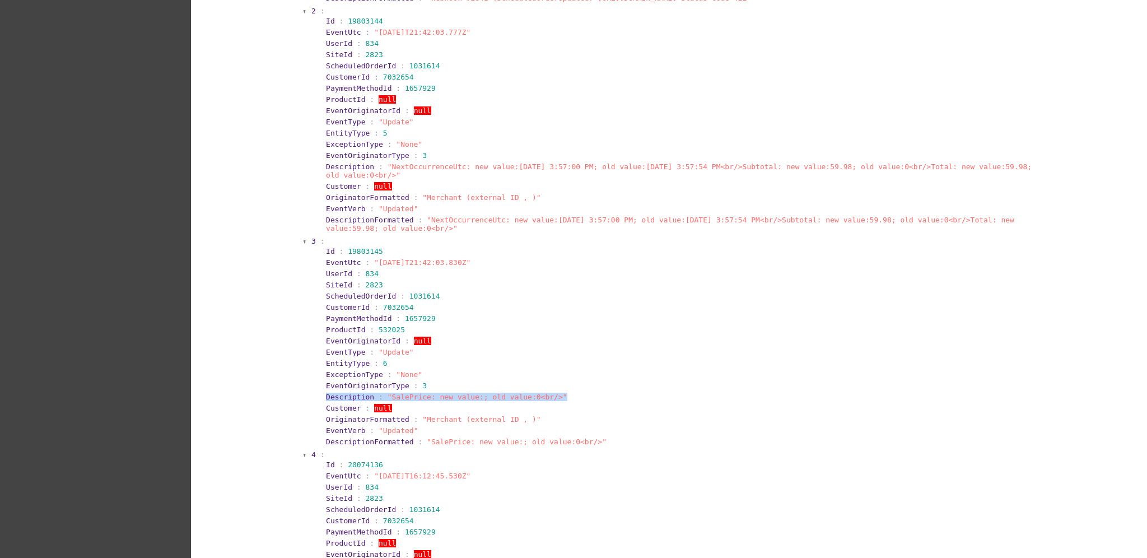
drag, startPoint x: 318, startPoint y: 391, endPoint x: 733, endPoint y: 403, distance: 415.9
click at [544, 392] on section "Description : "SalePrice: new value:; old value:0<br/>"" at bounding box center [683, 397] width 716 height 11
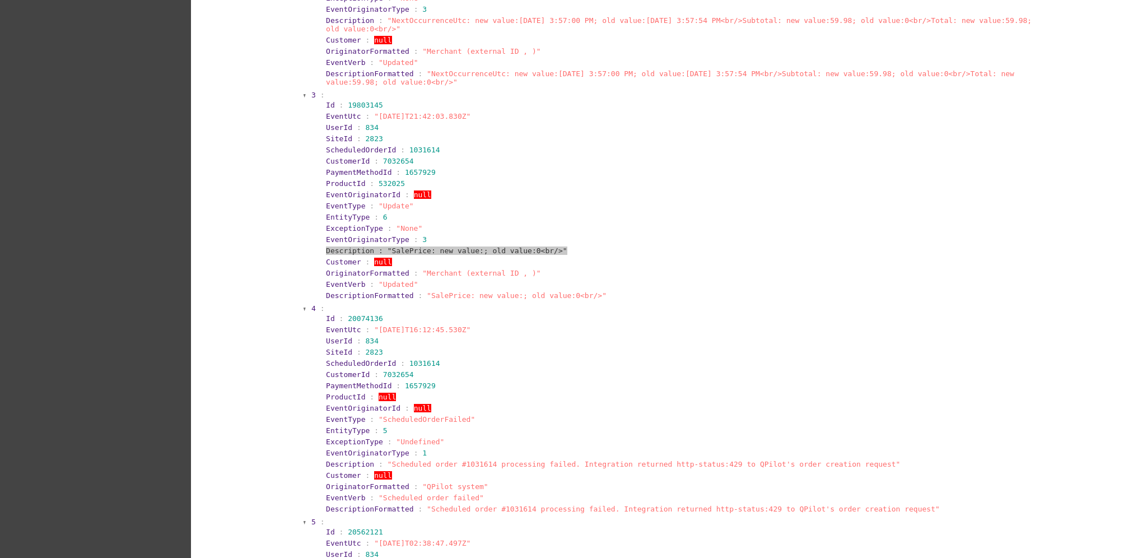
scroll to position [1569, 0]
drag, startPoint x: 317, startPoint y: 317, endPoint x: 490, endPoint y: 315, distance: 173.1
click at [490, 315] on section "Id : 20074136 EventUtc : "[DATE]T16:12:45.530Z" UserId : 834 SiteId : 2823 Sche…" at bounding box center [679, 410] width 723 height 202
click at [478, 326] on section "EventUtc : "[DATE]T16:12:45.530Z"" at bounding box center [683, 326] width 716 height 11
drag, startPoint x: 319, startPoint y: 322, endPoint x: 519, endPoint y: 322, distance: 199.5
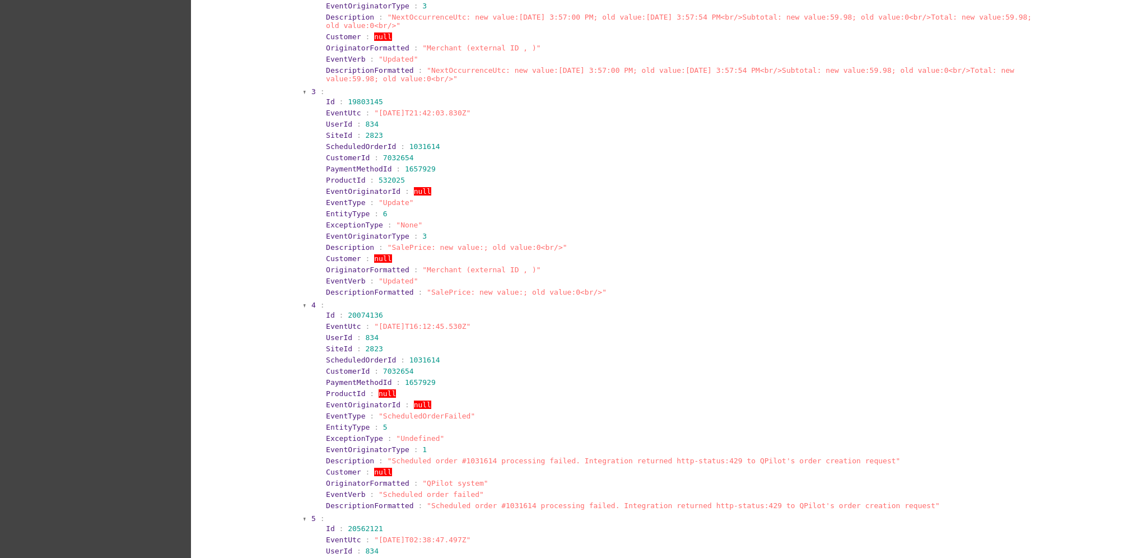
click at [519, 322] on section "EventUtc : "[DATE]T16:12:45.530Z"" at bounding box center [683, 326] width 714 height 8
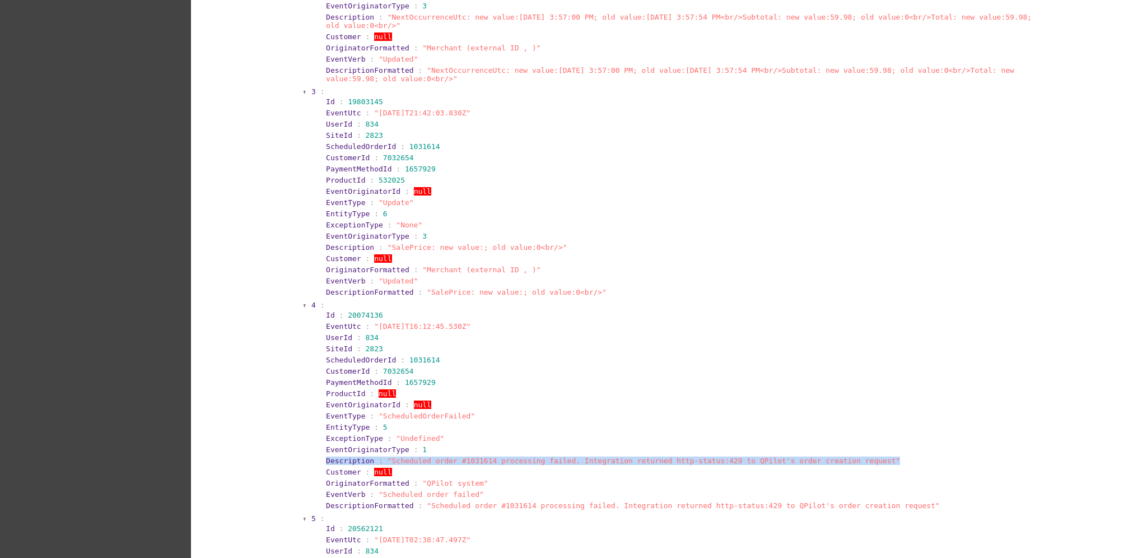
drag, startPoint x: 316, startPoint y: 458, endPoint x: 862, endPoint y: 456, distance: 545.7
click at [862, 456] on section "Id : 20074136 EventUtc : "[DATE]T16:12:45.530Z" UserId : 834 SiteId : 2823 Sche…" at bounding box center [679, 410] width 723 height 202
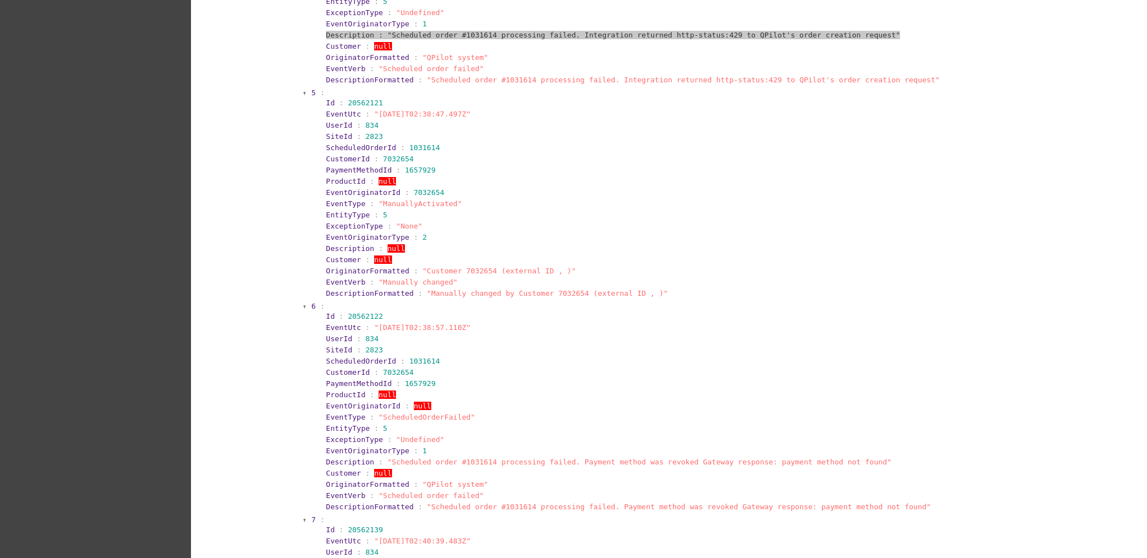
scroll to position [2017, 0]
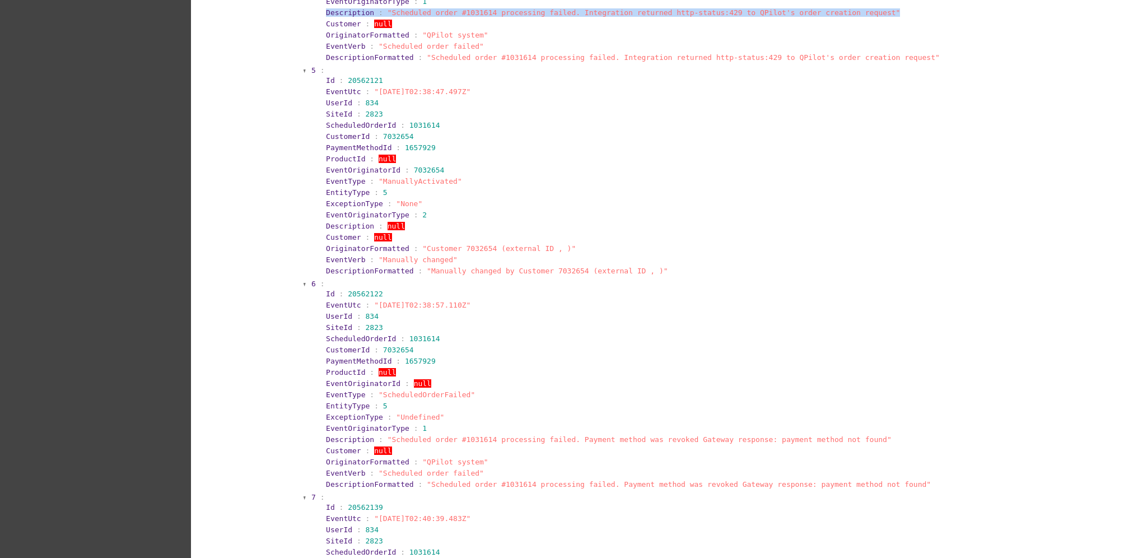
drag, startPoint x: 319, startPoint y: 82, endPoint x: 500, endPoint y: 89, distance: 181.1
click at [500, 89] on section "EventUtc : "[DATE]T02:38:47.497Z"" at bounding box center [683, 91] width 716 height 11
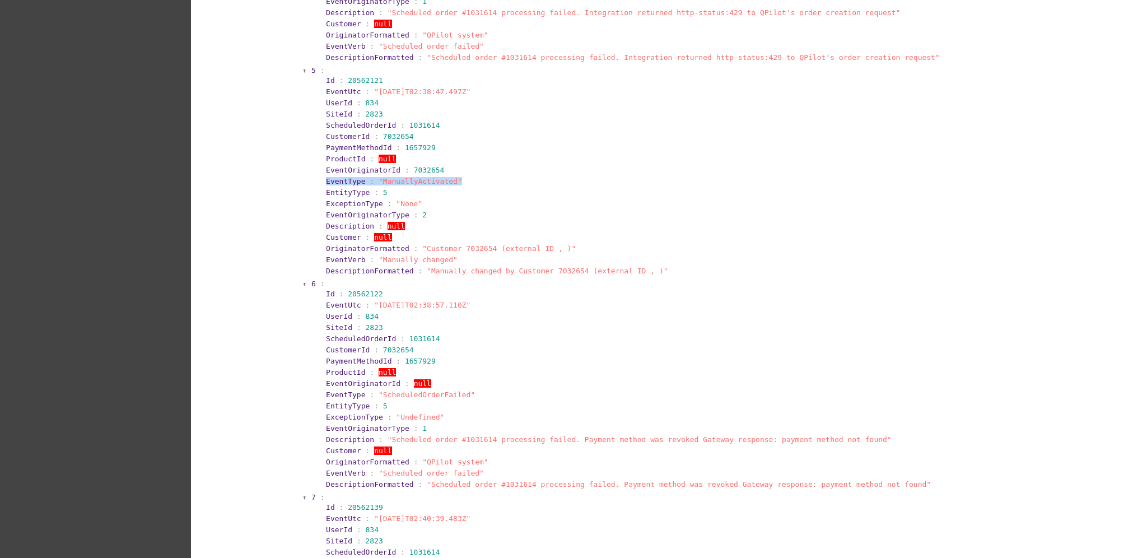
drag, startPoint x: 305, startPoint y: 175, endPoint x: 462, endPoint y: 175, distance: 157.4
click at [463, 178] on section "5 : Id : 20562121 EventUtc : "[DATE]T02:38:47.497Z" UserId : 834 SiteId : 2823 …" at bounding box center [676, 171] width 732 height 213
drag, startPoint x: 320, startPoint y: 301, endPoint x: 469, endPoint y: 294, distance: 148.6
click at [469, 294] on section "Id : 20562122 EventUtc : "[DATE]T02:38:57.110Z" UserId : 834 SiteId : 2823 Sche…" at bounding box center [679, 389] width 723 height 202
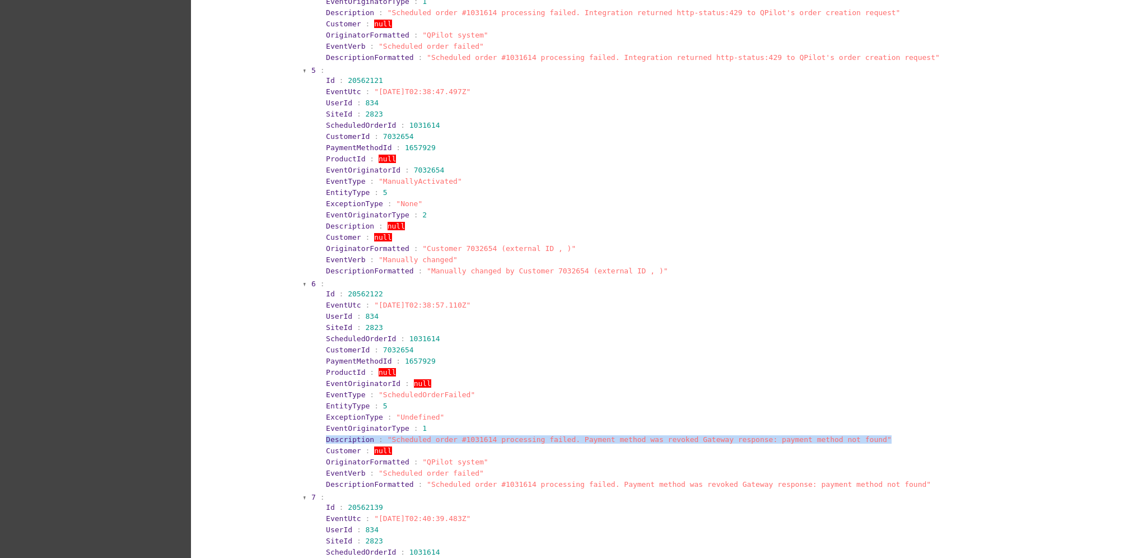
drag, startPoint x: 315, startPoint y: 431, endPoint x: 857, endPoint y: 424, distance: 541.3
click at [856, 426] on section "Id : 20562122 EventUtc : "[DATE]T02:38:57.110Z" UserId : 834 SiteId : 2823 Sche…" at bounding box center [679, 389] width 723 height 202
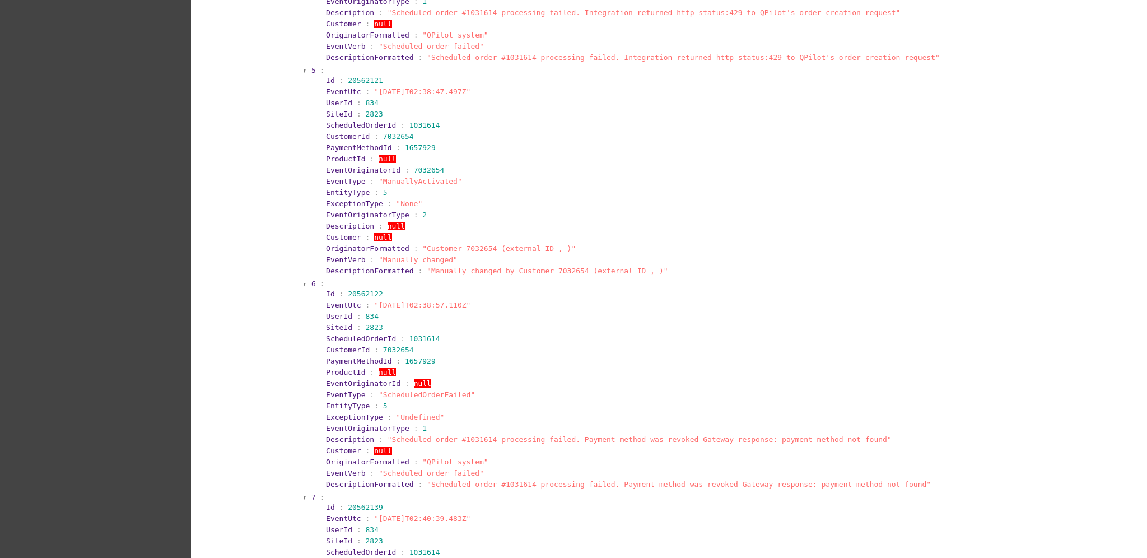
drag, startPoint x: 580, startPoint y: 431, endPoint x: 357, endPoint y: 427, distance: 223.0
click at [580, 435] on span ""Scheduled order #1031614 processing failed. Payment method was revoked Gateway…" at bounding box center [640, 439] width 504 height 8
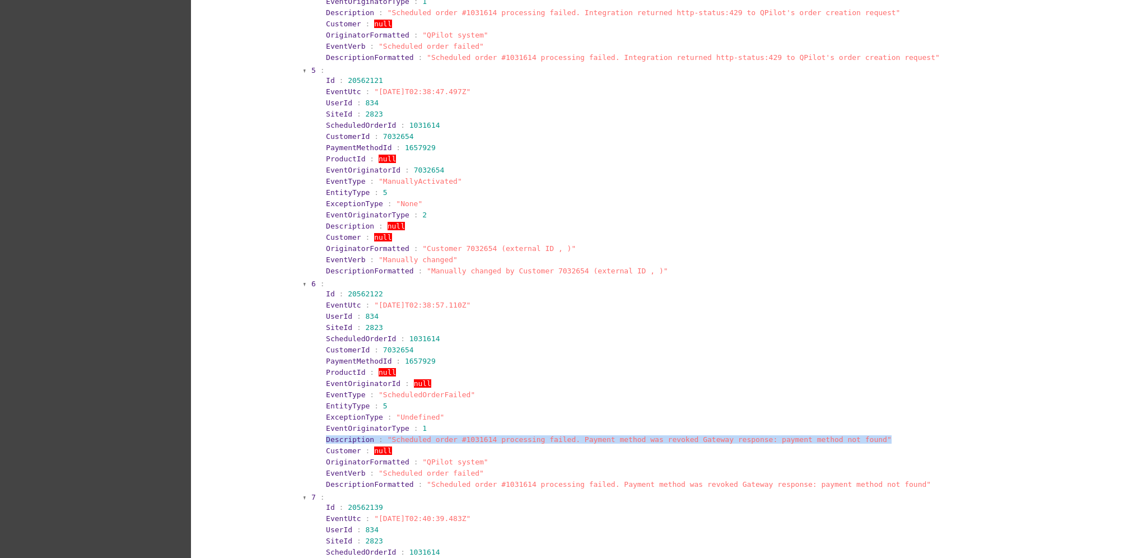
drag, startPoint x: 320, startPoint y: 432, endPoint x: 862, endPoint y: 435, distance: 541.8
click at [862, 435] on section "Description : "Scheduled order #1031614 processing failed. Payment method was r…" at bounding box center [683, 439] width 714 height 8
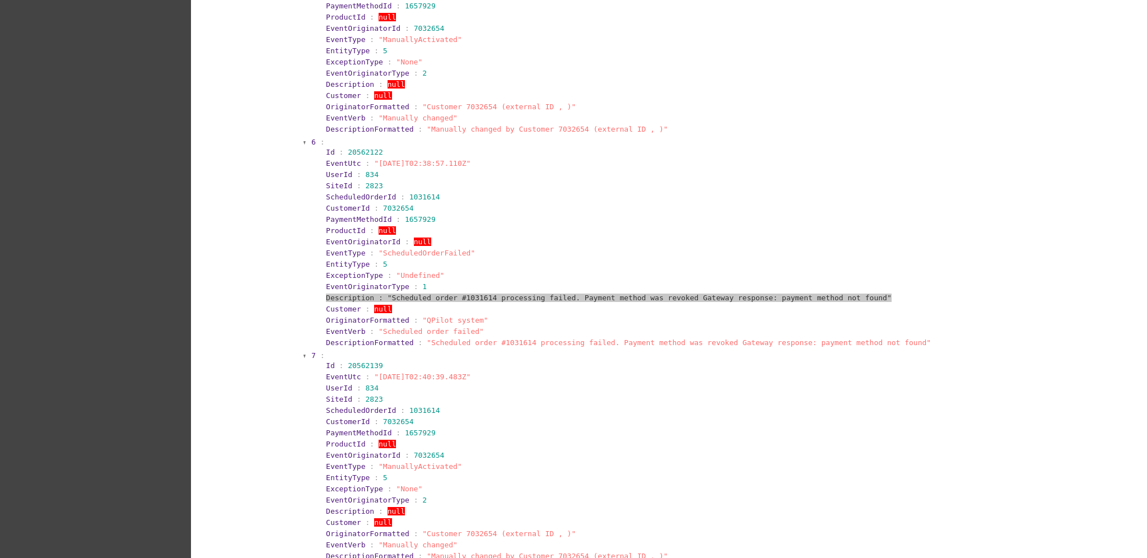
scroll to position [2166, 0]
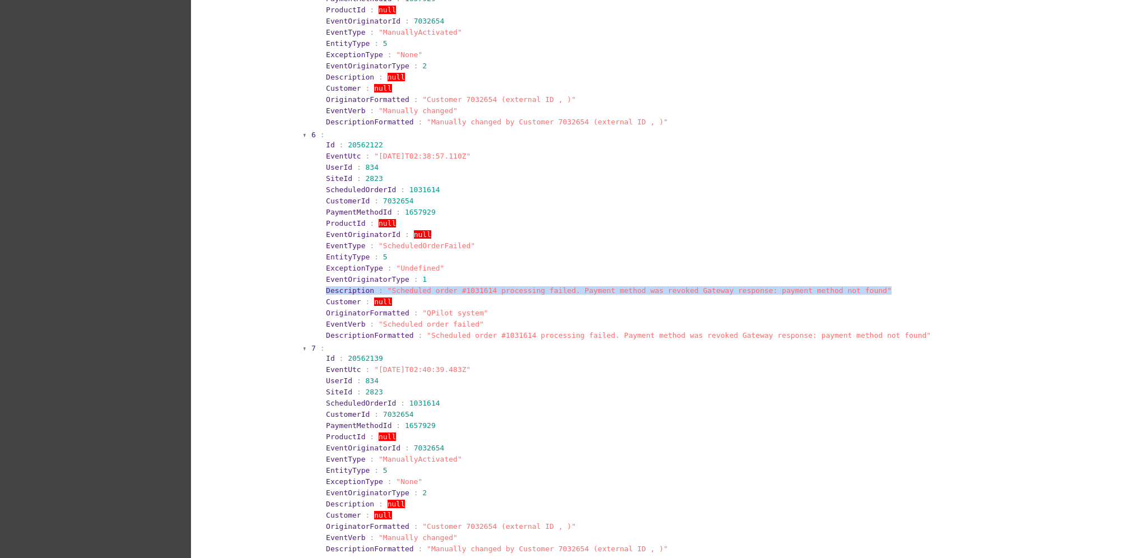
drag, startPoint x: 317, startPoint y: 361, endPoint x: 472, endPoint y: 358, distance: 155.2
click at [472, 358] on section "Id : 20562139 EventUtc : "[DATE]T02:40:39.483Z" UserId : 834 SiteId : 2823 Sche…" at bounding box center [679, 453] width 723 height 202
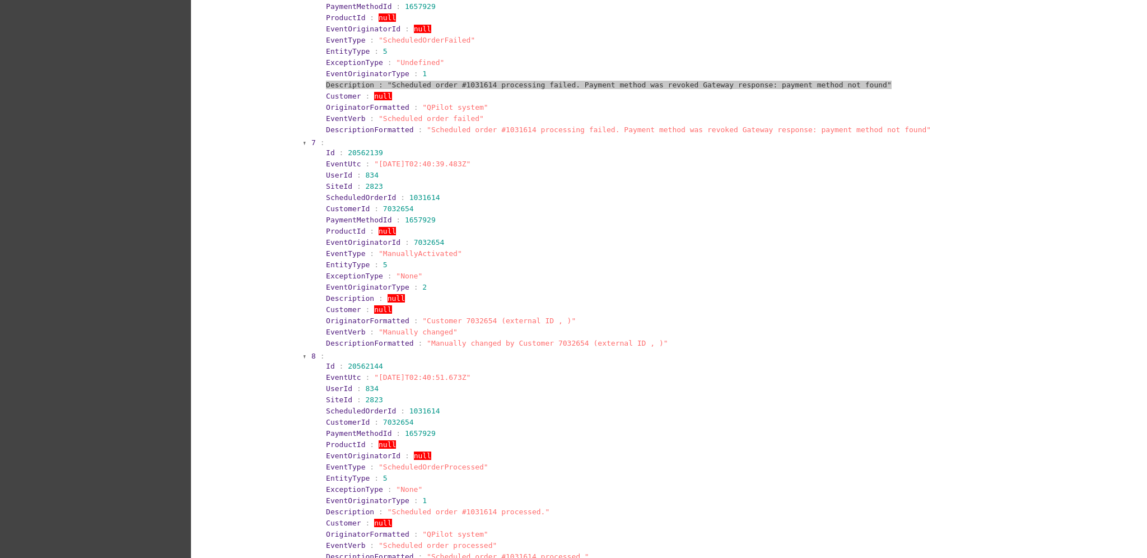
scroll to position [2390, 0]
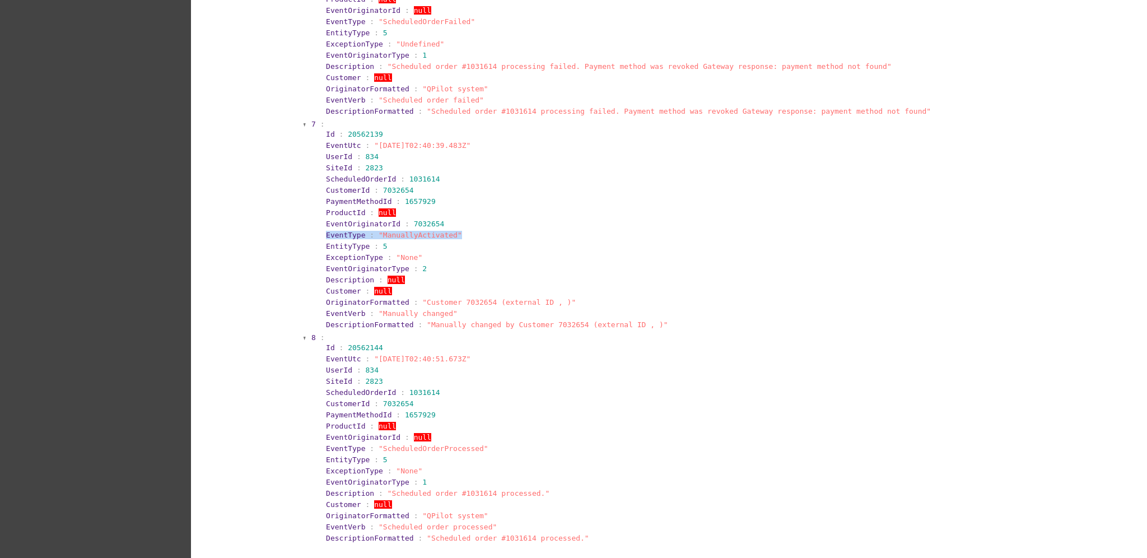
drag, startPoint x: 325, startPoint y: 228, endPoint x: 460, endPoint y: 226, distance: 135.0
click at [460, 231] on section "EventType : "ManuallyActivated"" at bounding box center [683, 235] width 714 height 8
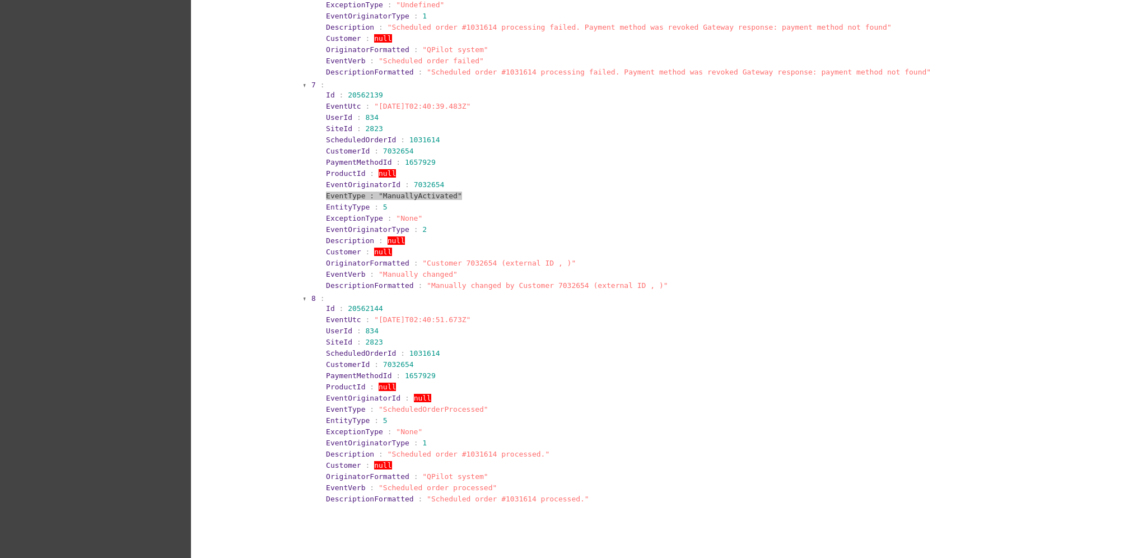
scroll to position [2471, 0]
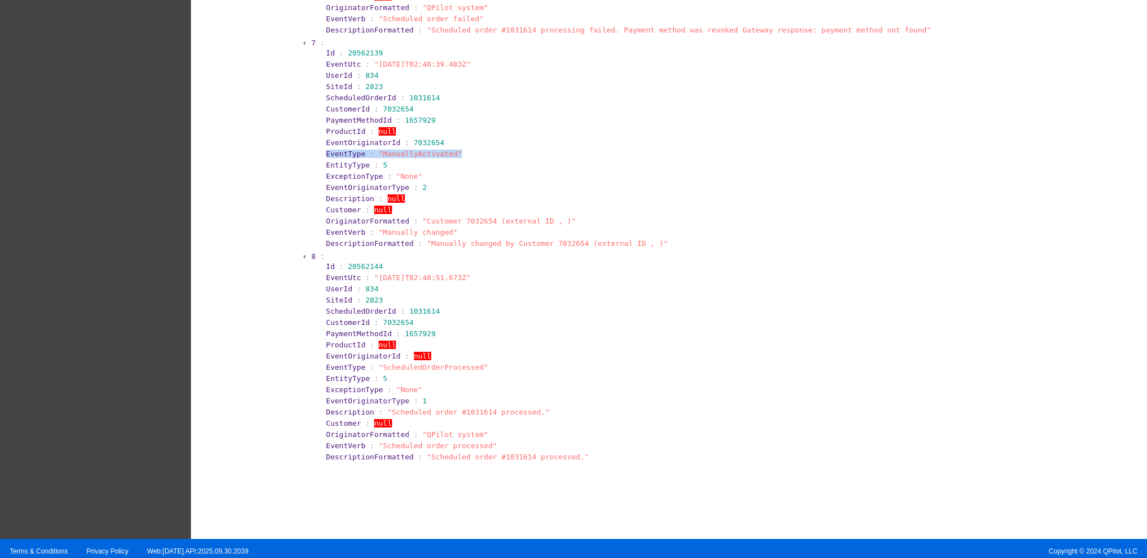
drag, startPoint x: 320, startPoint y: 266, endPoint x: 820, endPoint y: 343, distance: 505.8
click at [473, 275] on section "Id : 20562144 EventUtc : "[DATE]T02:40:51.673Z" UserId : 834 SiteId : 2823 Sche…" at bounding box center [679, 362] width 723 height 202
click at [518, 262] on section "Id : 20562144" at bounding box center [683, 266] width 714 height 8
drag, startPoint x: 314, startPoint y: 269, endPoint x: 498, endPoint y: 273, distance: 184.4
click at [498, 273] on section "Id : 20562144 EventUtc : "[DATE]T02:40:51.673Z" UserId : 834 SiteId : 2823 Sche…" at bounding box center [679, 362] width 723 height 202
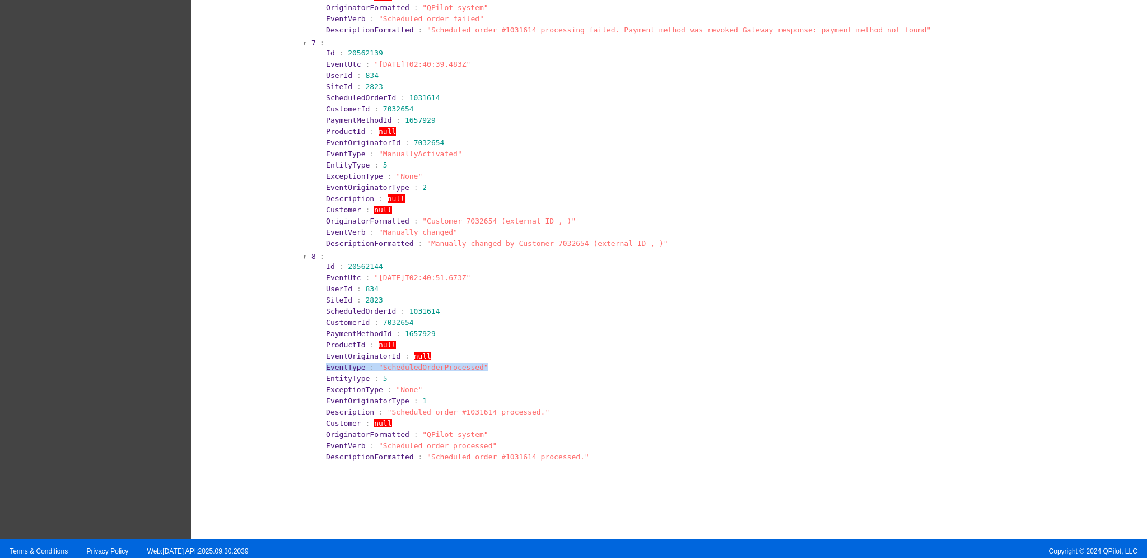
drag, startPoint x: 317, startPoint y: 359, endPoint x: 503, endPoint y: 364, distance: 186.6
click at [503, 364] on section "Id : 20562144 EventUtc : "[DATE]T02:40:51.673Z" UserId : 834 SiteId : 2823 Sche…" at bounding box center [679, 362] width 723 height 202
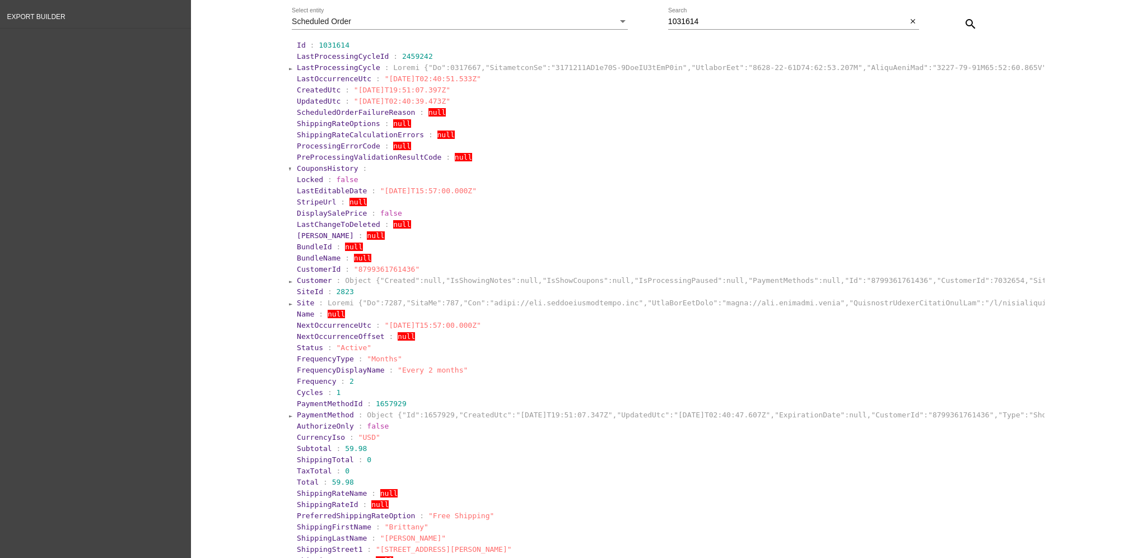
scroll to position [305, 0]
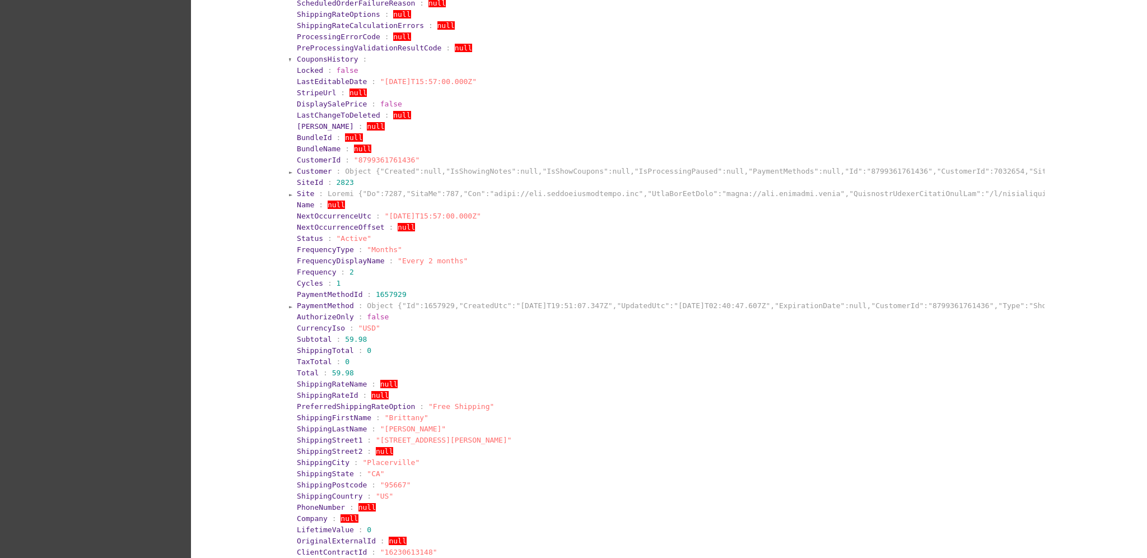
click at [302, 303] on span "PaymentMethod" at bounding box center [325, 305] width 57 height 8
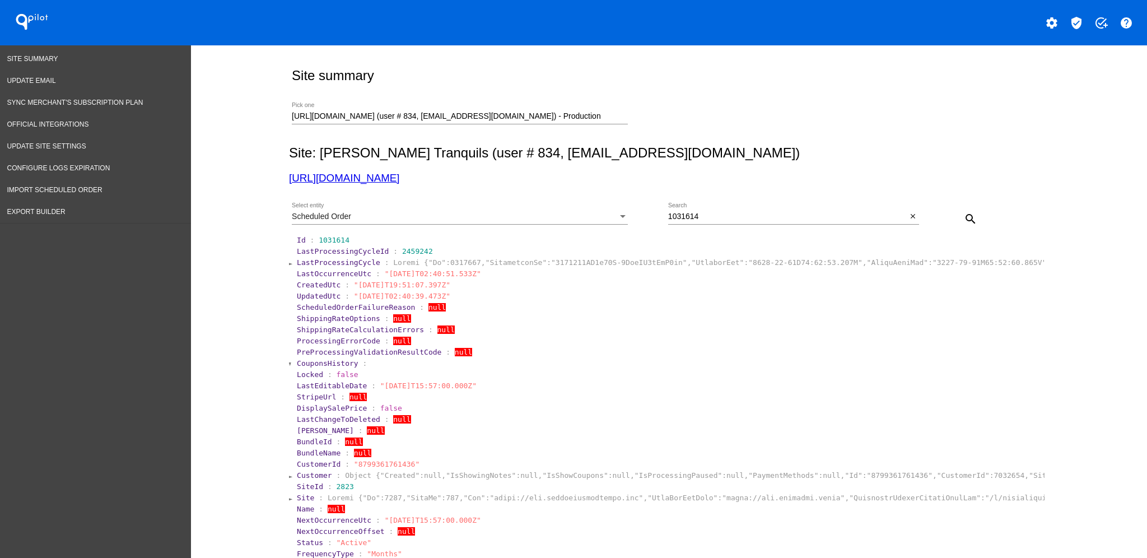
scroll to position [0, 0]
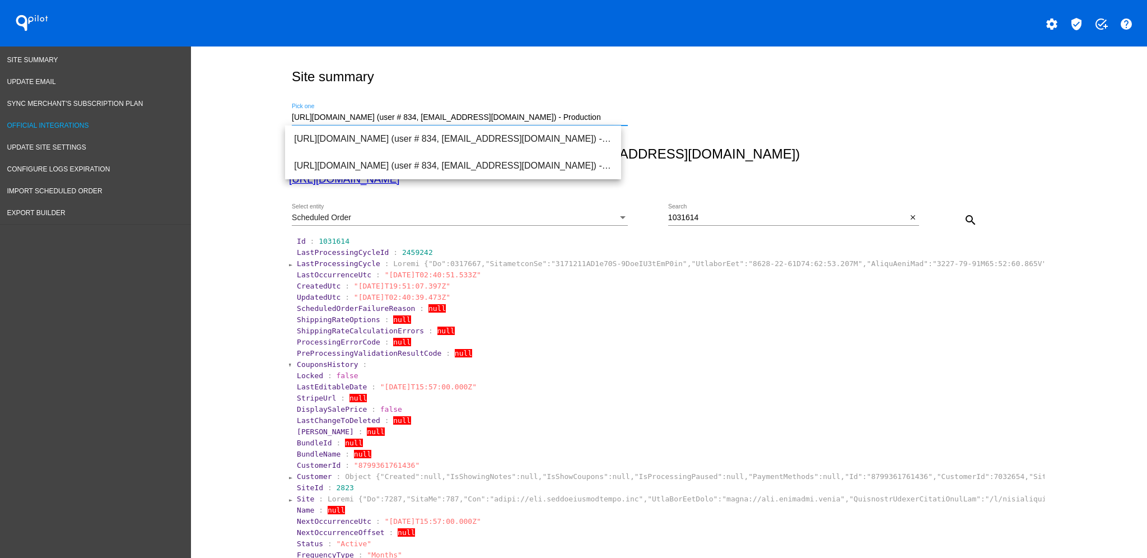
drag, startPoint x: 617, startPoint y: 117, endPoint x: 184, endPoint y: 117, distance: 433.1
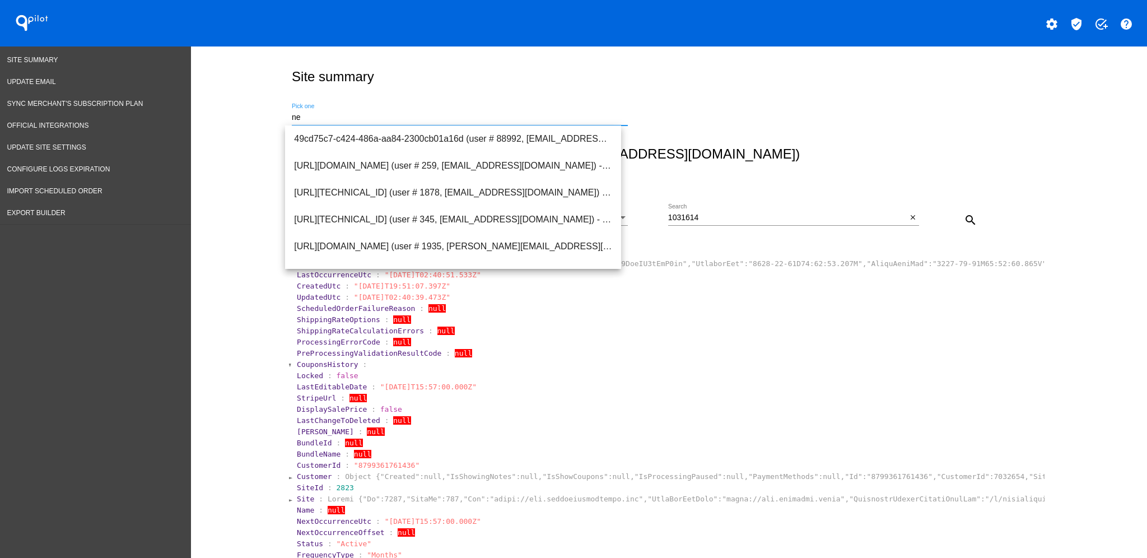
type input "n"
click at [458, 213] on span "[URL][DOMAIN_NAME] (user # 113580, [EMAIL_ADDRESS][DOMAIN_NAME]) - Production" at bounding box center [453, 219] width 318 height 27
type input "[URL][DOMAIN_NAME] (user # 113580, [EMAIL_ADDRESS][DOMAIN_NAME]) - Production"
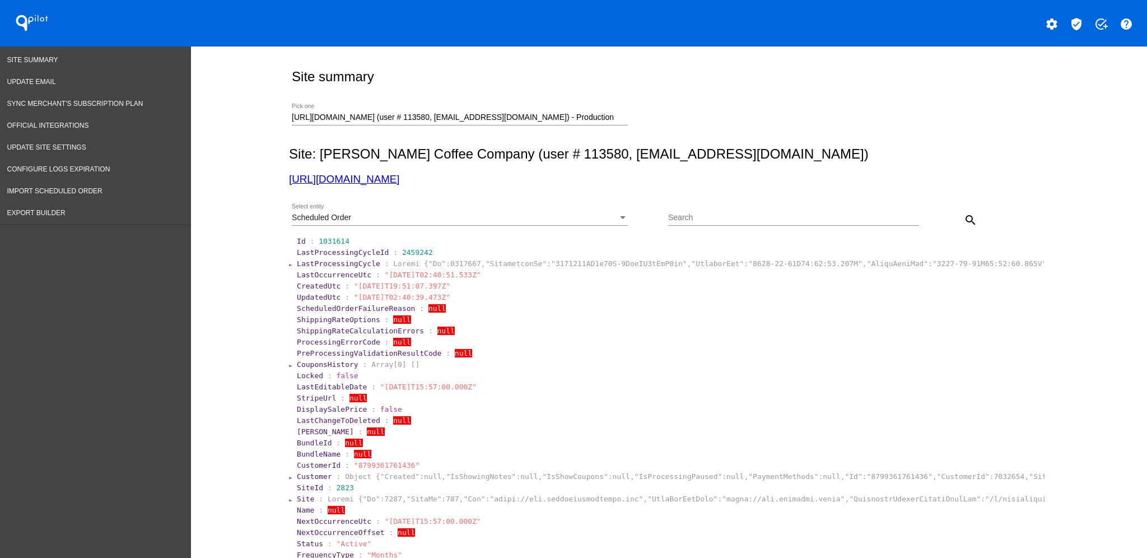
click at [701, 224] on div "Search" at bounding box center [793, 215] width 251 height 22
click at [703, 211] on div "Search" at bounding box center [793, 215] width 251 height 22
paste input "[EMAIL_ADDRESS][DOMAIN_NAME]"
type input "[EMAIL_ADDRESS][DOMAIN_NAME]"
click at [972, 225] on button "search" at bounding box center [971, 219] width 22 height 22
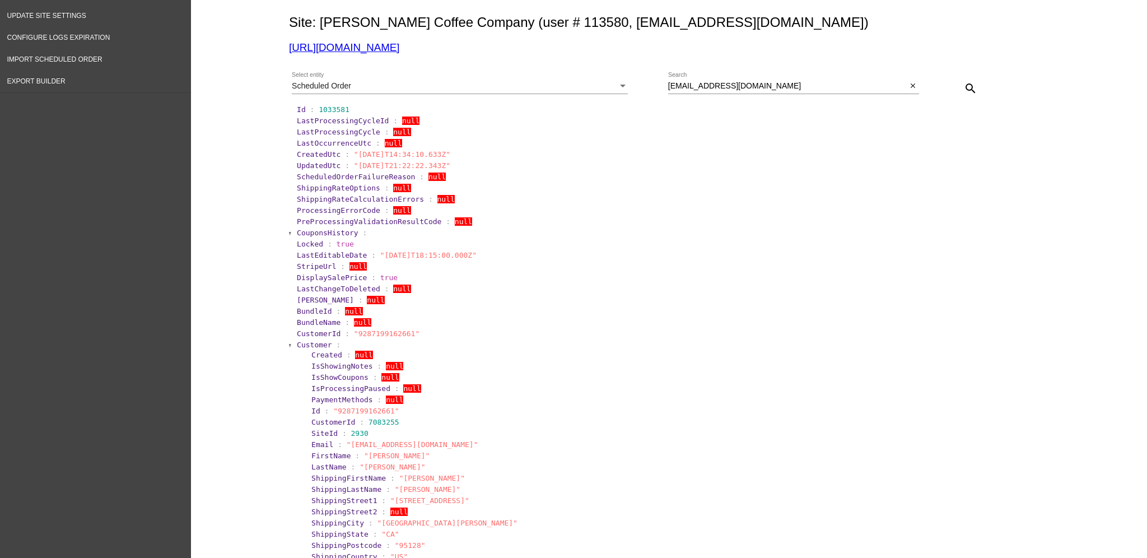
scroll to position [149, 0]
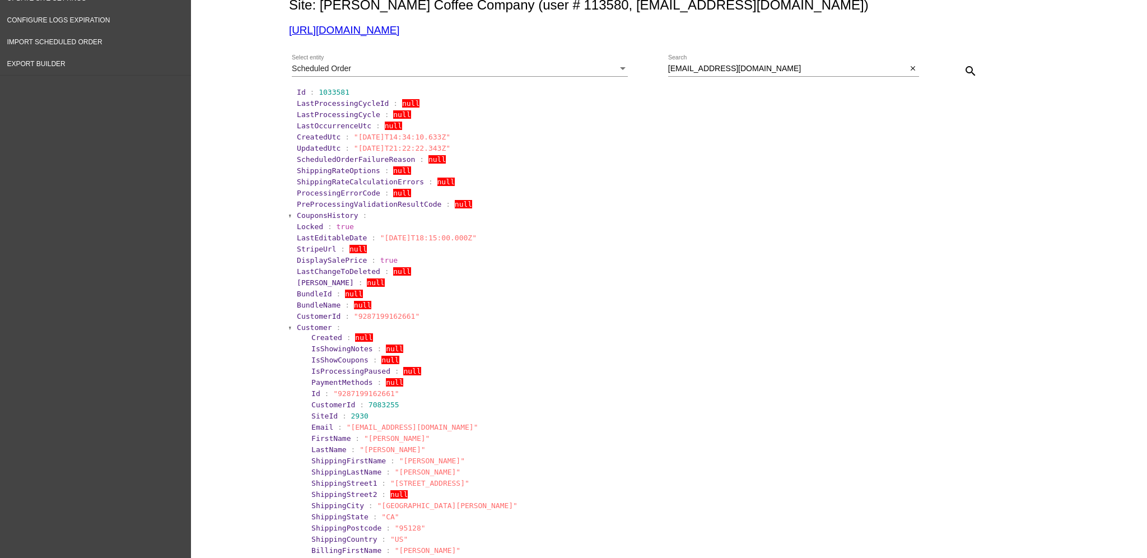
click at [308, 326] on span "Customer" at bounding box center [314, 327] width 35 height 8
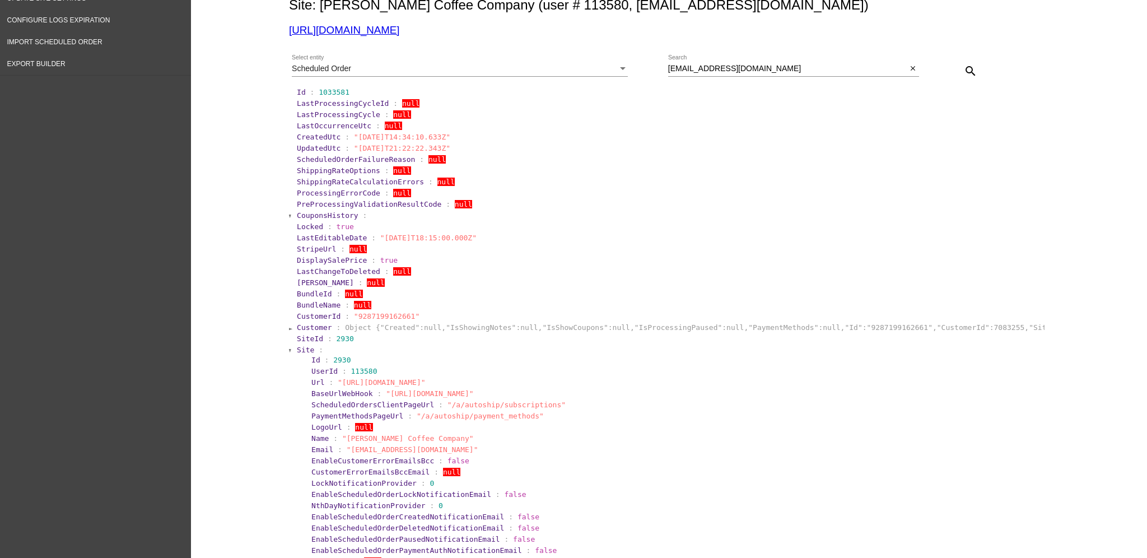
click at [300, 352] on span "Site" at bounding box center [305, 350] width 17 height 8
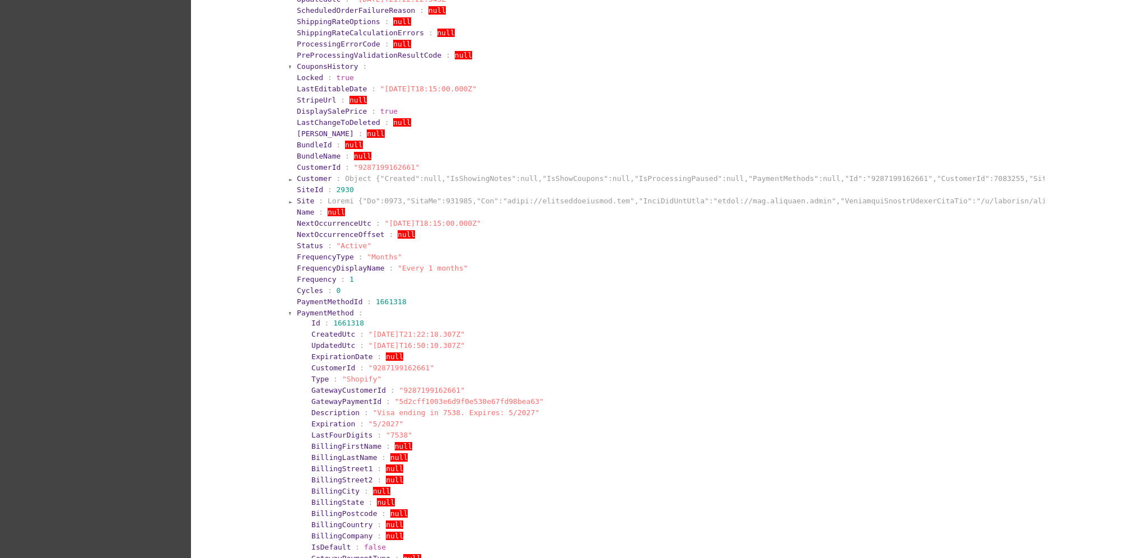
scroll to position [299, 0]
click at [314, 313] on span "PaymentMethod" at bounding box center [325, 312] width 57 height 8
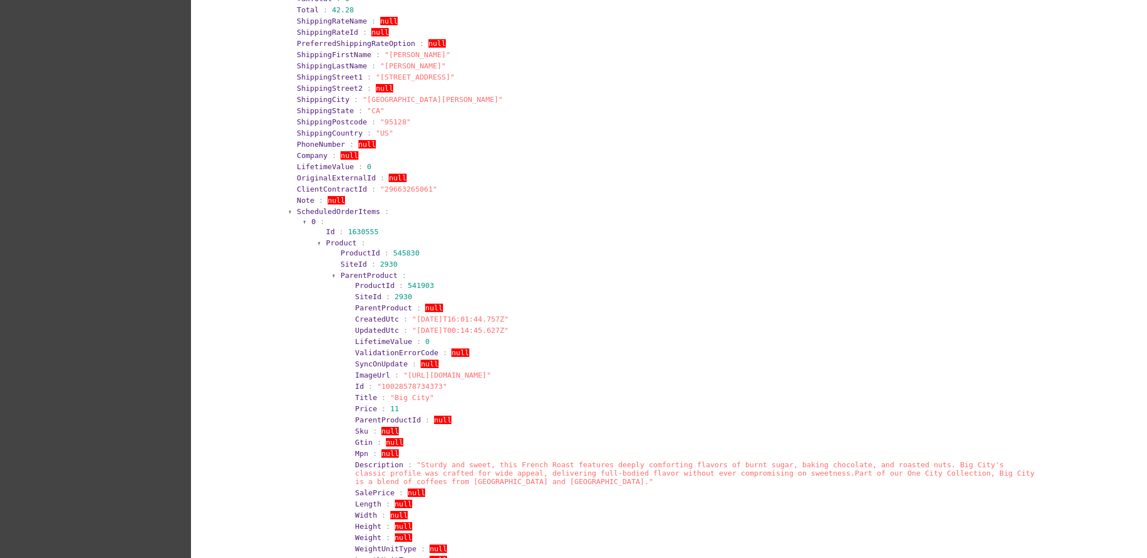
scroll to position [672, 0]
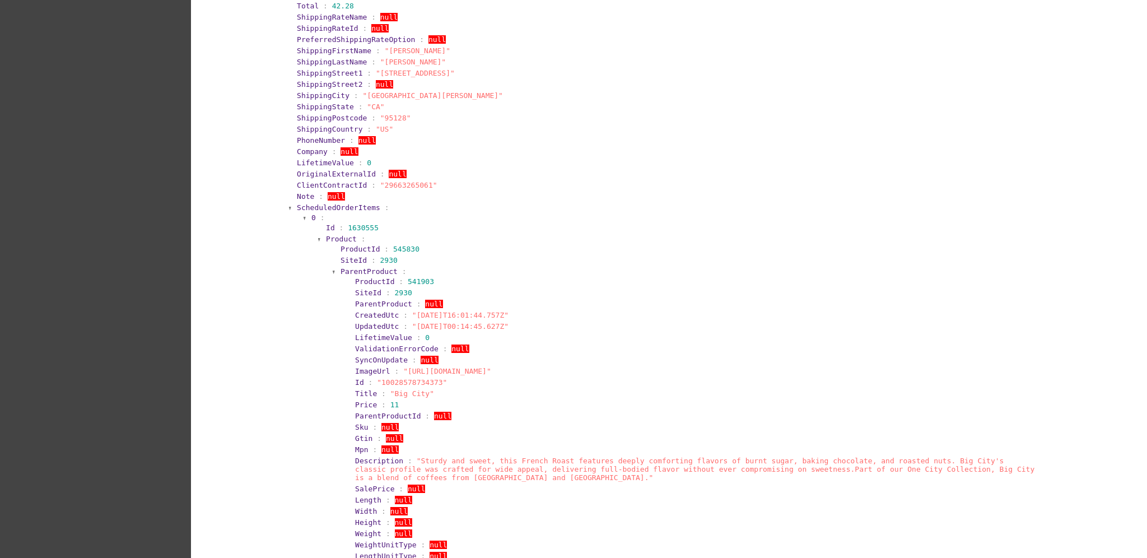
click at [354, 205] on span "ScheduledOrderItems" at bounding box center [338, 207] width 83 height 8
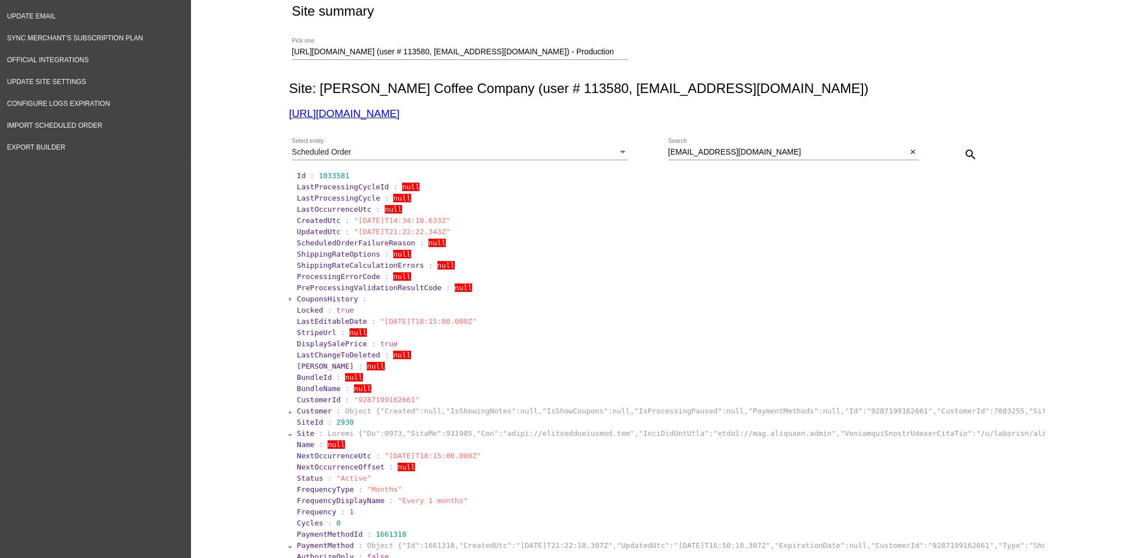
scroll to position [0, 0]
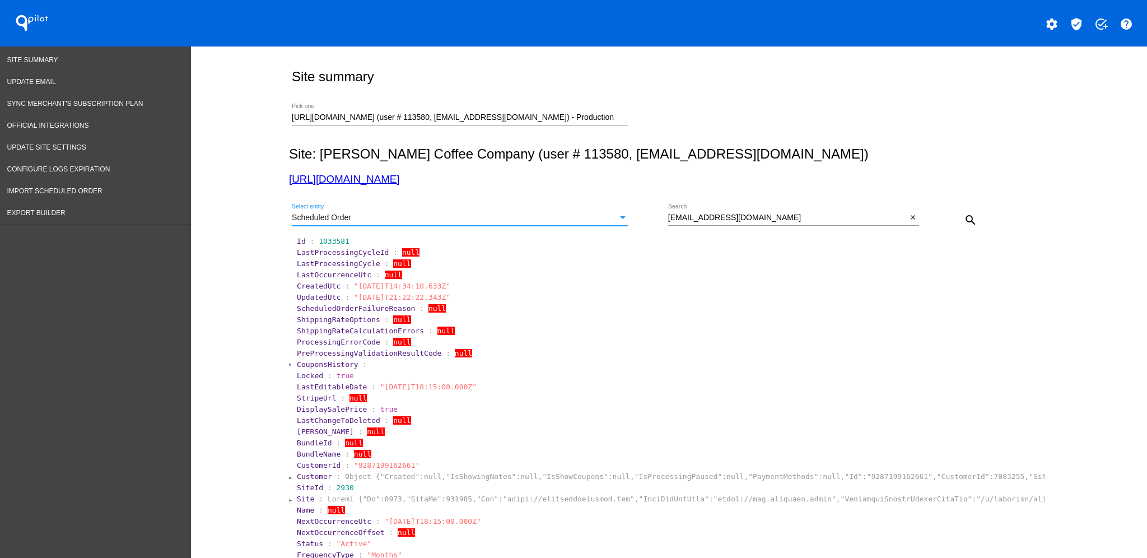
click at [554, 216] on div "Scheduled Order" at bounding box center [455, 217] width 326 height 9
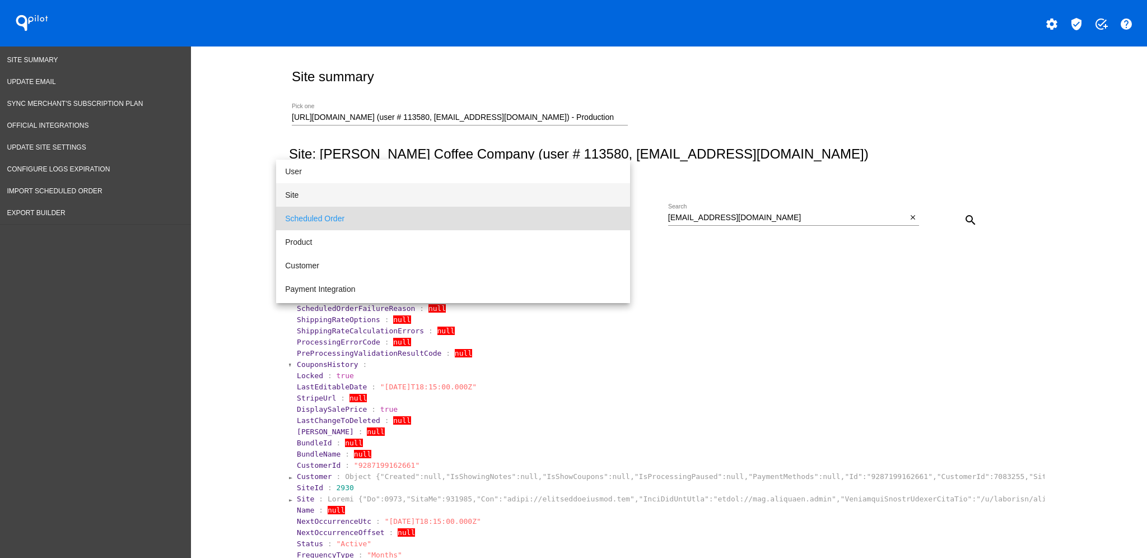
click at [555, 186] on span "Site" at bounding box center [453, 195] width 336 height 24
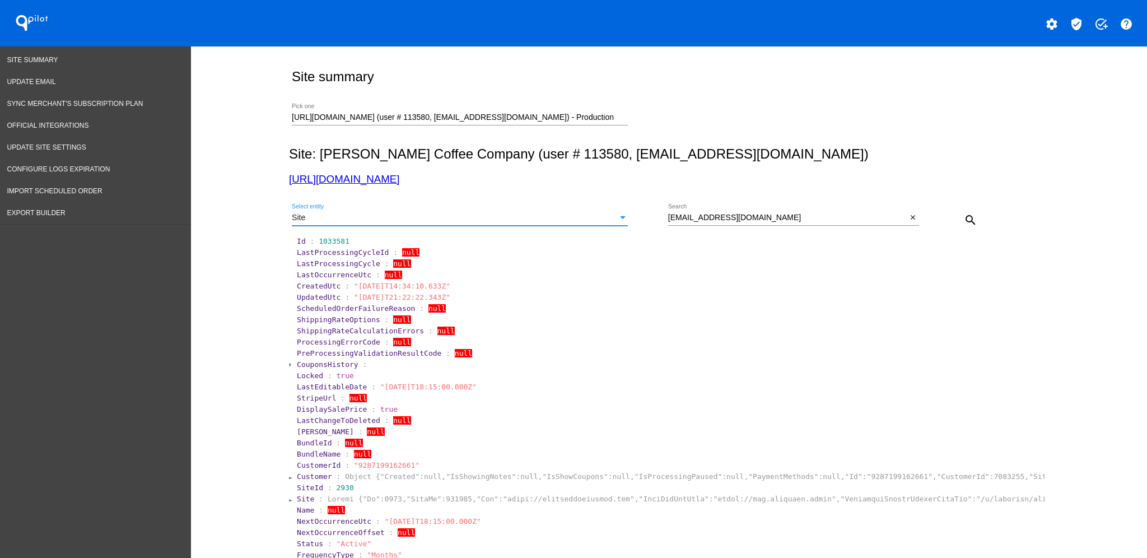
click at [964, 219] on mat-icon "search" at bounding box center [970, 219] width 13 height 13
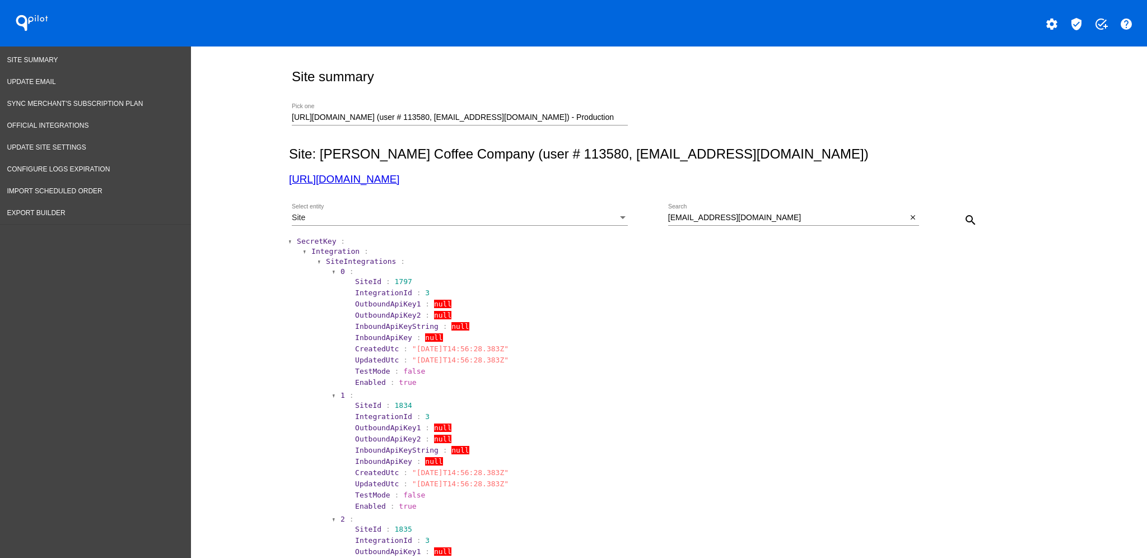
click at [320, 240] on span "SecretKey" at bounding box center [316, 241] width 39 height 8
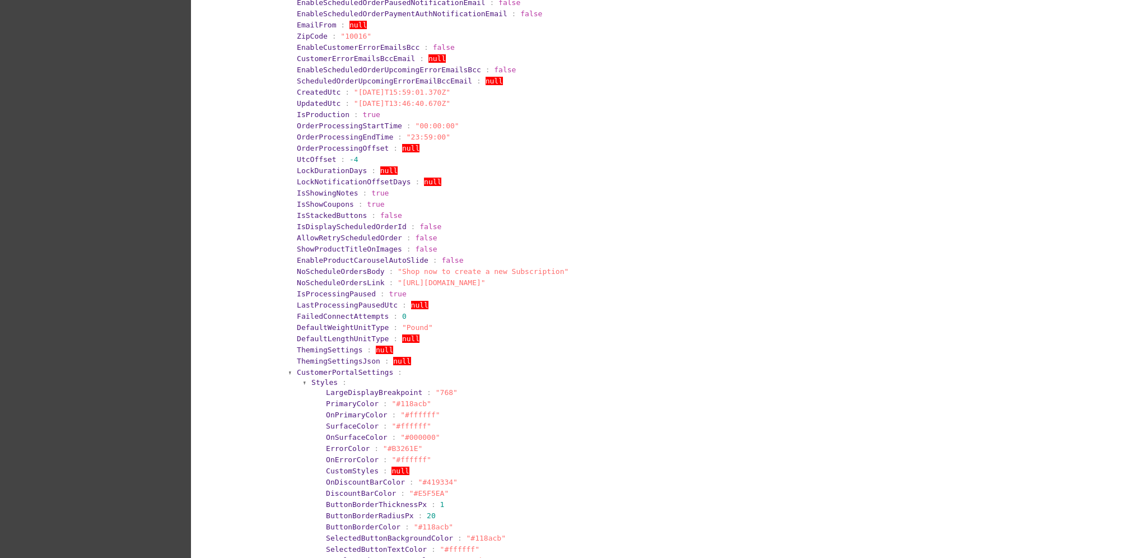
scroll to position [448, 0]
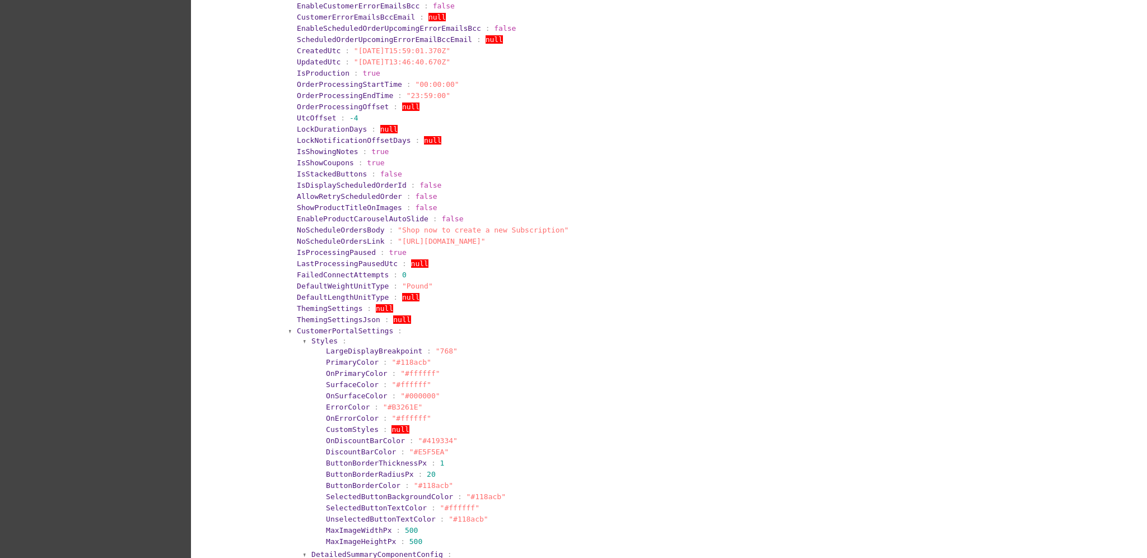
click at [337, 327] on span "CustomerPortalSettings" at bounding box center [345, 331] width 96 height 8
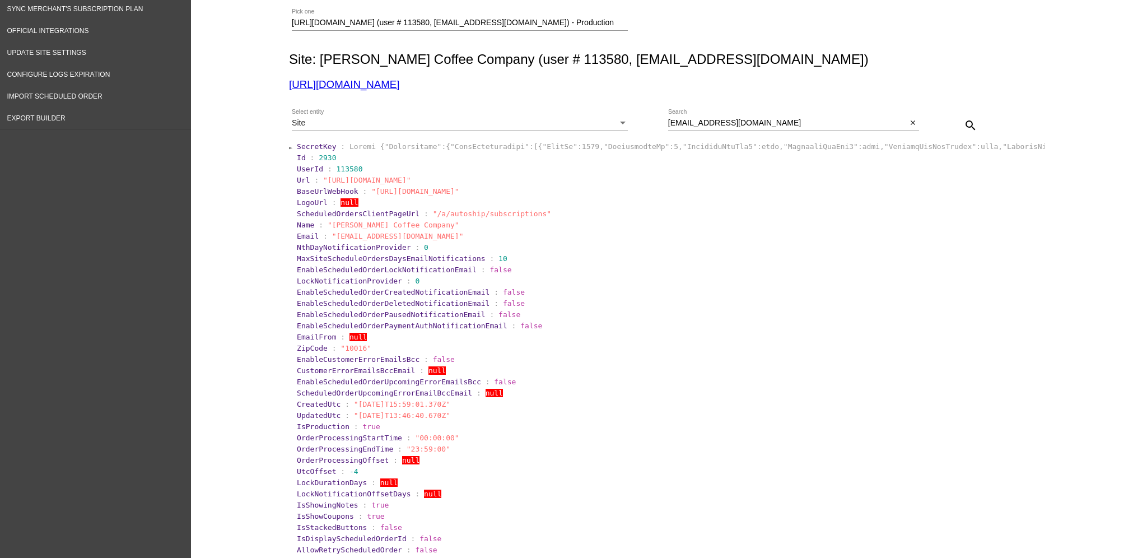
scroll to position [0, 0]
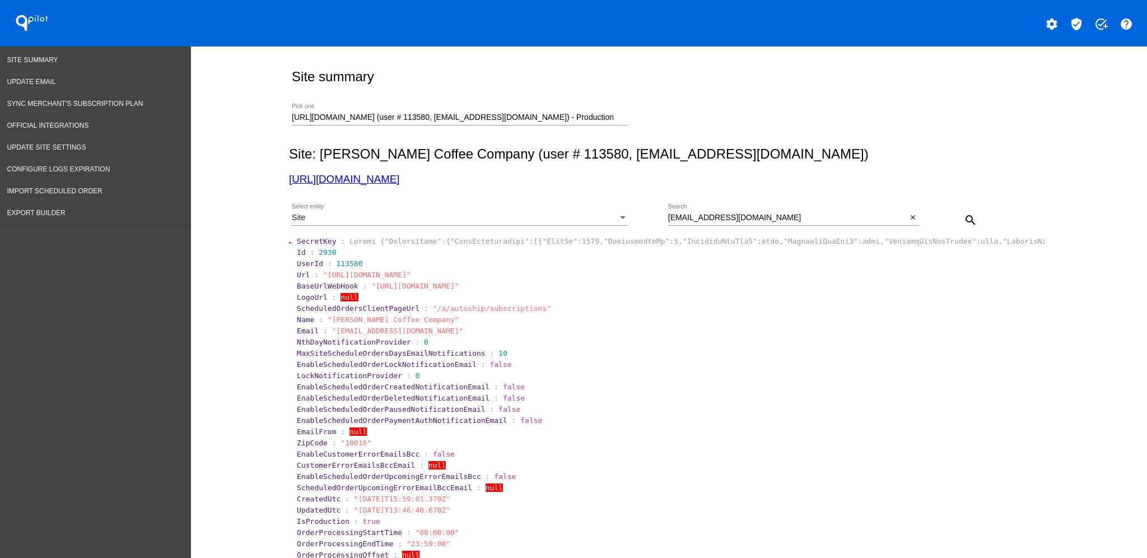
drag, startPoint x: 282, startPoint y: 113, endPoint x: 292, endPoint y: 115, distance: 9.9
click at [289, 113] on div "[URL][DOMAIN_NAME] (user # 113580, [EMAIL_ADDRESS][DOMAIN_NAME]) - Production P…" at bounding box center [667, 116] width 756 height 40
drag, startPoint x: 289, startPoint y: 115, endPoint x: 1019, endPoint y: 73, distance: 731.8
click at [996, 104] on div "[URL][DOMAIN_NAME] (user # 113580, [EMAIL_ADDRESS][DOMAIN_NAME]) - Production P…" at bounding box center [667, 116] width 756 height 40
type input "h"
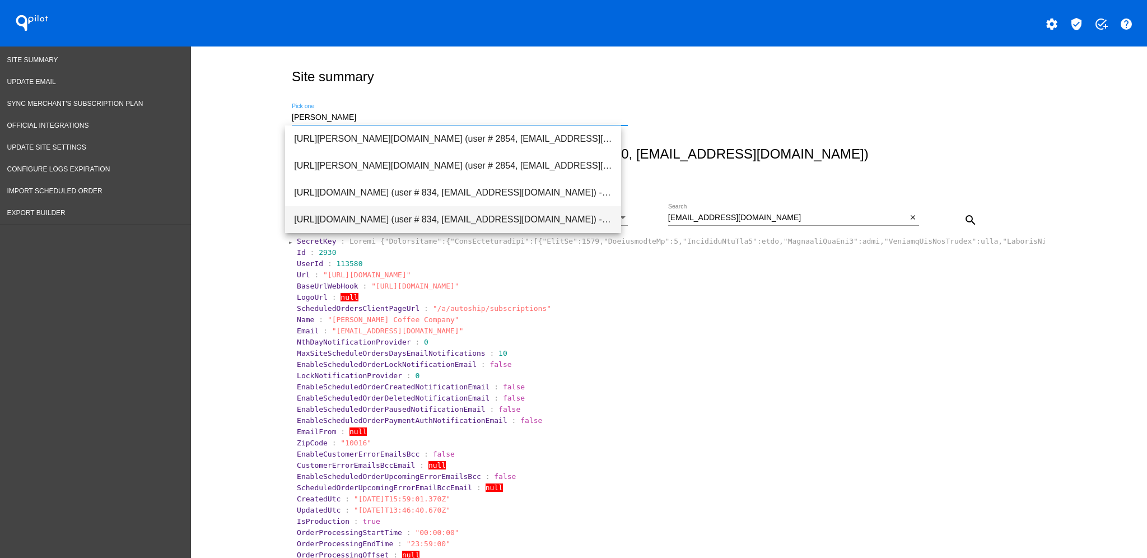
click at [436, 228] on span "[URL][DOMAIN_NAME] (user # 834, [EMAIL_ADDRESS][DOMAIN_NAME]) - Production" at bounding box center [453, 219] width 318 height 27
type input "[URL][DOMAIN_NAME] (user # 834, [EMAIL_ADDRESS][DOMAIN_NAME]) - Production"
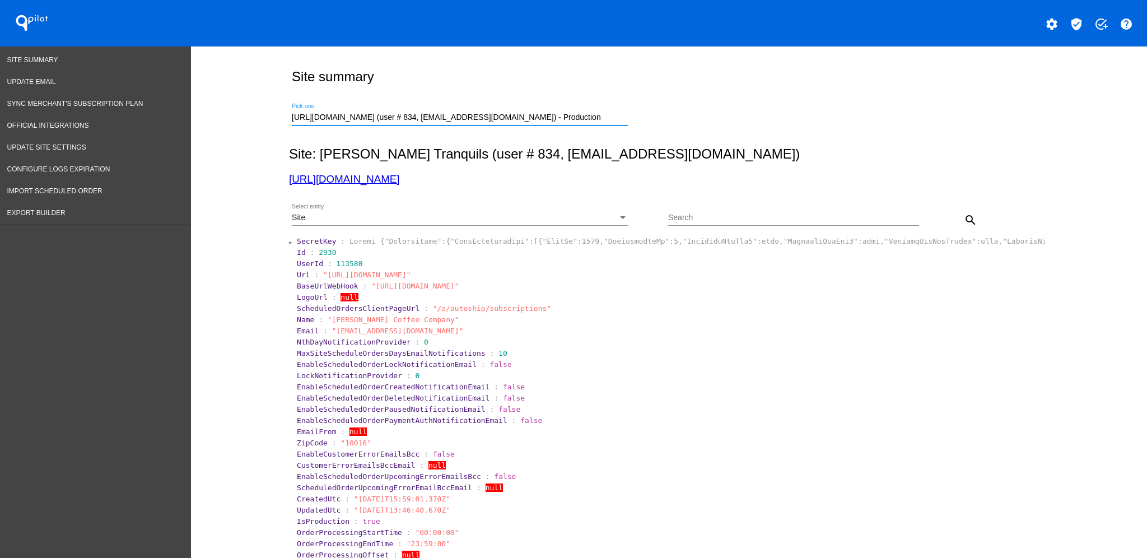
click at [966, 216] on mat-icon "search" at bounding box center [970, 219] width 13 height 13
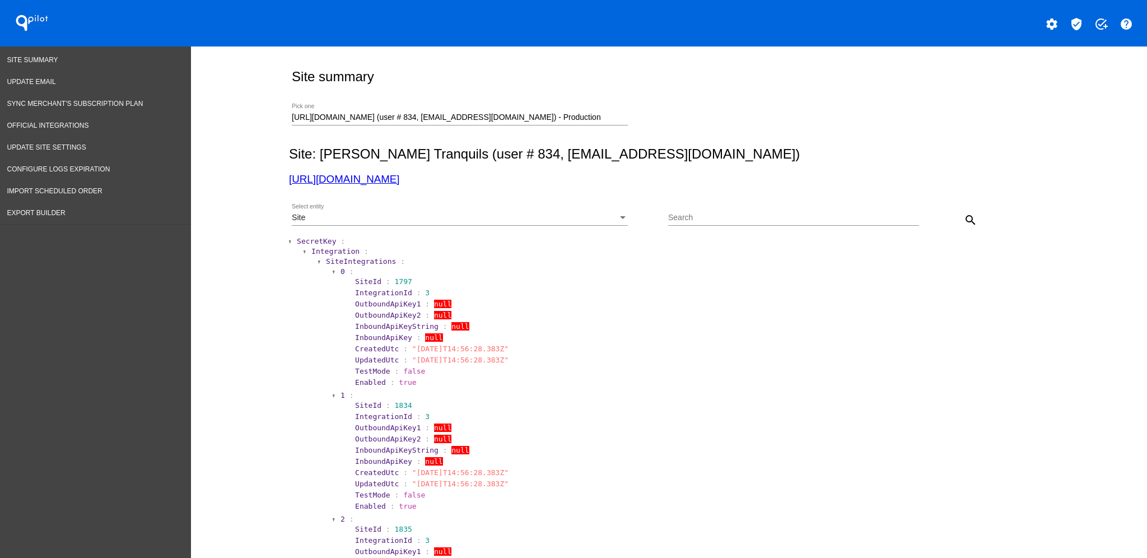
click at [297, 240] on span "SecretKey" at bounding box center [316, 241] width 39 height 8
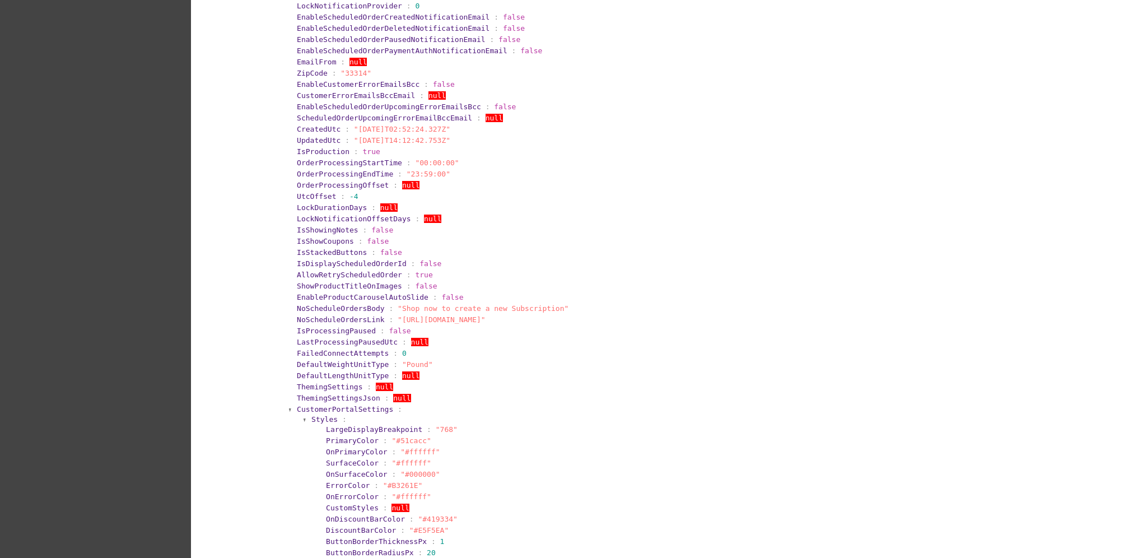
scroll to position [373, 0]
drag, startPoint x: 307, startPoint y: 327, endPoint x: 430, endPoint y: 327, distance: 123.3
click at [430, 327] on section "IsProcessingPaused : false" at bounding box center [670, 327] width 746 height 8
click at [432, 327] on section "IsProcessingPaused : false" at bounding box center [670, 327] width 746 height 8
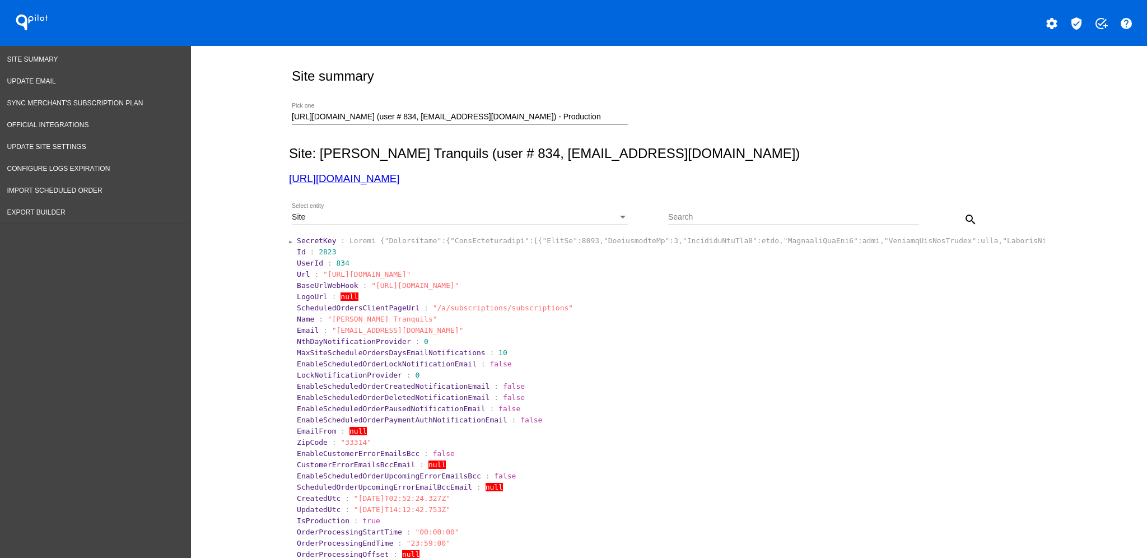
scroll to position [0, 0]
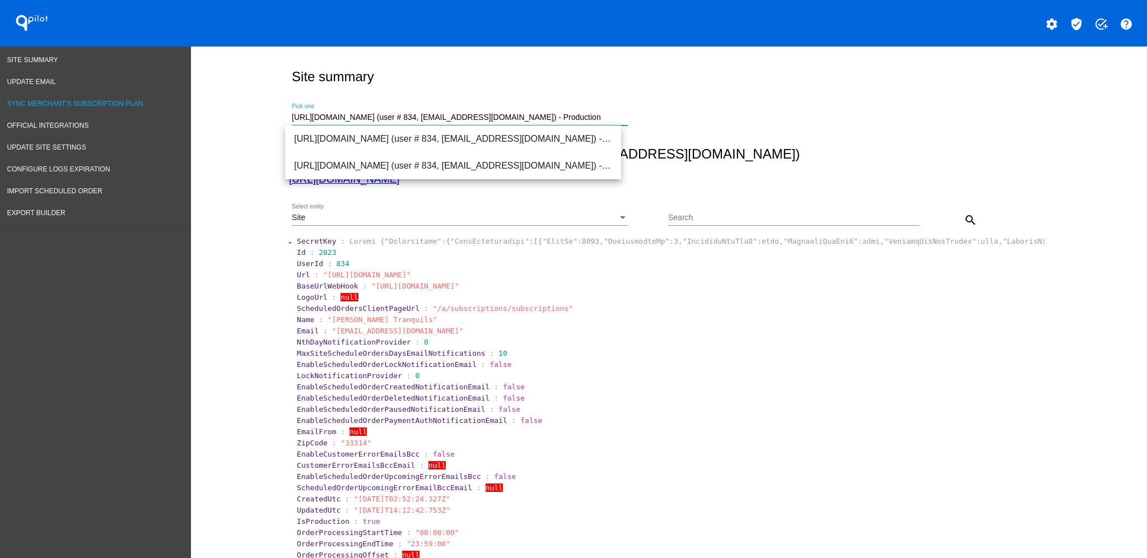
drag, startPoint x: 619, startPoint y: 113, endPoint x: 180, endPoint y: 104, distance: 438.8
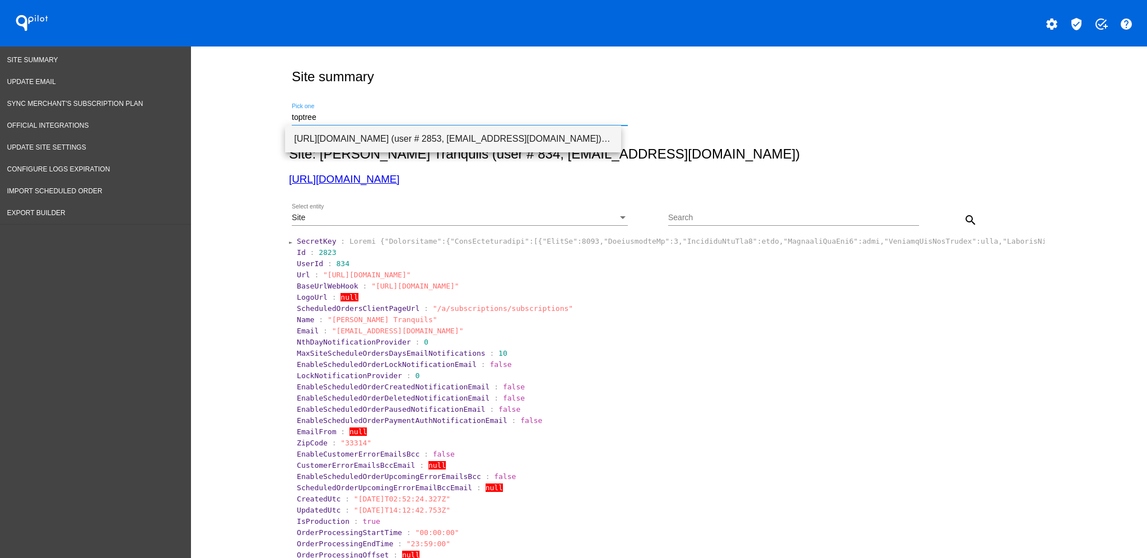
click at [339, 147] on span "[URL][DOMAIN_NAME] (user # 2853, [EMAIL_ADDRESS][DOMAIN_NAME]) - Production" at bounding box center [453, 139] width 318 height 27
type input "[URL][DOMAIN_NAME] (user # 2853, [EMAIL_ADDRESS][DOMAIN_NAME]) - Production"
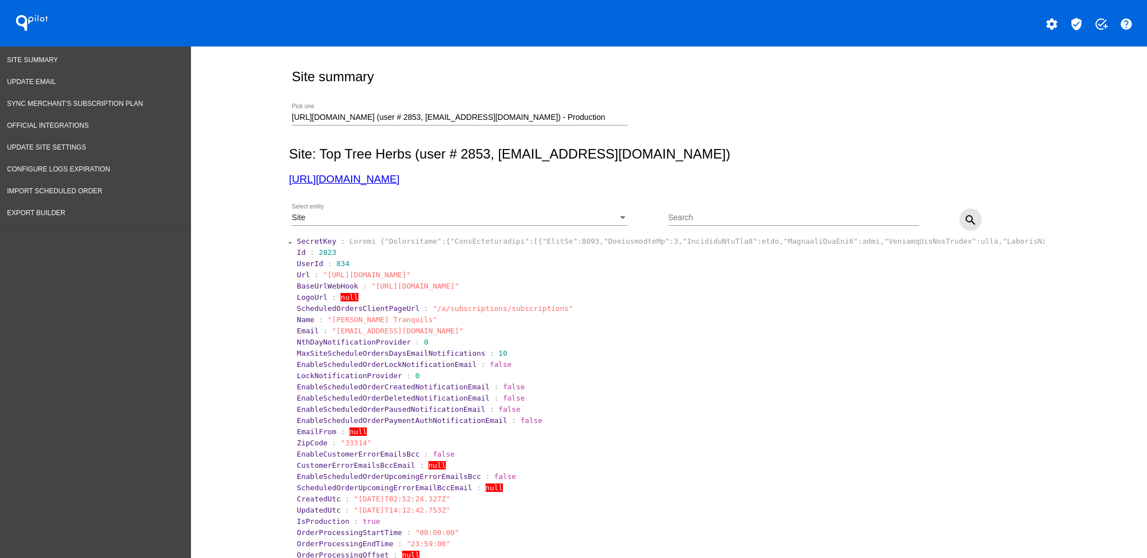
click at [964, 214] on mat-icon "search" at bounding box center [970, 219] width 13 height 13
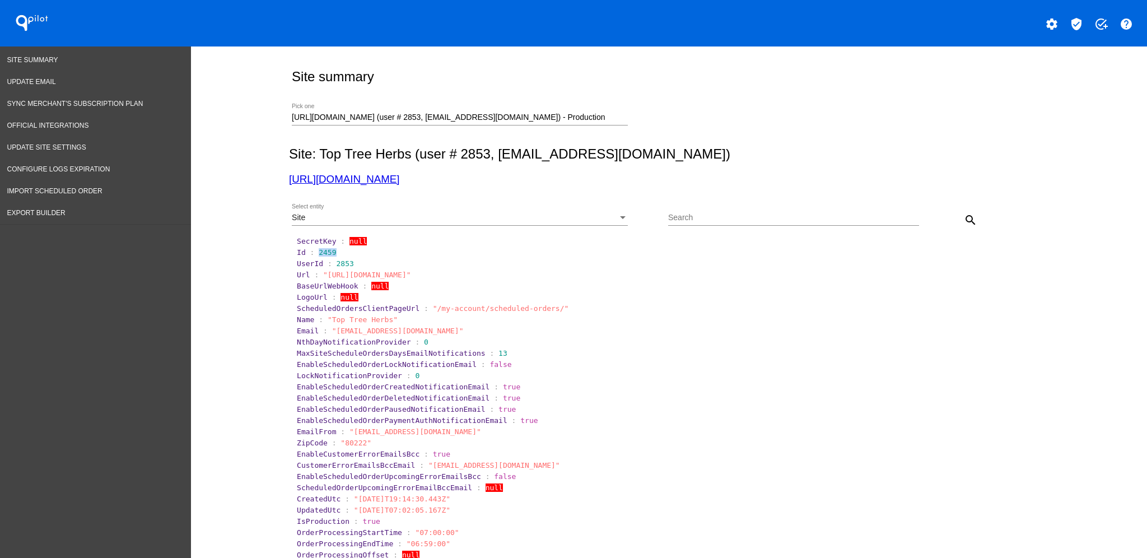
drag, startPoint x: 310, startPoint y: 253, endPoint x: 332, endPoint y: 252, distance: 21.9
click at [332, 252] on section "Id : 2459" at bounding box center [670, 252] width 746 height 8
click at [571, 222] on div "Site" at bounding box center [455, 217] width 326 height 9
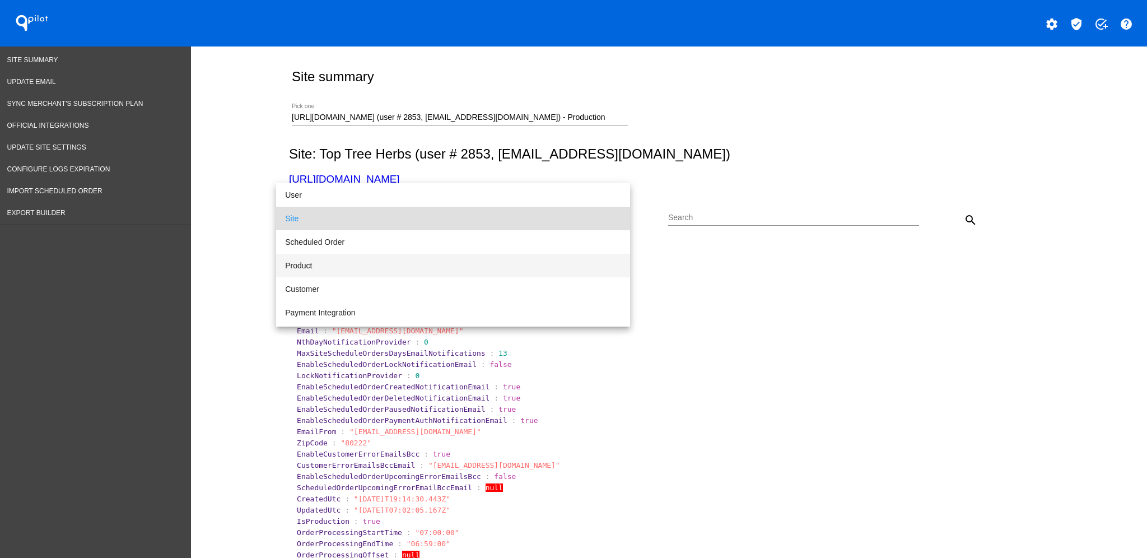
click at [521, 263] on span "Product" at bounding box center [453, 266] width 336 height 24
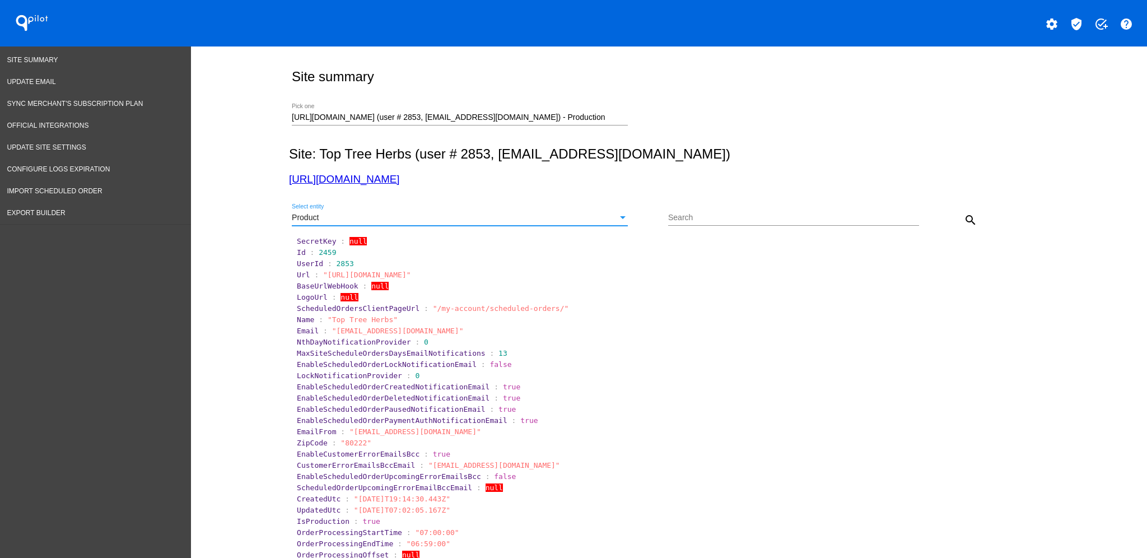
click at [969, 210] on button "search" at bounding box center [971, 219] width 22 height 22
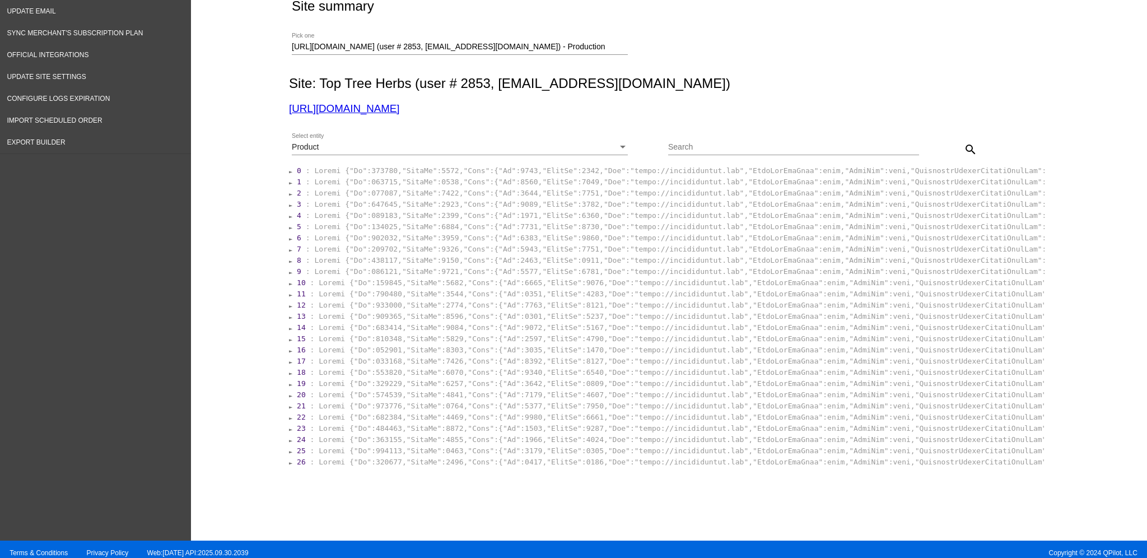
scroll to position [81, 0]
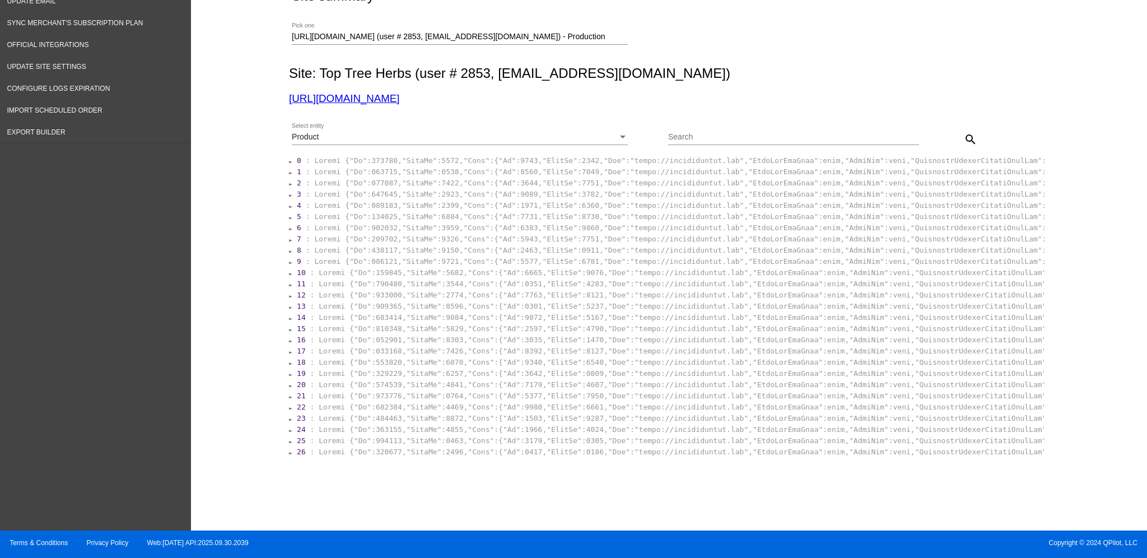
drag, startPoint x: 587, startPoint y: 31, endPoint x: 235, endPoint y: 38, distance: 351.9
click at [235, 38] on div "Site summary [URL][DOMAIN_NAME] (user # 2853, [EMAIL_ADDRESS][DOMAIN_NAME]) - P…" at bounding box center [669, 245] width 956 height 559
drag, startPoint x: 287, startPoint y: 36, endPoint x: 829, endPoint y: 24, distance: 541.4
click at [810, 30] on div "[URL][DOMAIN_NAME] (user # 2853, [EMAIL_ADDRESS][DOMAIN_NAME]) - Production Pic…" at bounding box center [667, 35] width 756 height 40
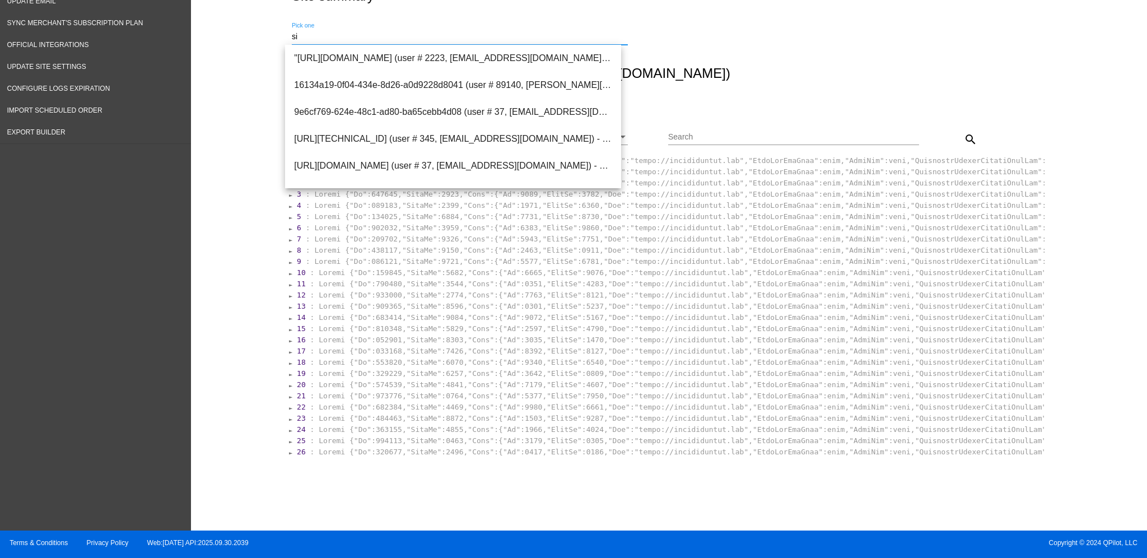
type input "s"
type input "t"
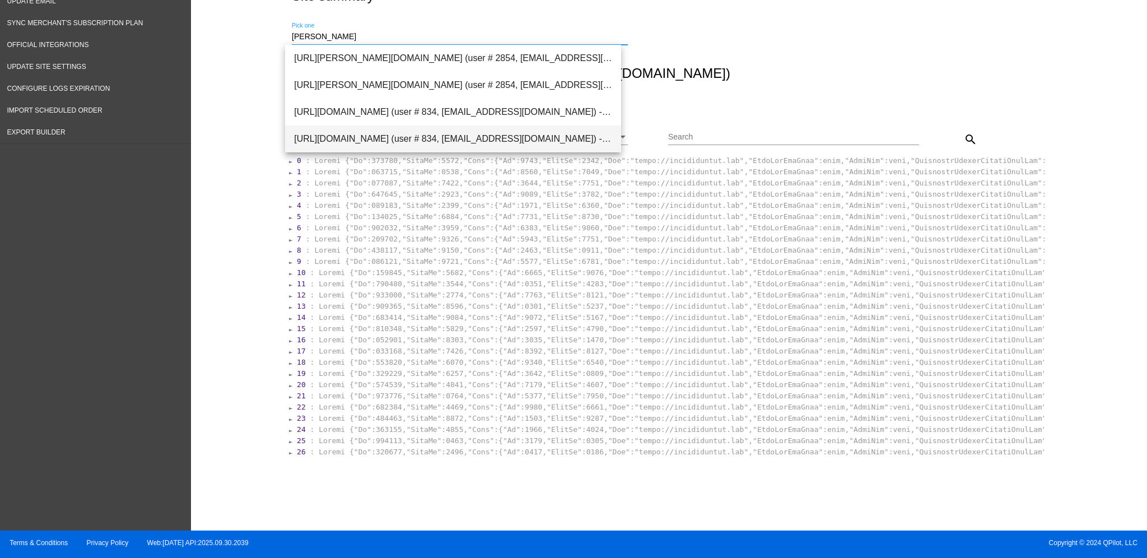
click at [470, 128] on span "[URL][DOMAIN_NAME] (user # 834, [EMAIL_ADDRESS][DOMAIN_NAME]) - Production" at bounding box center [453, 139] width 318 height 27
type input "[URL][DOMAIN_NAME] (user # 834, [EMAIL_ADDRESS][DOMAIN_NAME]) - Production"
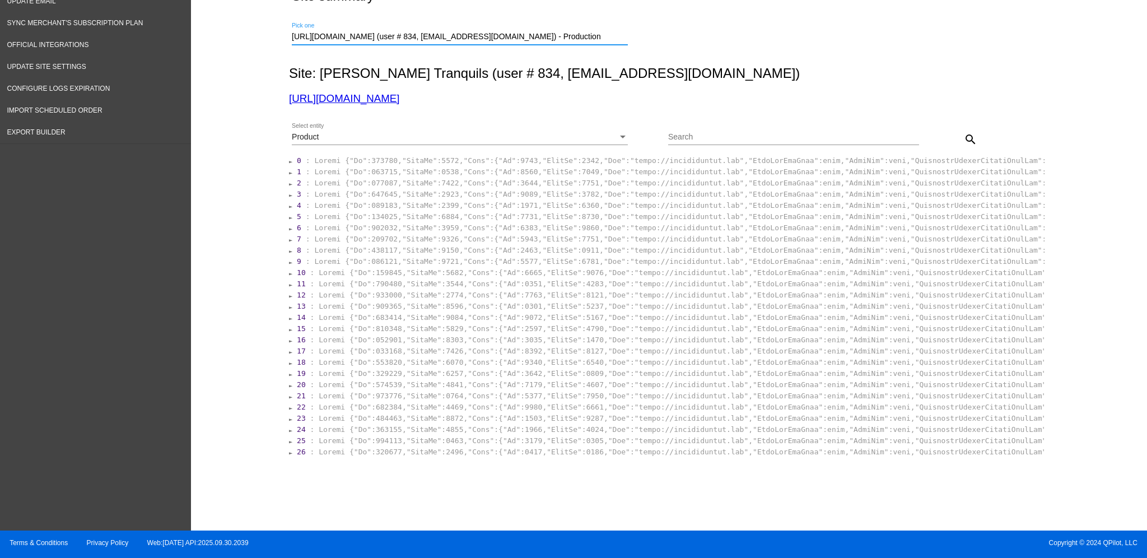
drag, startPoint x: 527, startPoint y: 153, endPoint x: 527, endPoint y: 146, distance: 7.3
click at [527, 152] on div "Product Select entity" at bounding box center [460, 139] width 336 height 32
click at [531, 140] on div "Product" at bounding box center [455, 137] width 326 height 9
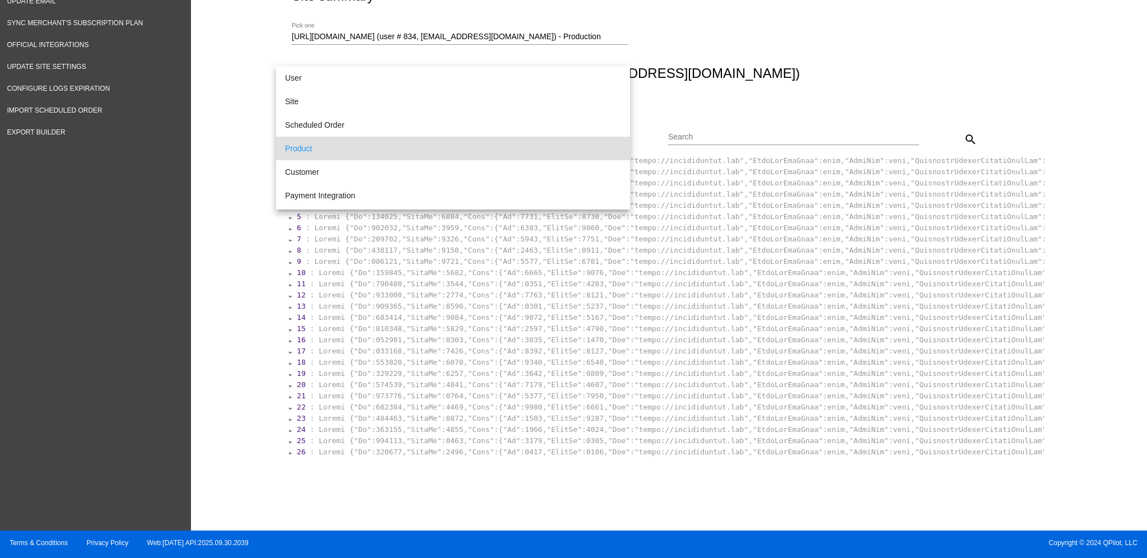
scroll to position [11, 0]
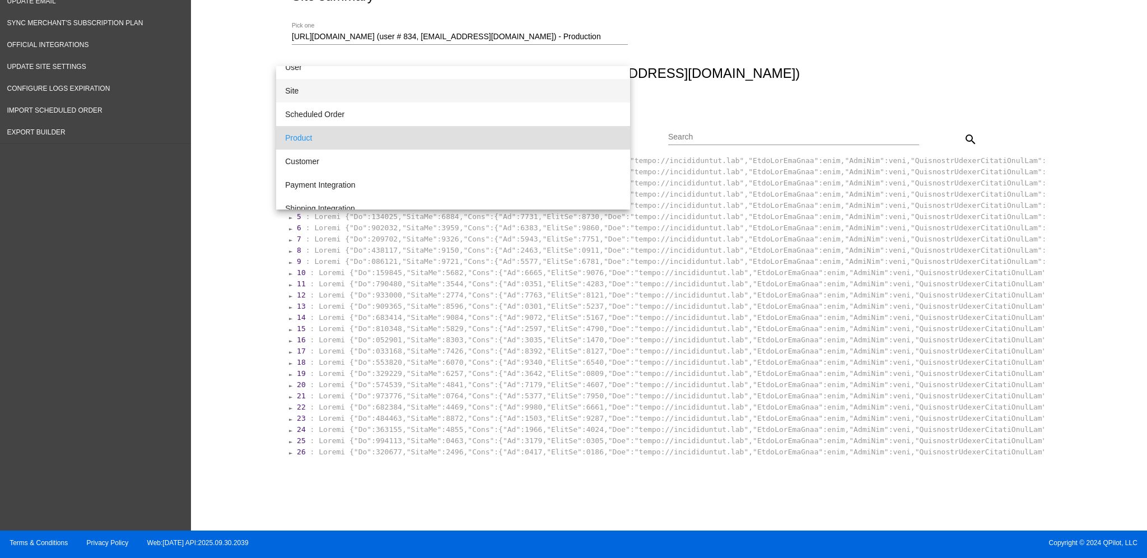
click at [421, 95] on span "Site" at bounding box center [453, 91] width 336 height 24
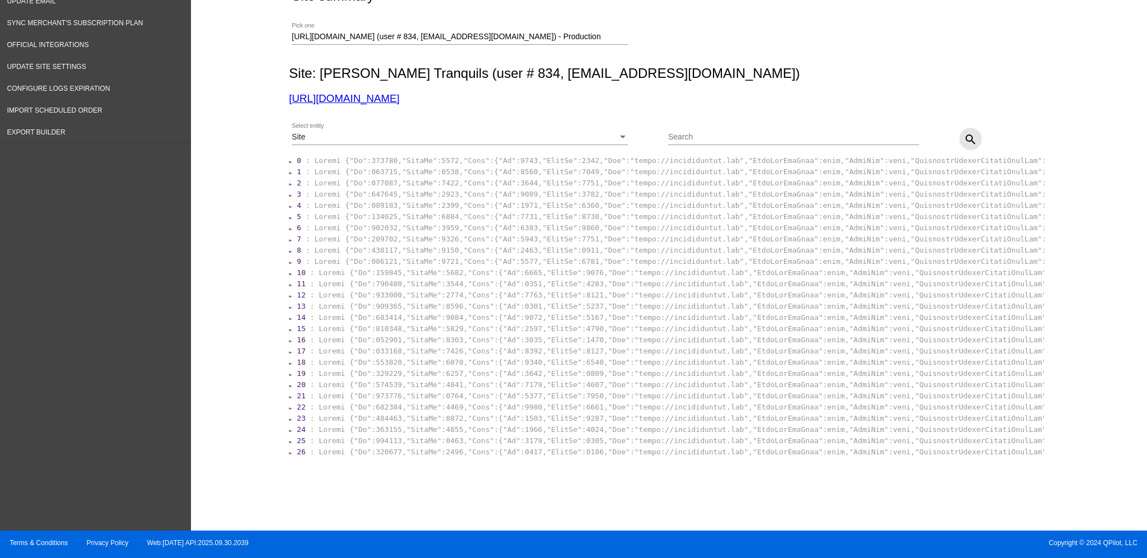
click at [967, 137] on button "search" at bounding box center [971, 139] width 22 height 22
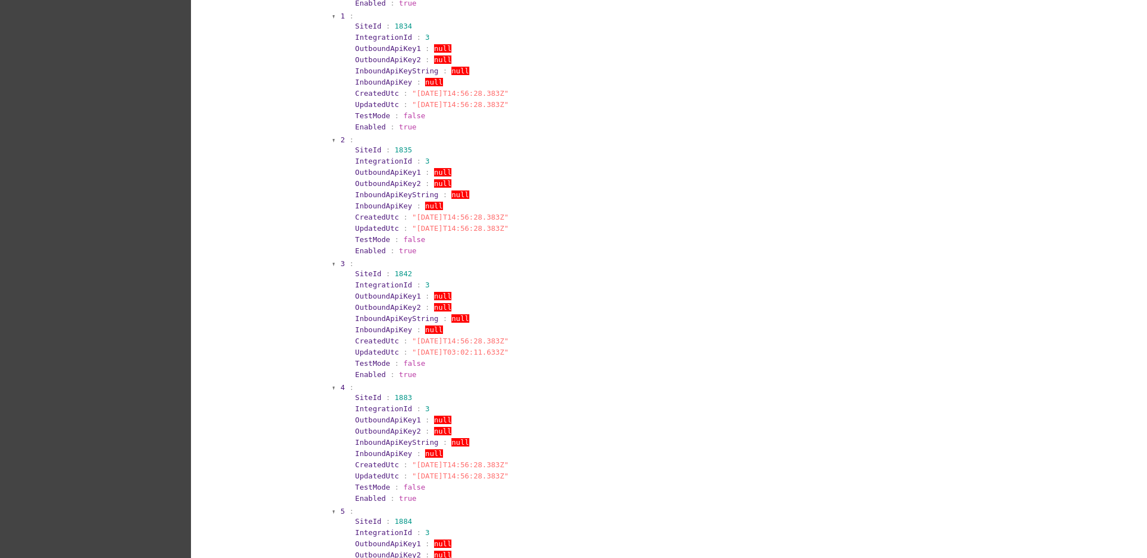
scroll to position [155, 0]
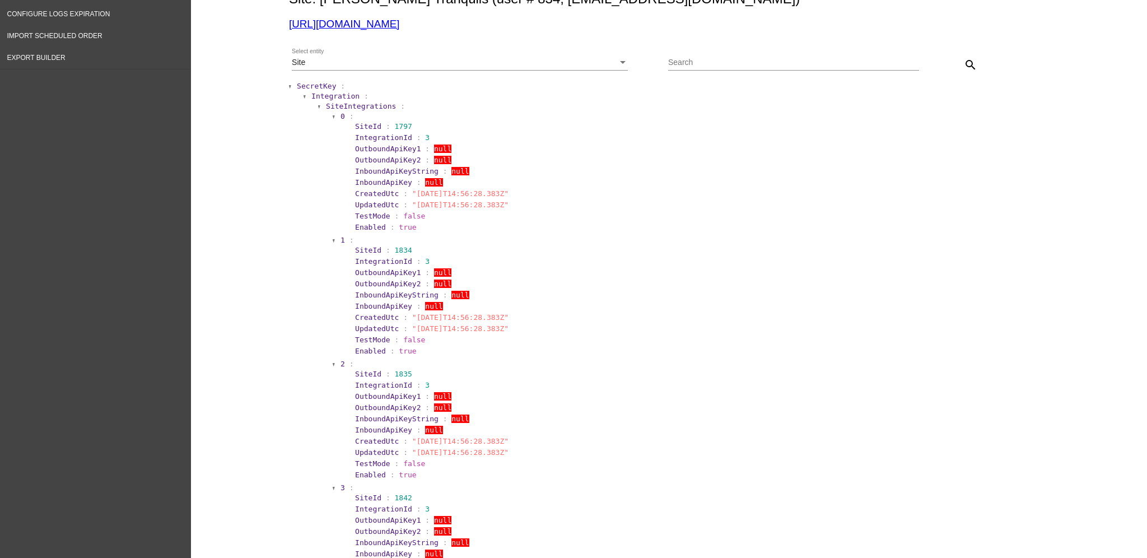
click at [315, 82] on span "SecretKey" at bounding box center [316, 86] width 39 height 8
